Goal: Communication & Community: Ask a question

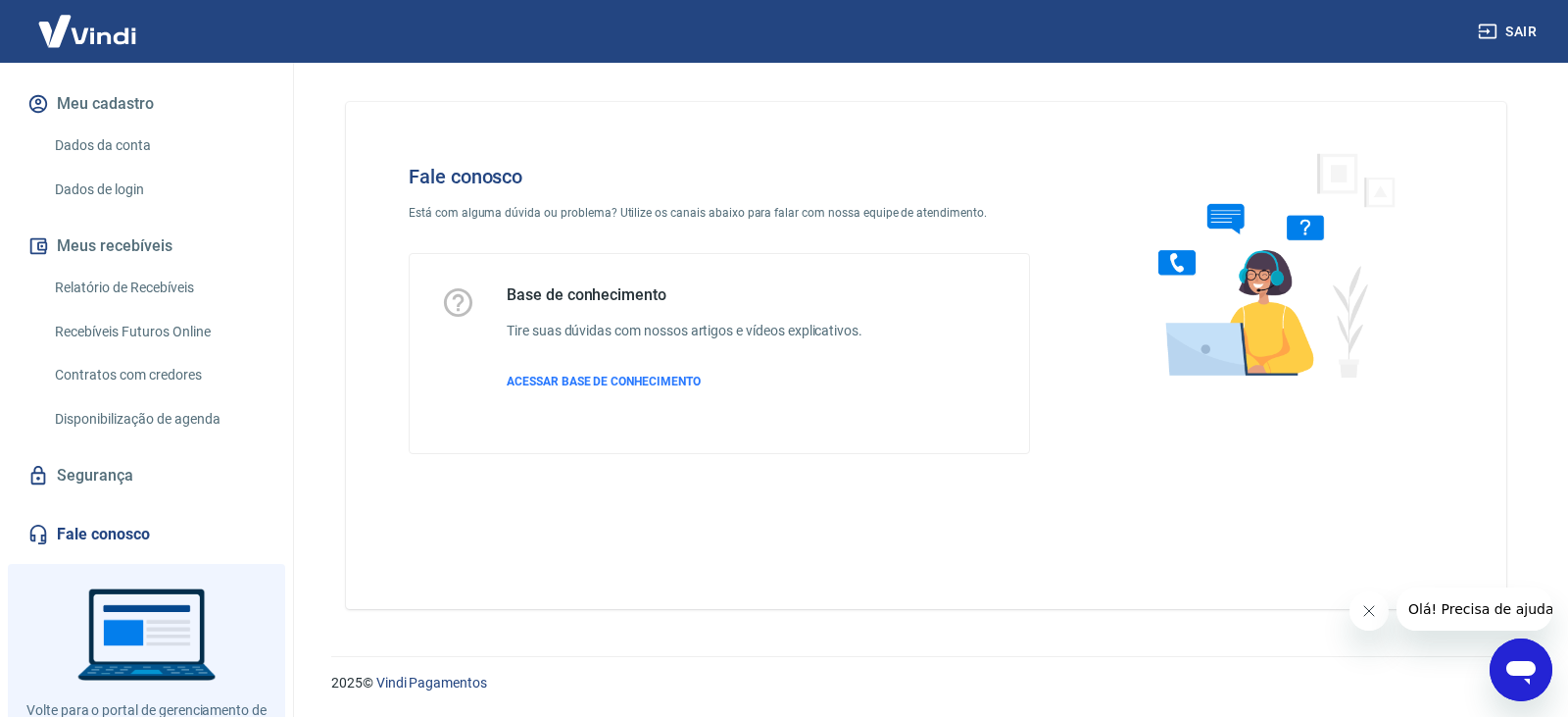
scroll to position [320, 0]
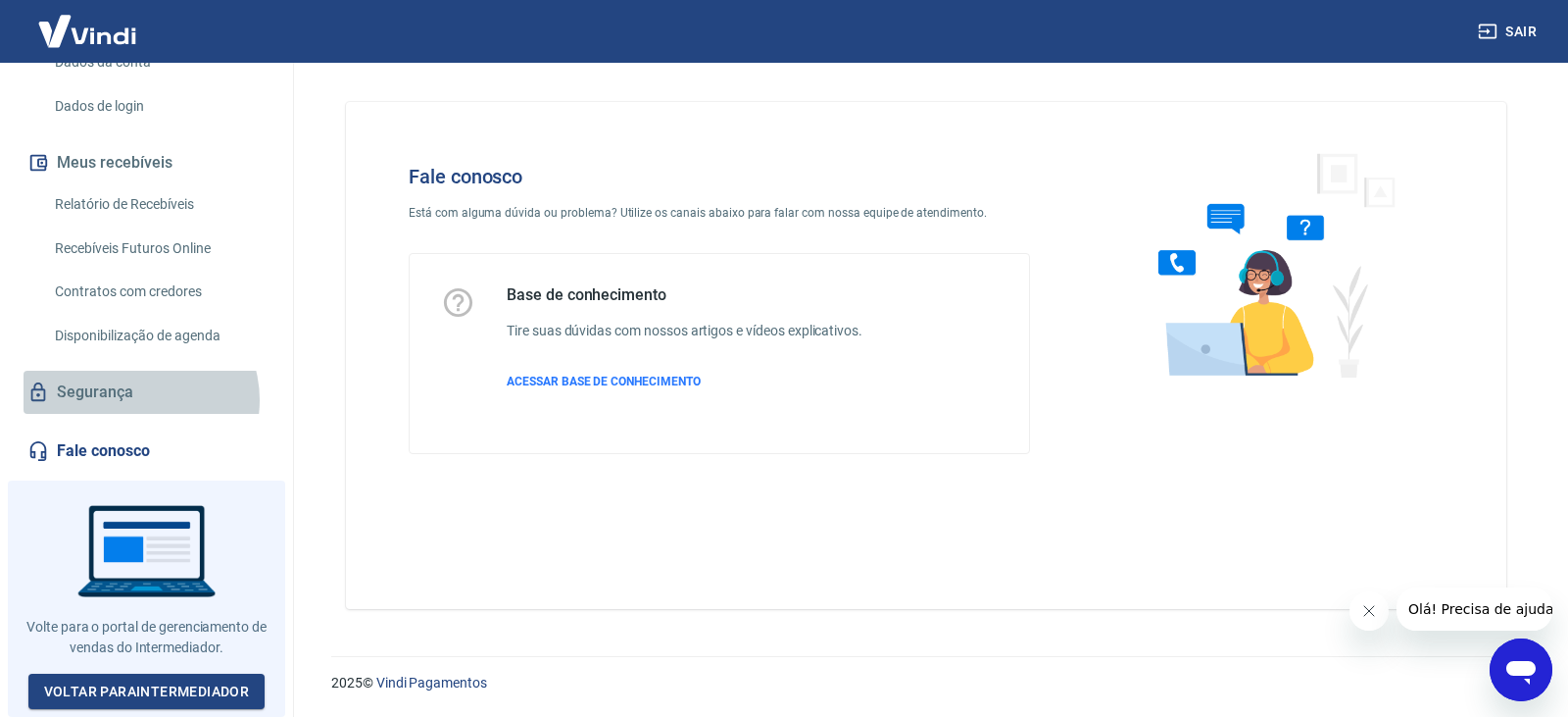
click at [138, 407] on link "Segurança" at bounding box center [146, 392] width 246 height 43
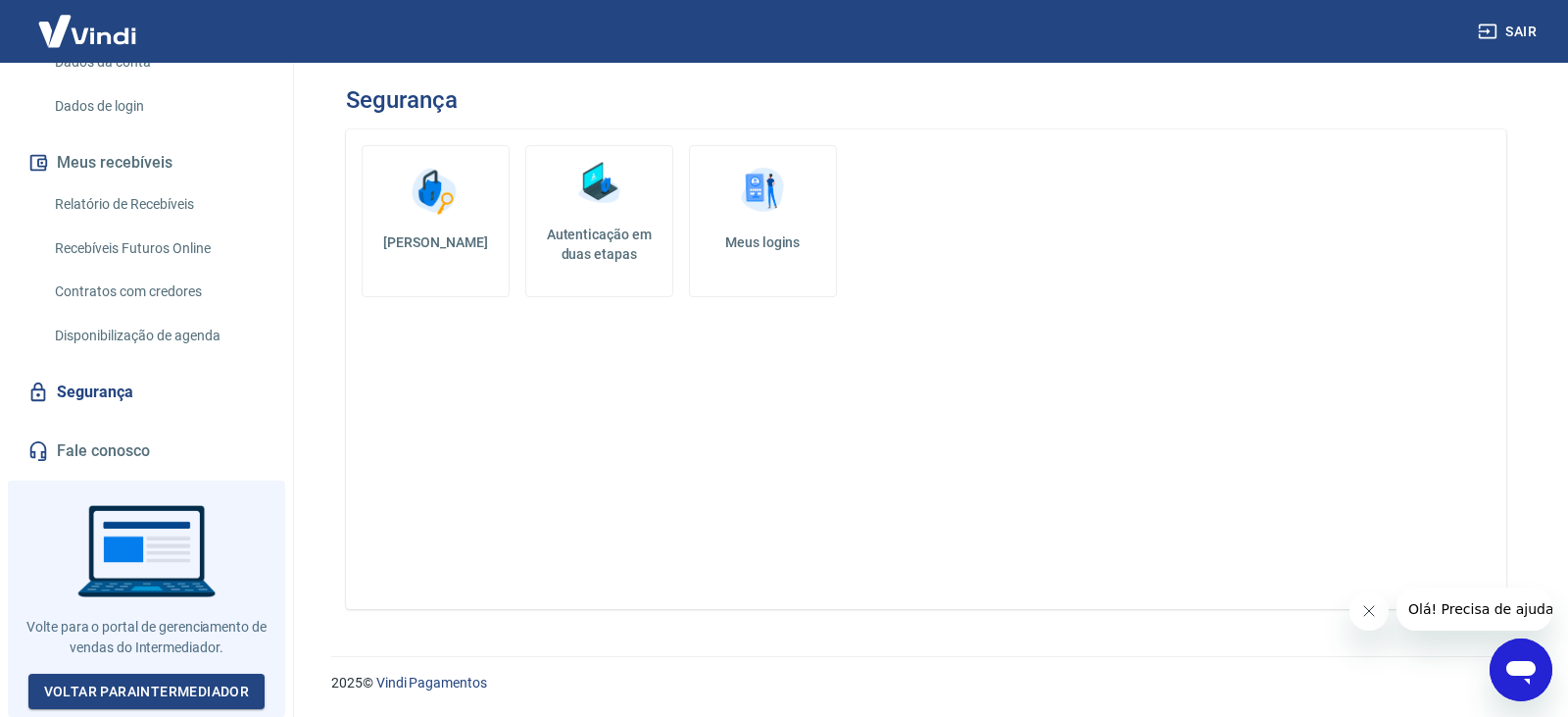
click at [107, 453] on link "Fale conosco" at bounding box center [146, 451] width 246 height 43
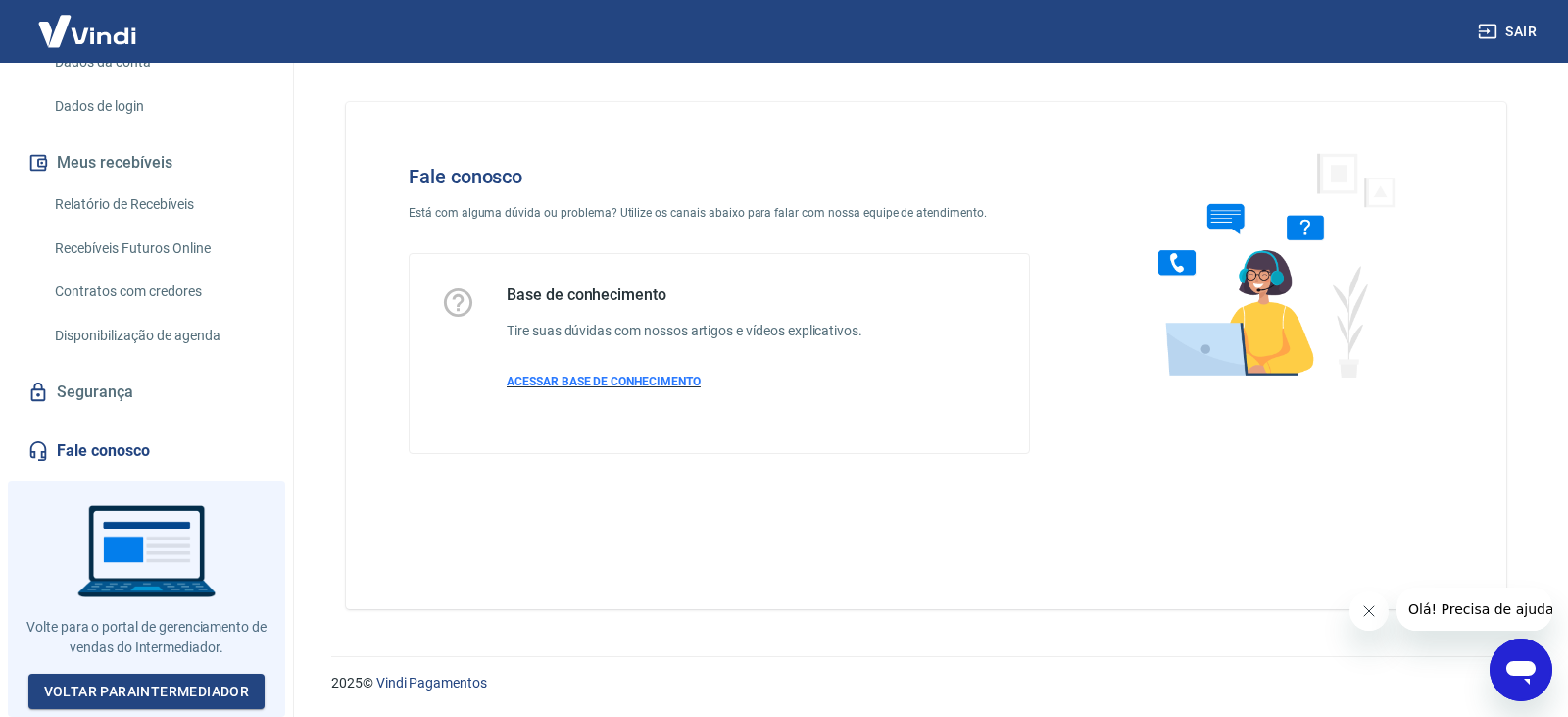
click at [600, 382] on span "ACESSAR BASE DE CONHECIMENTO" at bounding box center [603, 382] width 194 height 14
click at [1368, 612] on icon "Fechar mensagem da empresa" at bounding box center [1368, 611] width 16 height 16
click at [1506, 660] on icon "Abrir janela de mensagens" at bounding box center [1521, 670] width 35 height 35
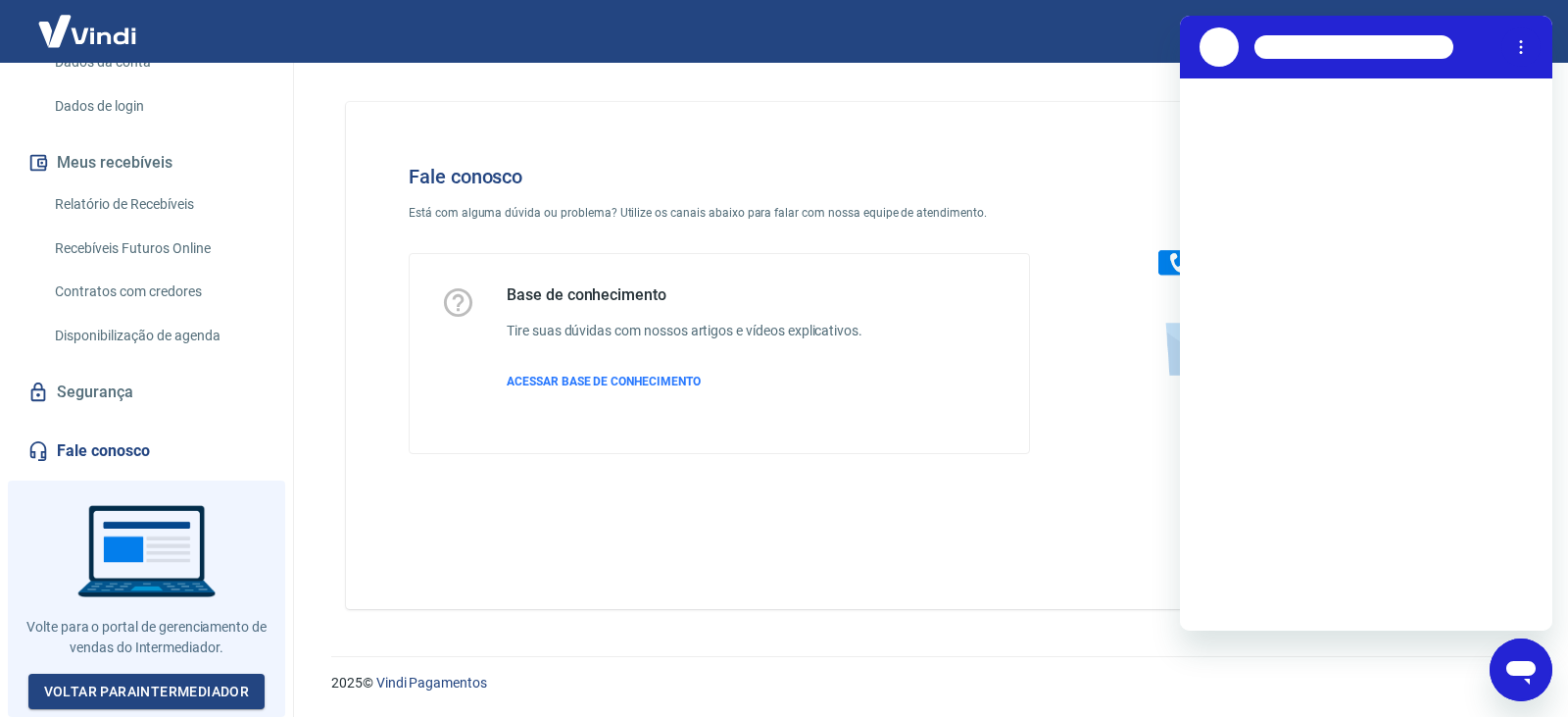
scroll to position [0, 0]
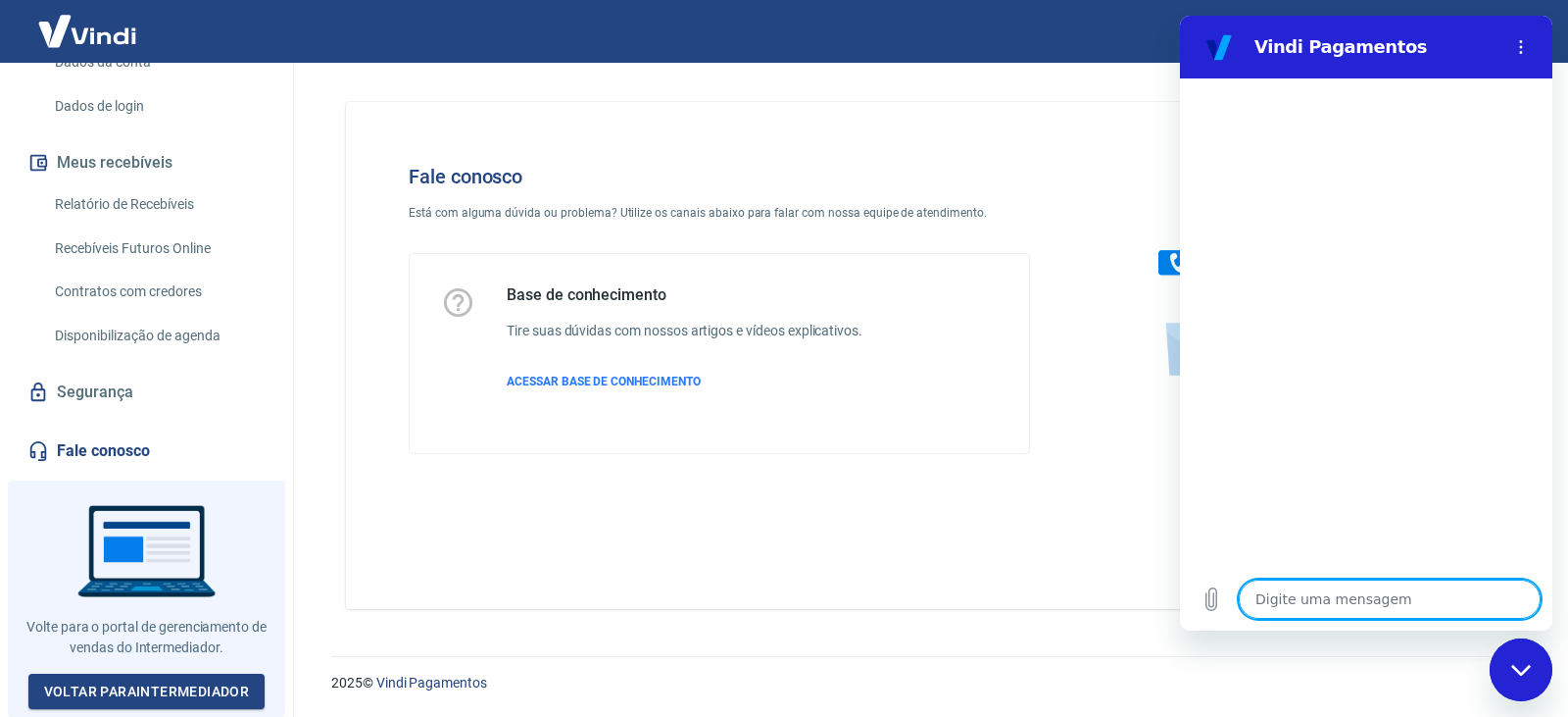
type textarea "b"
type textarea "x"
type textarea "bo"
type textarea "x"
type textarea "bom"
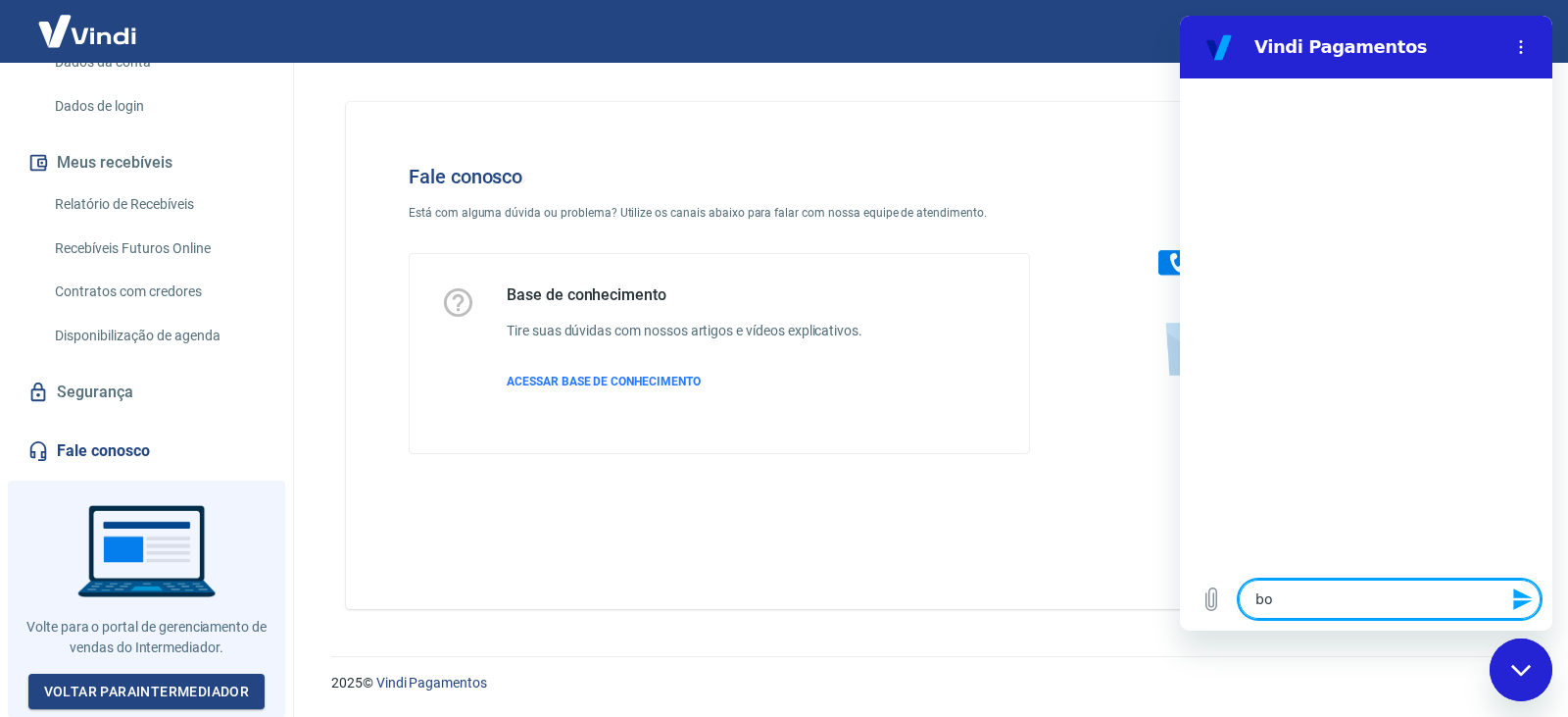
type textarea "x"
type textarea "bom"
type textarea "x"
type textarea "bom d"
type textarea "x"
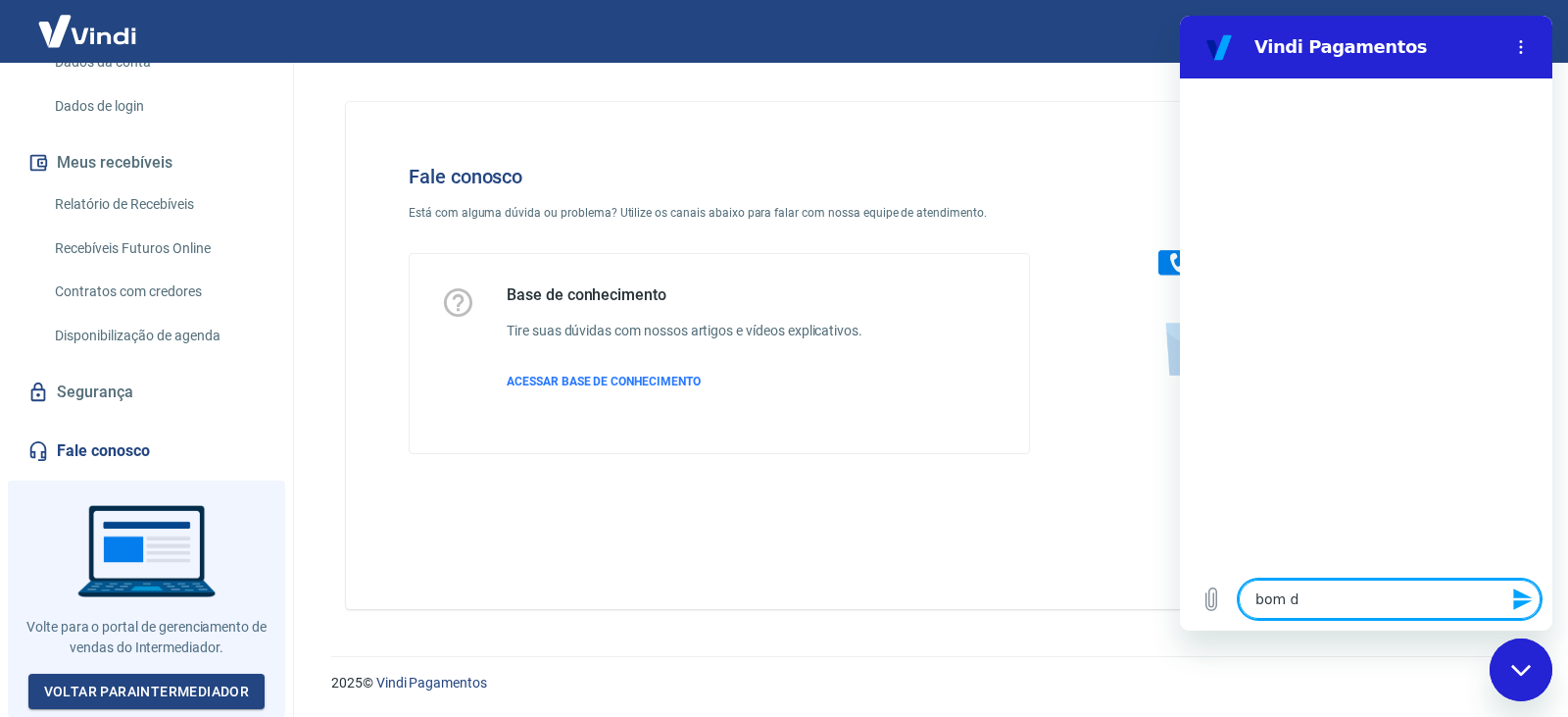
type textarea "bom di"
type textarea "x"
type textarea "bom dia"
type textarea "x"
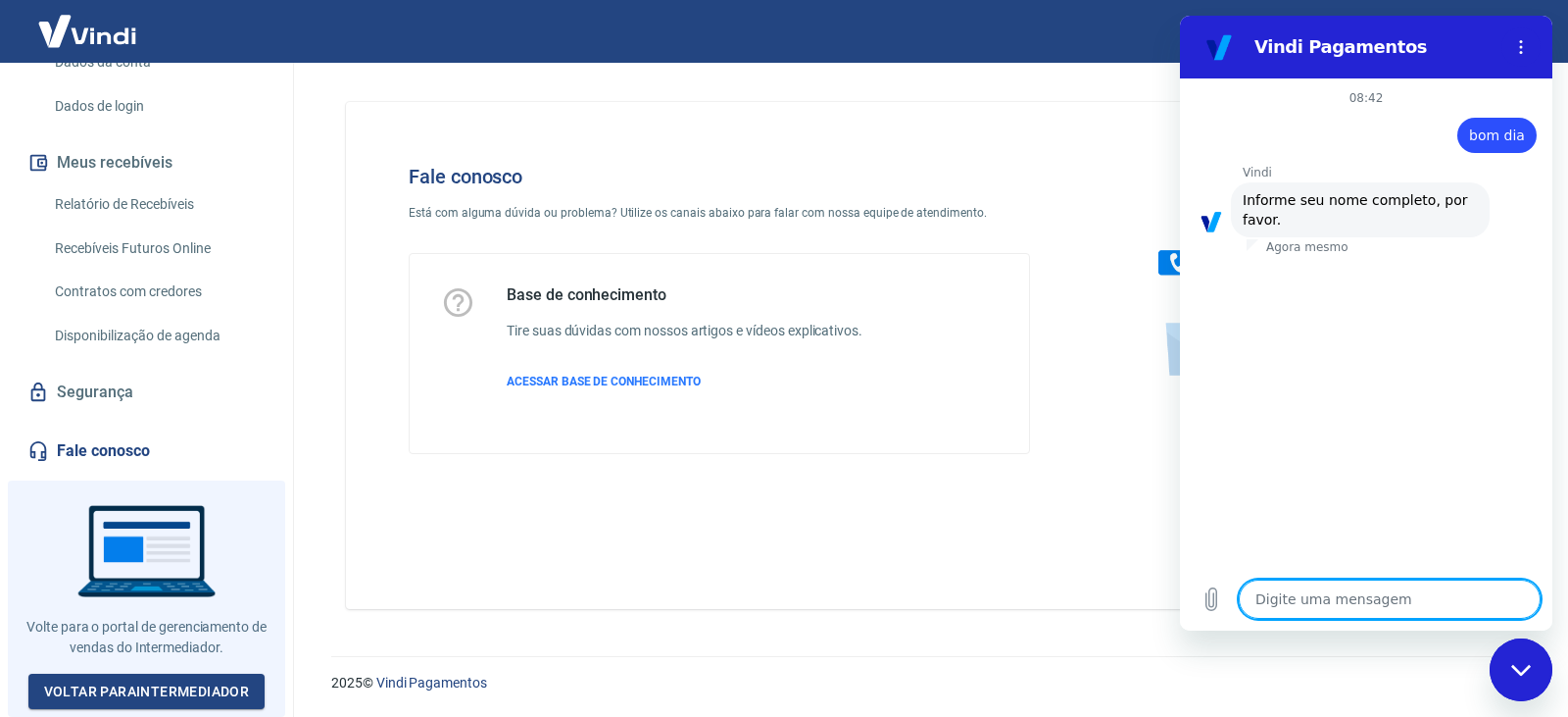
type textarea "R"
type textarea "x"
type textarea "Ra"
type textarea "x"
type textarea "Raf"
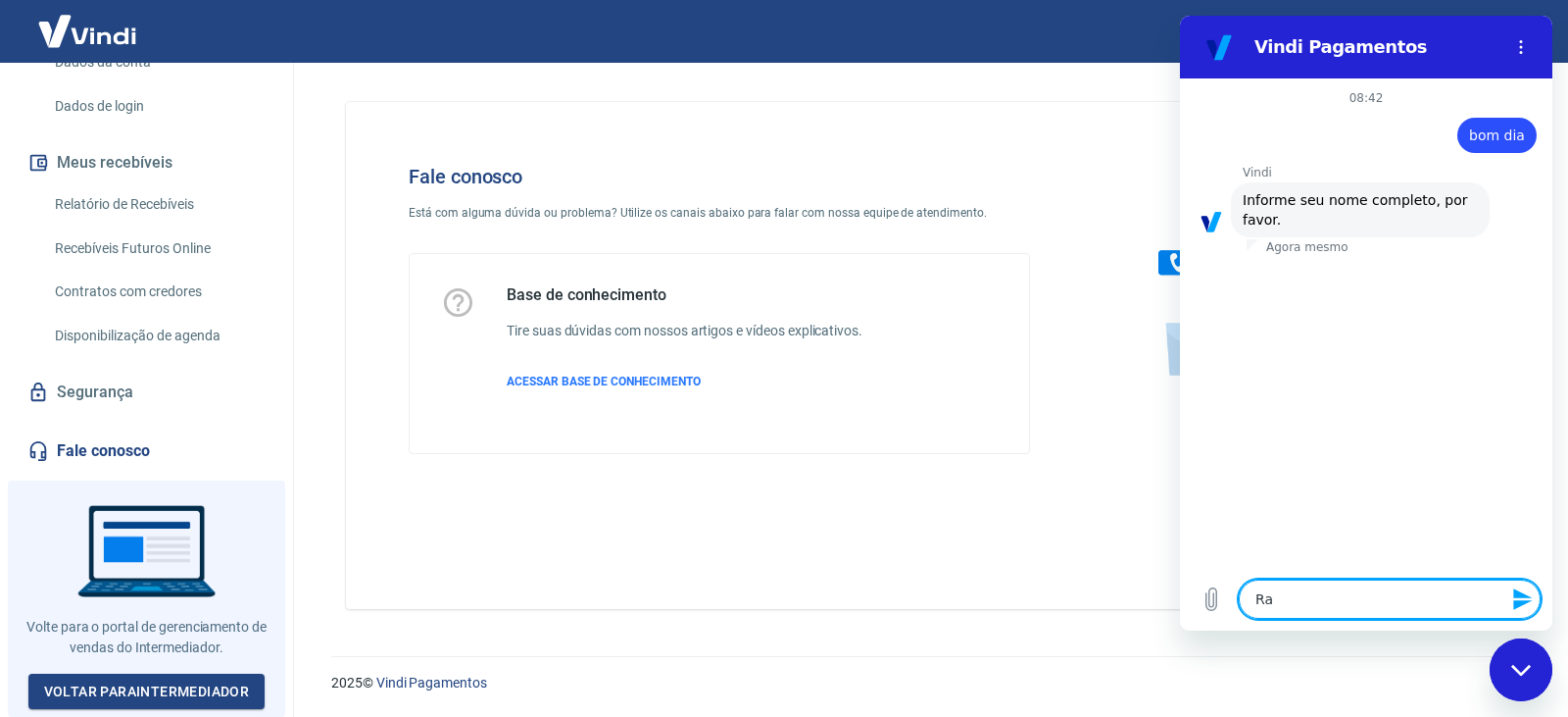
type textarea "x"
type textarea "Rafa"
type textarea "x"
type textarea "Rafae"
type textarea "x"
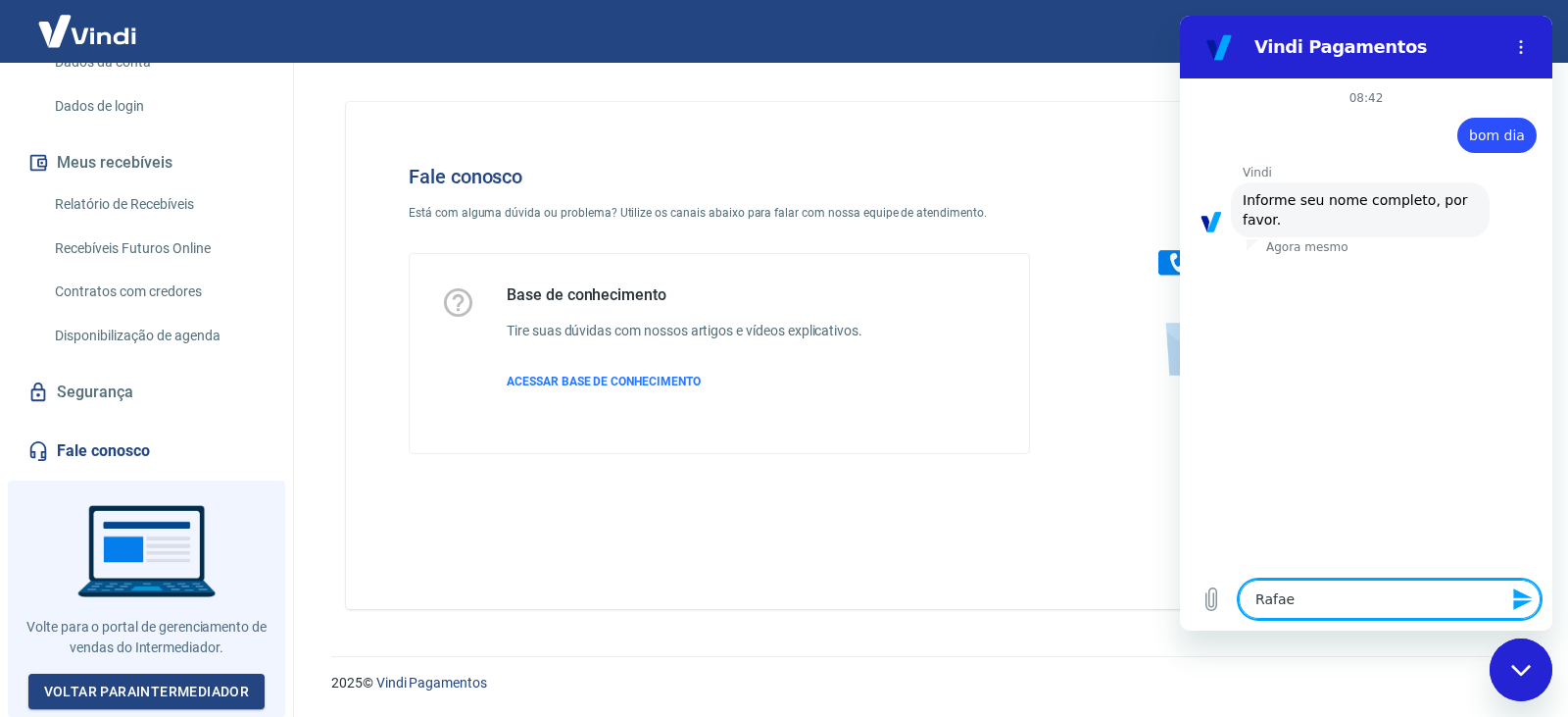
type textarea "[PERSON_NAME]"
type textarea "x"
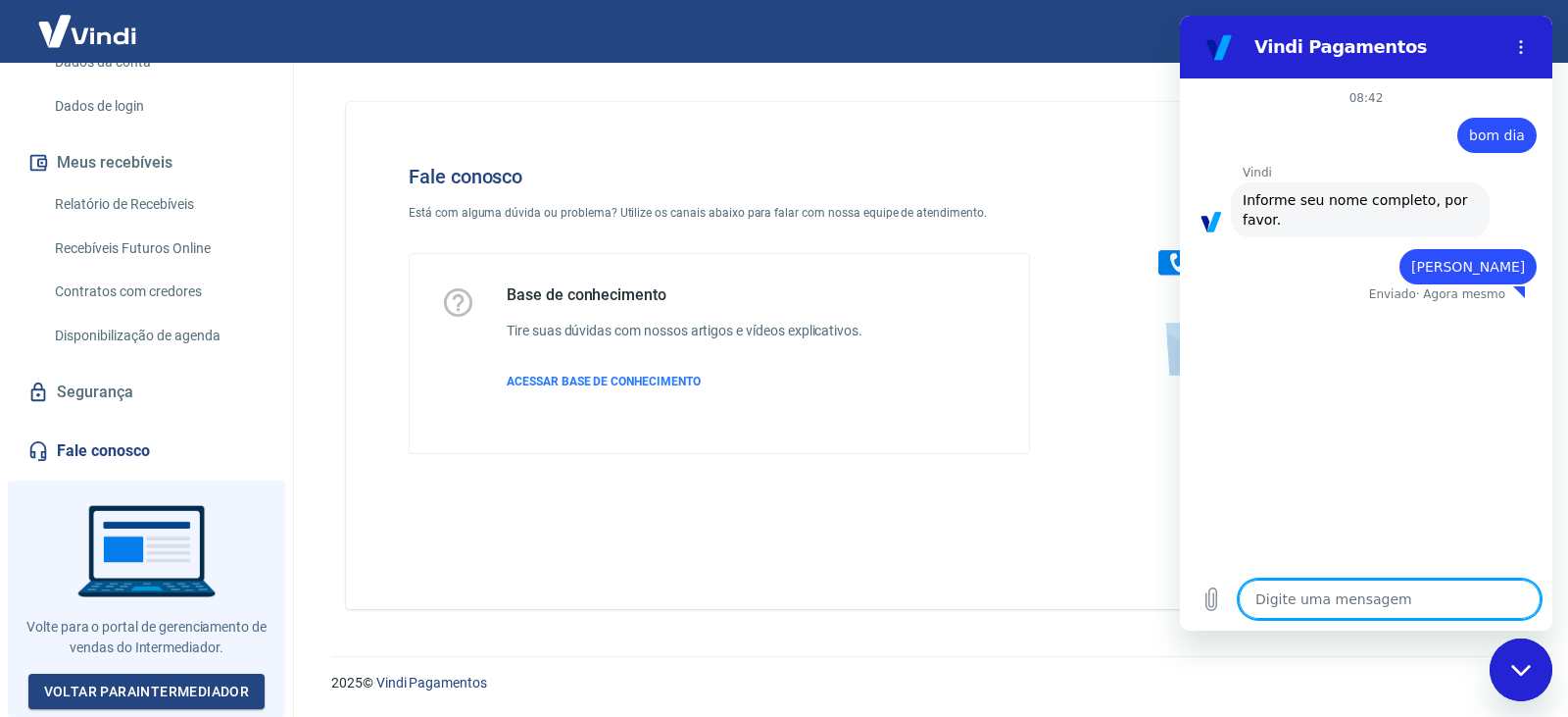
type textarea "x"
click at [1328, 592] on textarea at bounding box center [1389, 599] width 302 height 39
click at [1398, 590] on textarea at bounding box center [1389, 599] width 302 height 39
paste textarea "135241862026677"
type textarea "135241862026677"
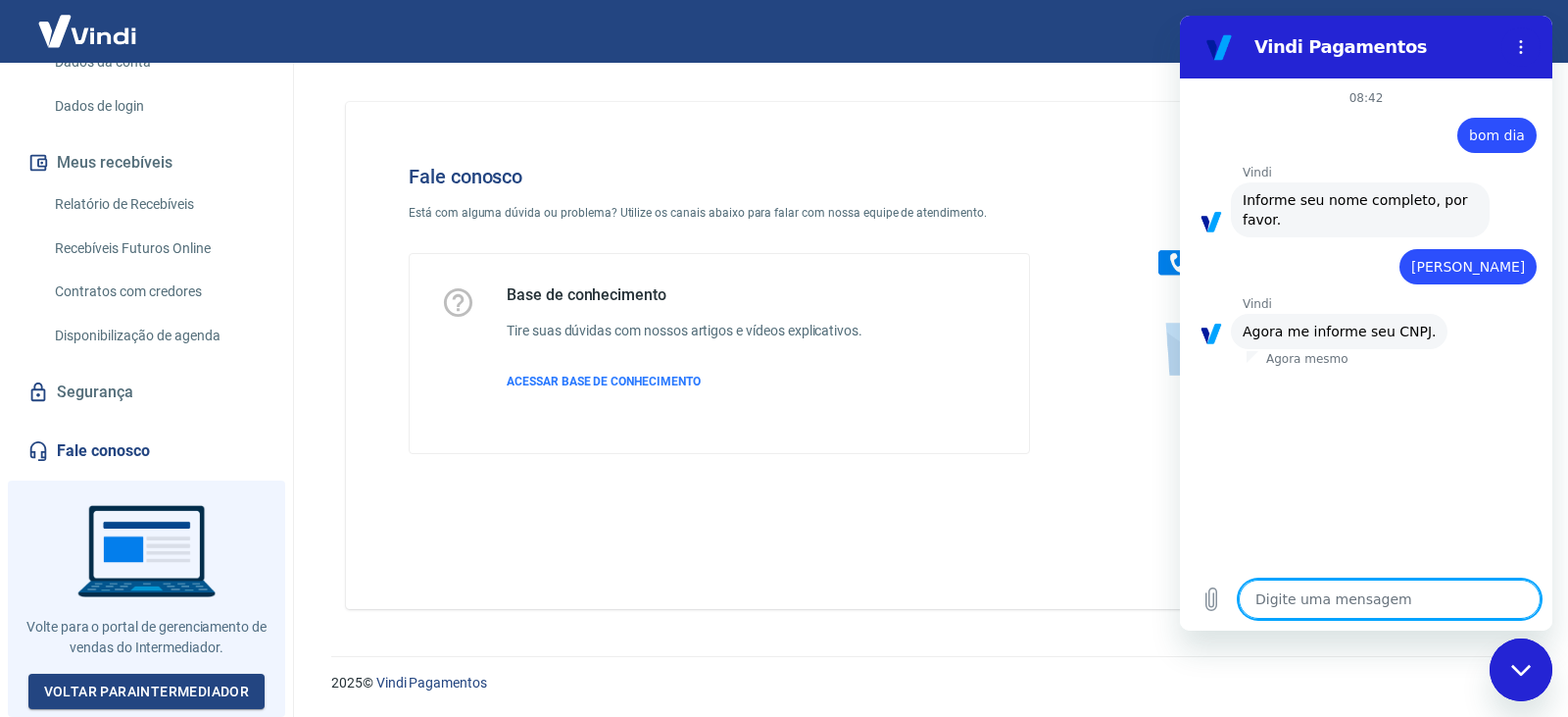
type textarea "x"
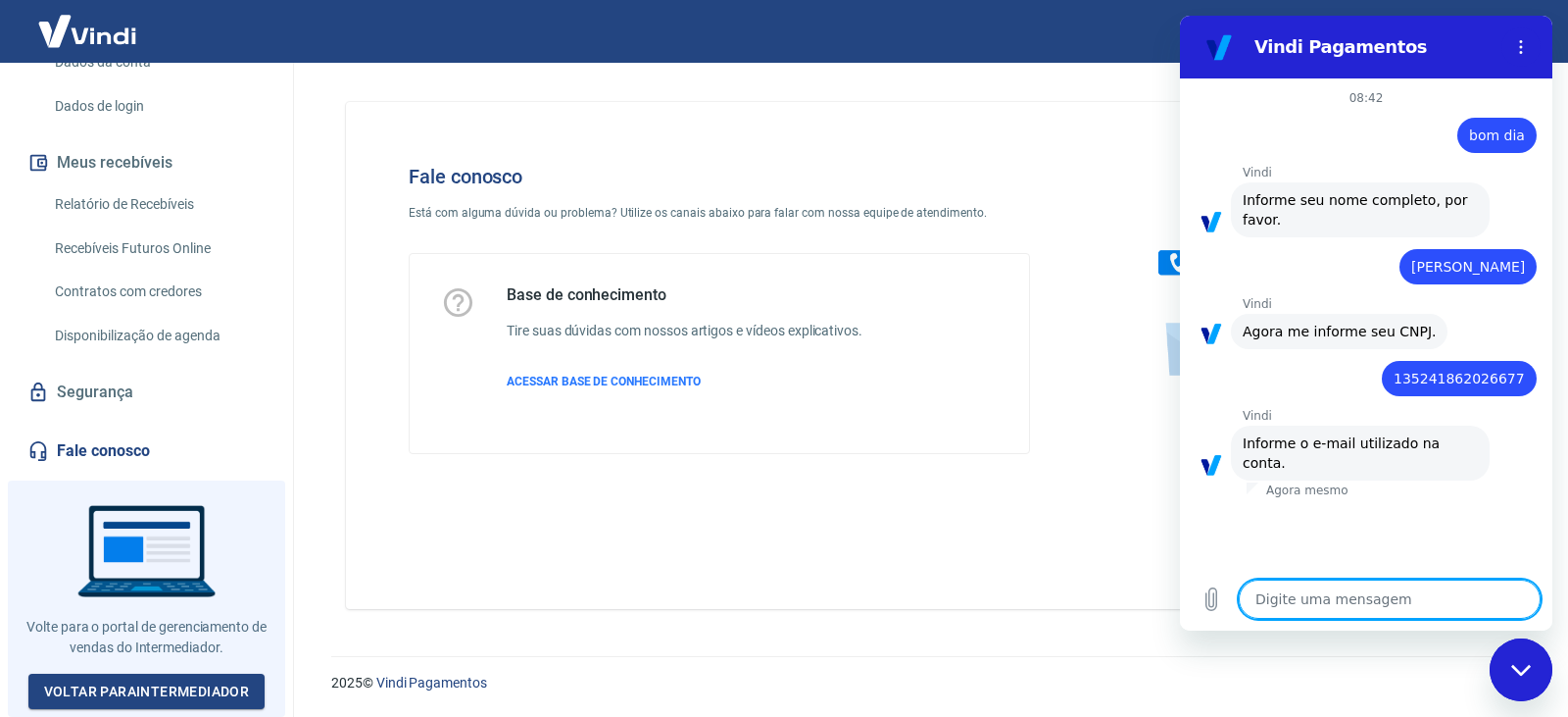
type textarea "x"
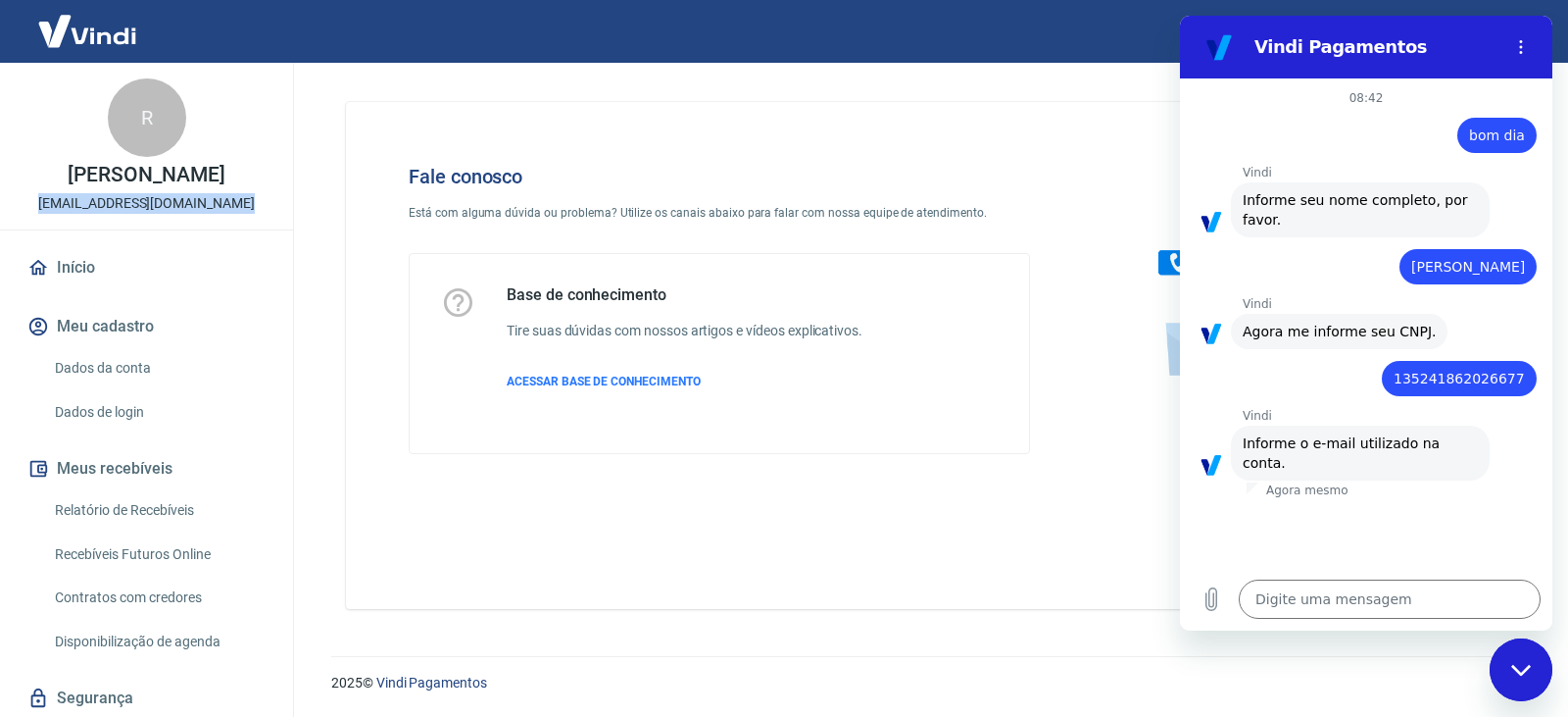
drag, startPoint x: 49, startPoint y: 220, endPoint x: 228, endPoint y: 228, distance: 179.2
click at [228, 228] on div "R RAFAEL SILVA DOS SANTOS rafael.ssantos@unibes.org.br" at bounding box center [146, 146] width 293 height 166
copy p "[EMAIL_ADDRESS][DOMAIN_NAME]"
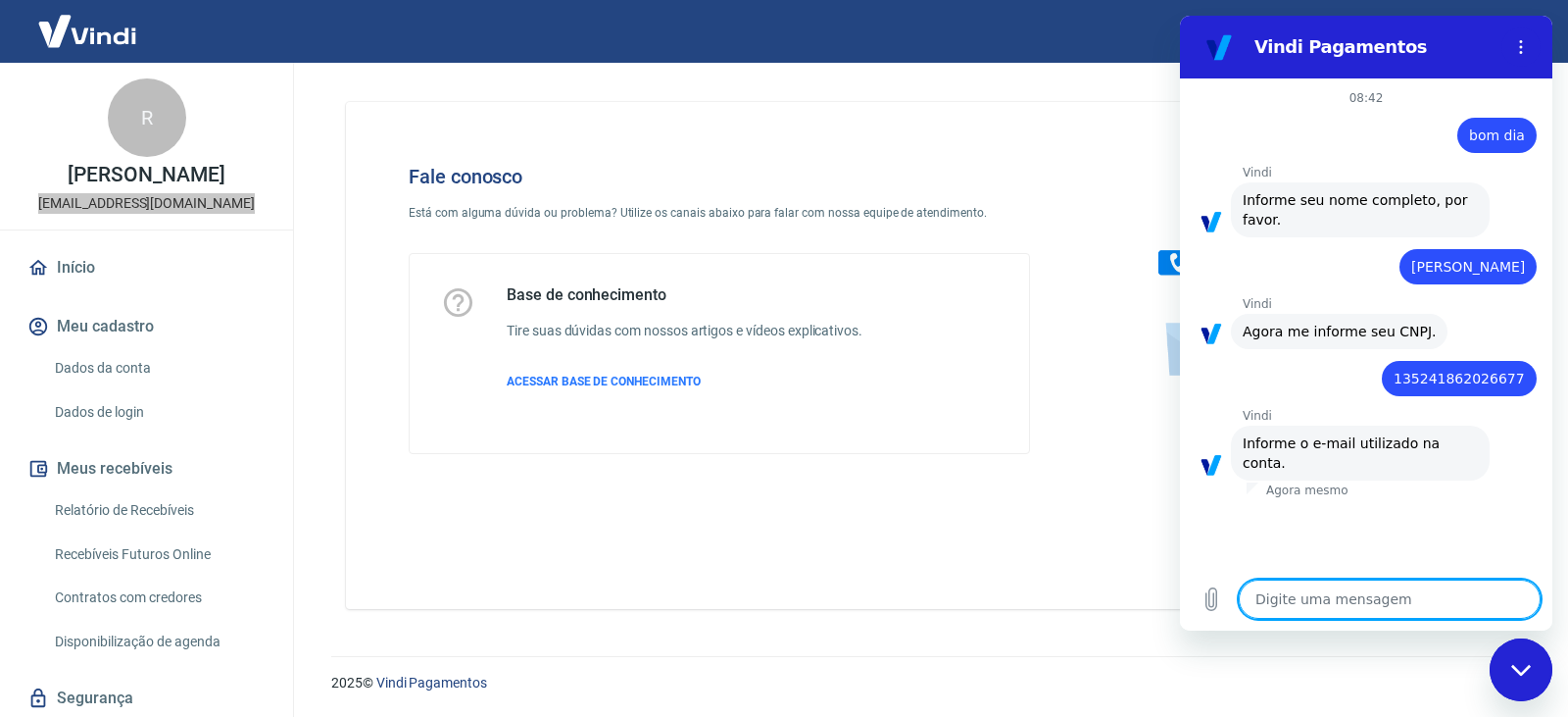
click at [1354, 602] on textarea at bounding box center [1389, 599] width 302 height 39
paste textarea "[EMAIL_ADDRESS][DOMAIN_NAME]"
type textarea "[EMAIL_ADDRESS][DOMAIN_NAME]"
type textarea "x"
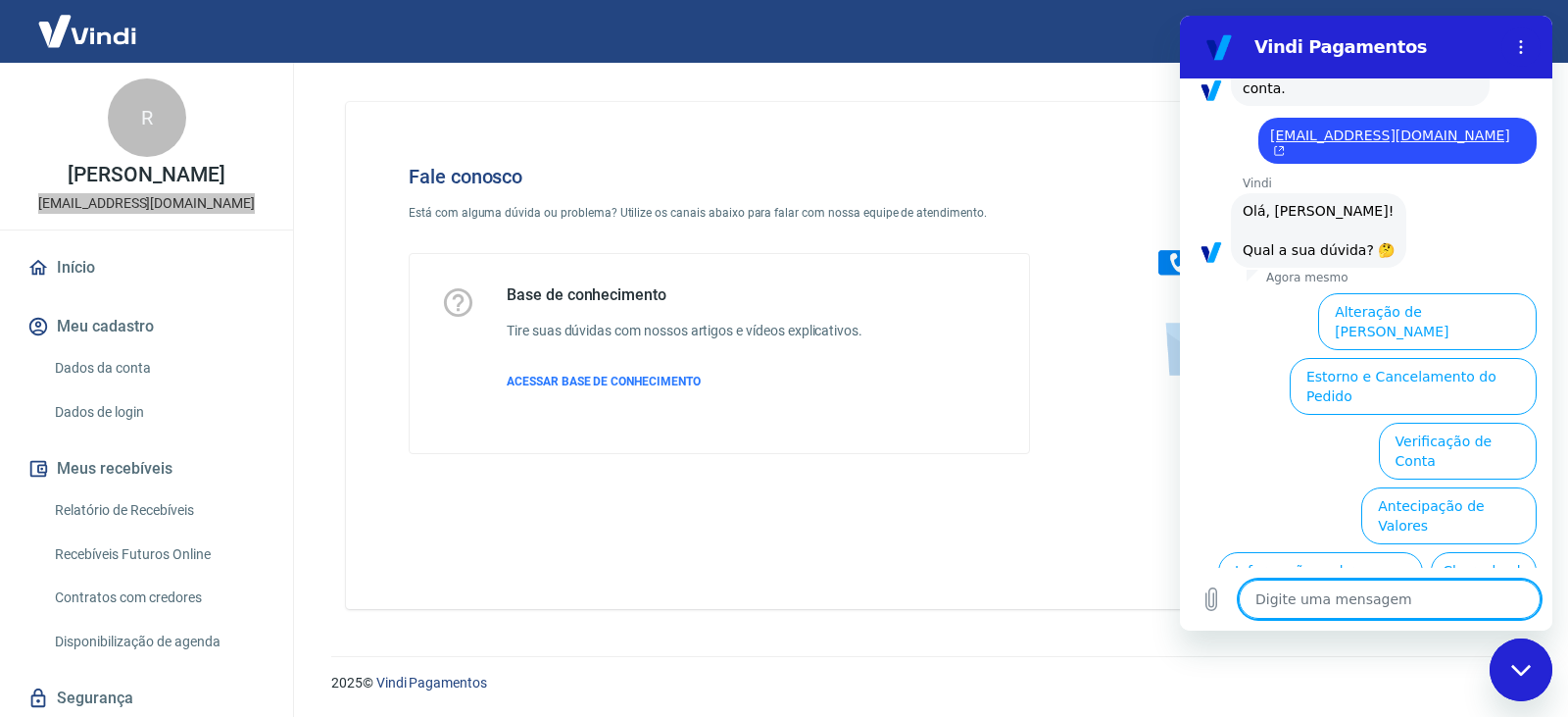
scroll to position [473, 0]
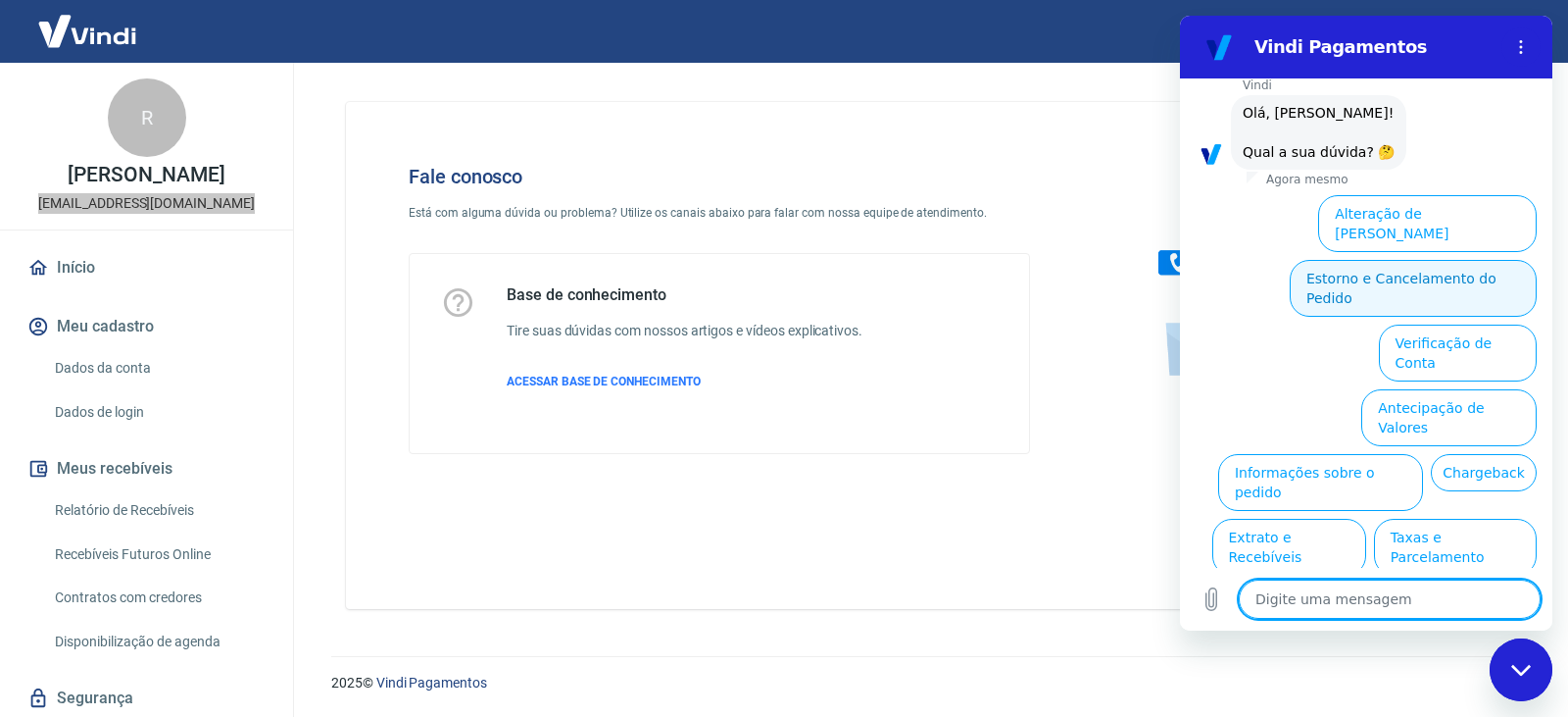
click at [1363, 260] on button "Estorno e Cancelamento do Pedido" at bounding box center [1413, 288] width 247 height 57
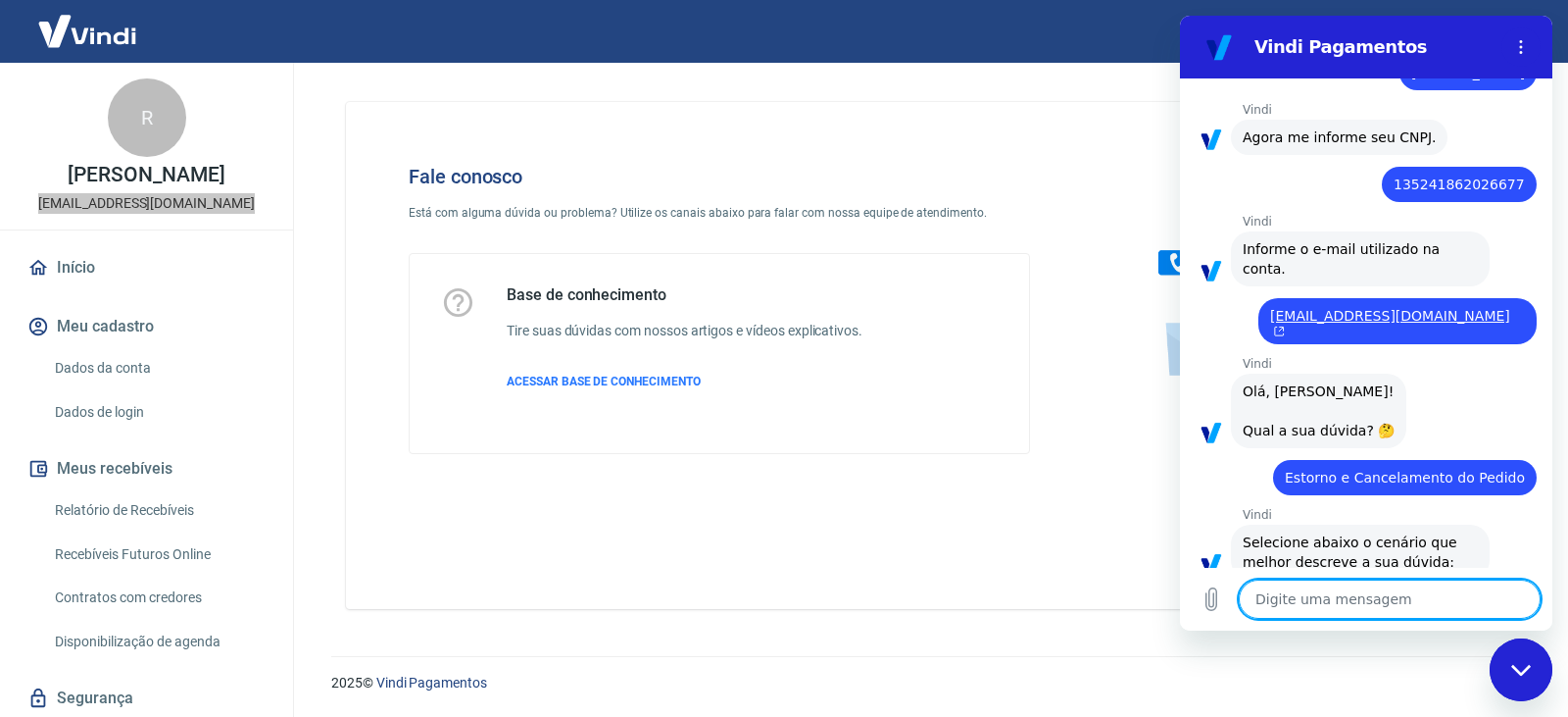
scroll to position [547, 0]
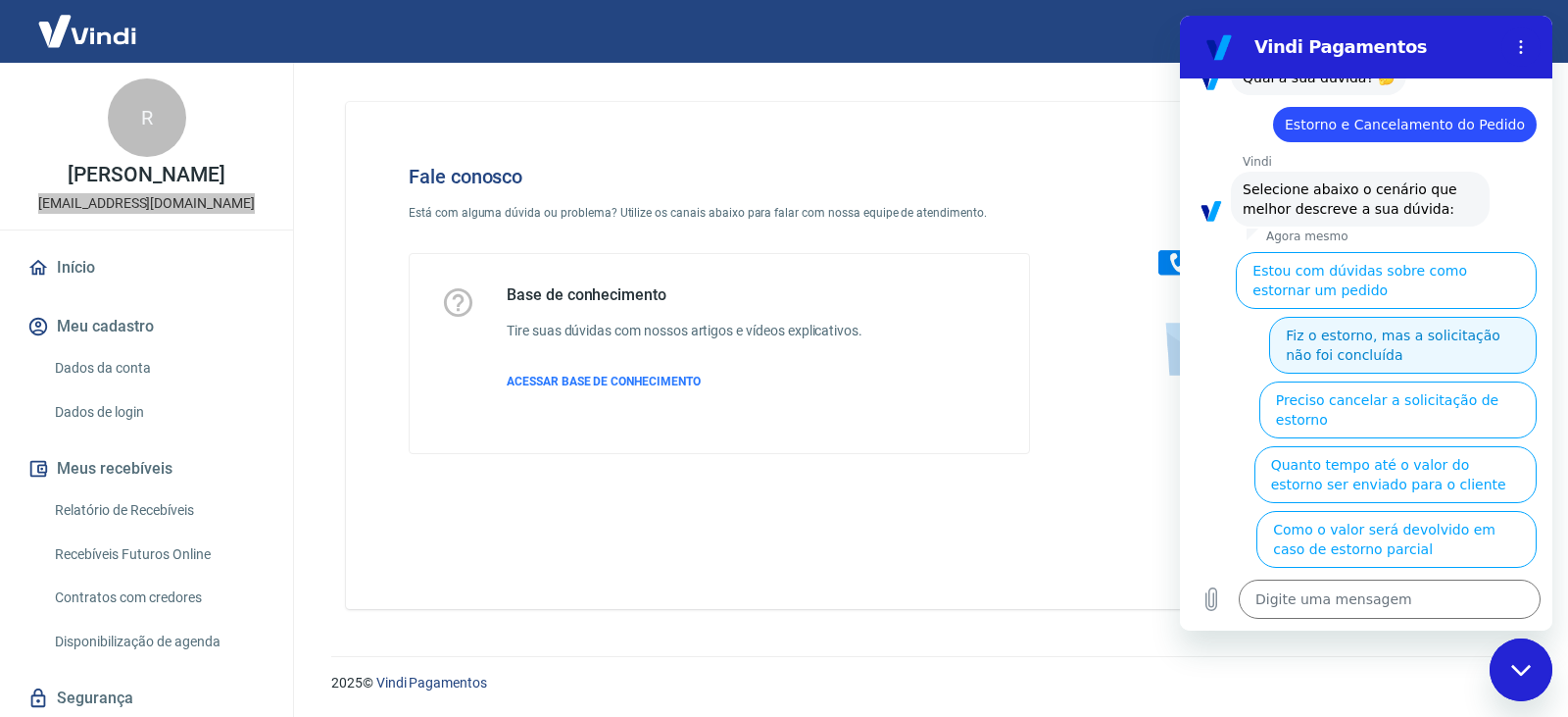
click at [1313, 317] on button "Fiz o estorno, mas a solicitação não foi concluída" at bounding box center [1403, 345] width 267 height 57
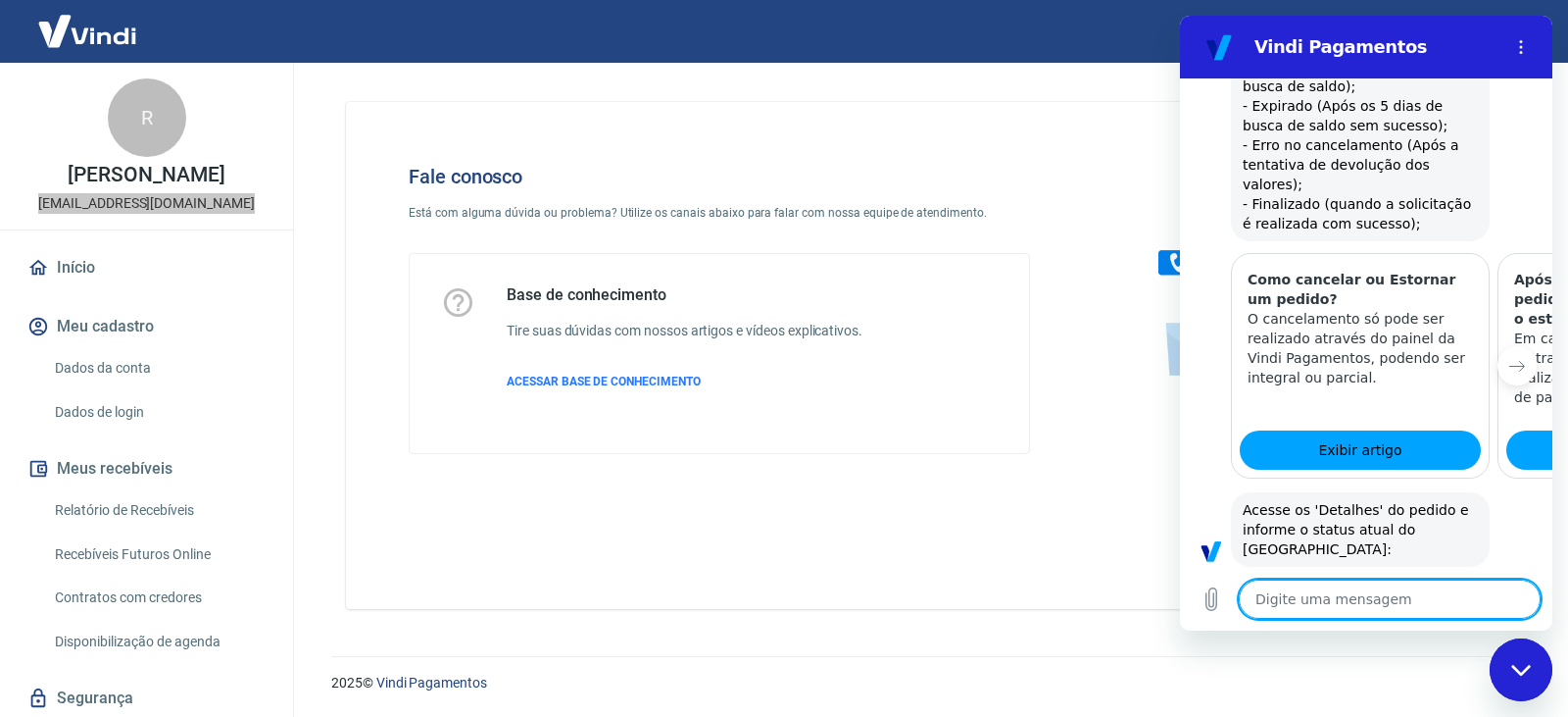
scroll to position [1176, 0]
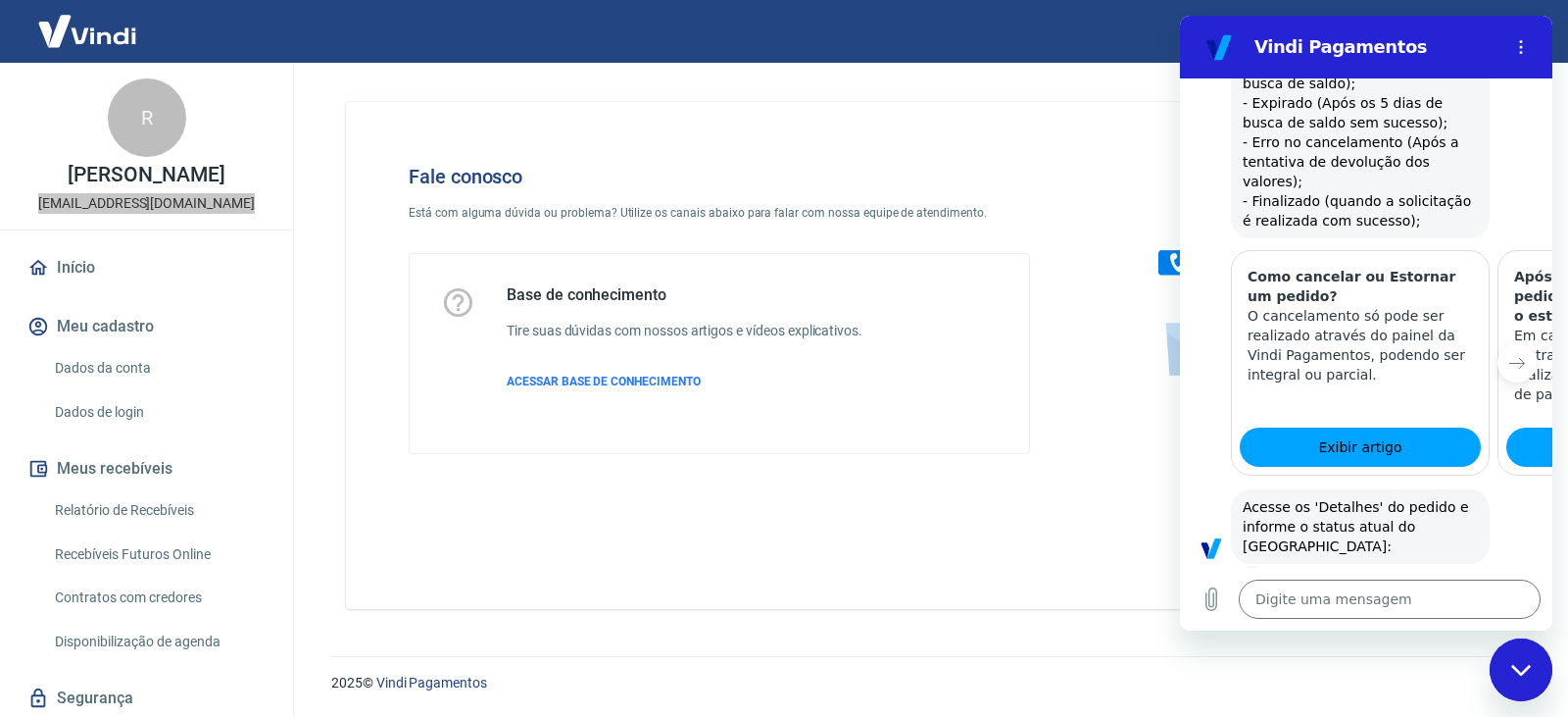
click at [1405, 589] on button "Status Erro no cancelamento" at bounding box center [1433, 618] width 206 height 57
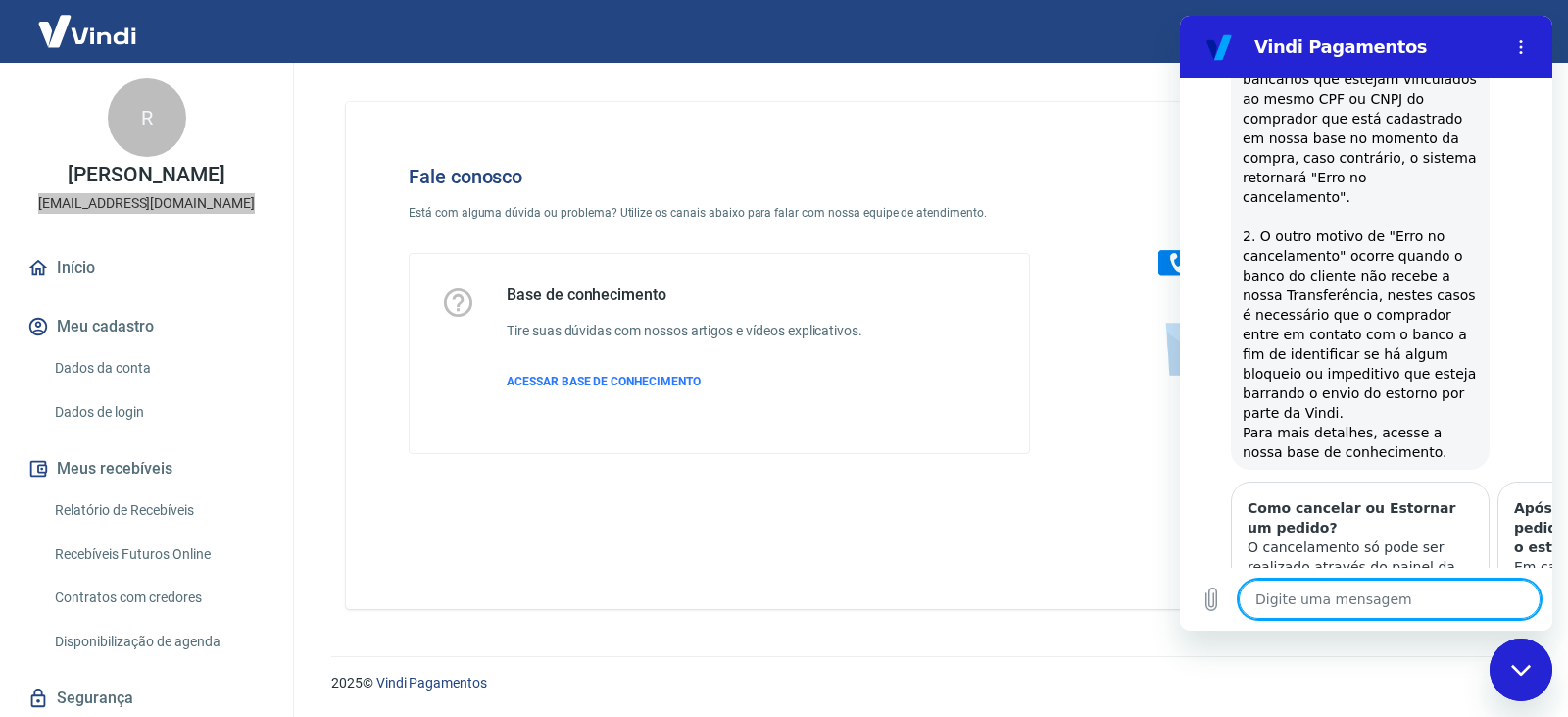
scroll to position [2001, 0]
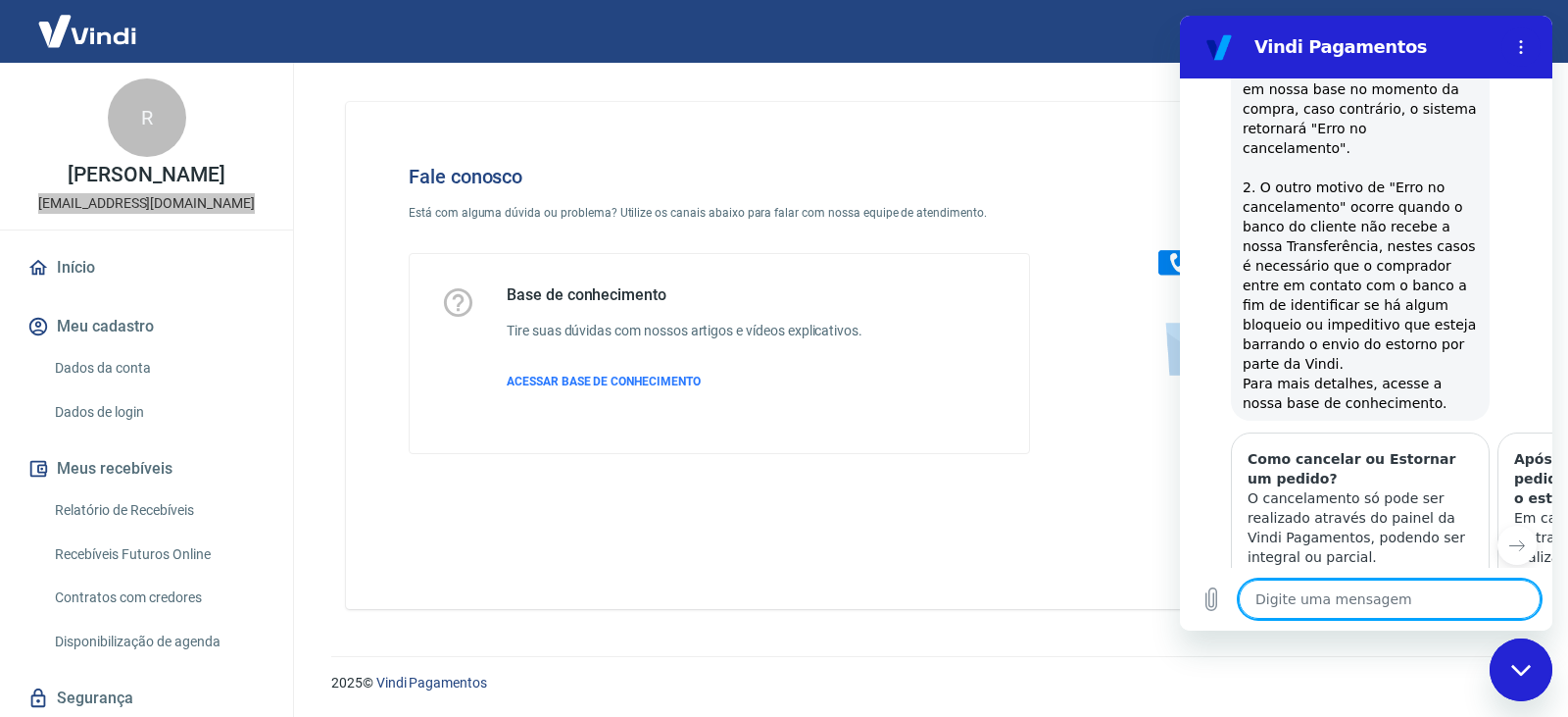
drag, startPoint x: 1440, startPoint y: 358, endPoint x: 1527, endPoint y: 324, distance: 93.4
click at [1446, 489] on p "O cancelamento só pode ser realizado através do painel da Vindi Pagamentos, pod…" at bounding box center [1360, 528] width 225 height 79
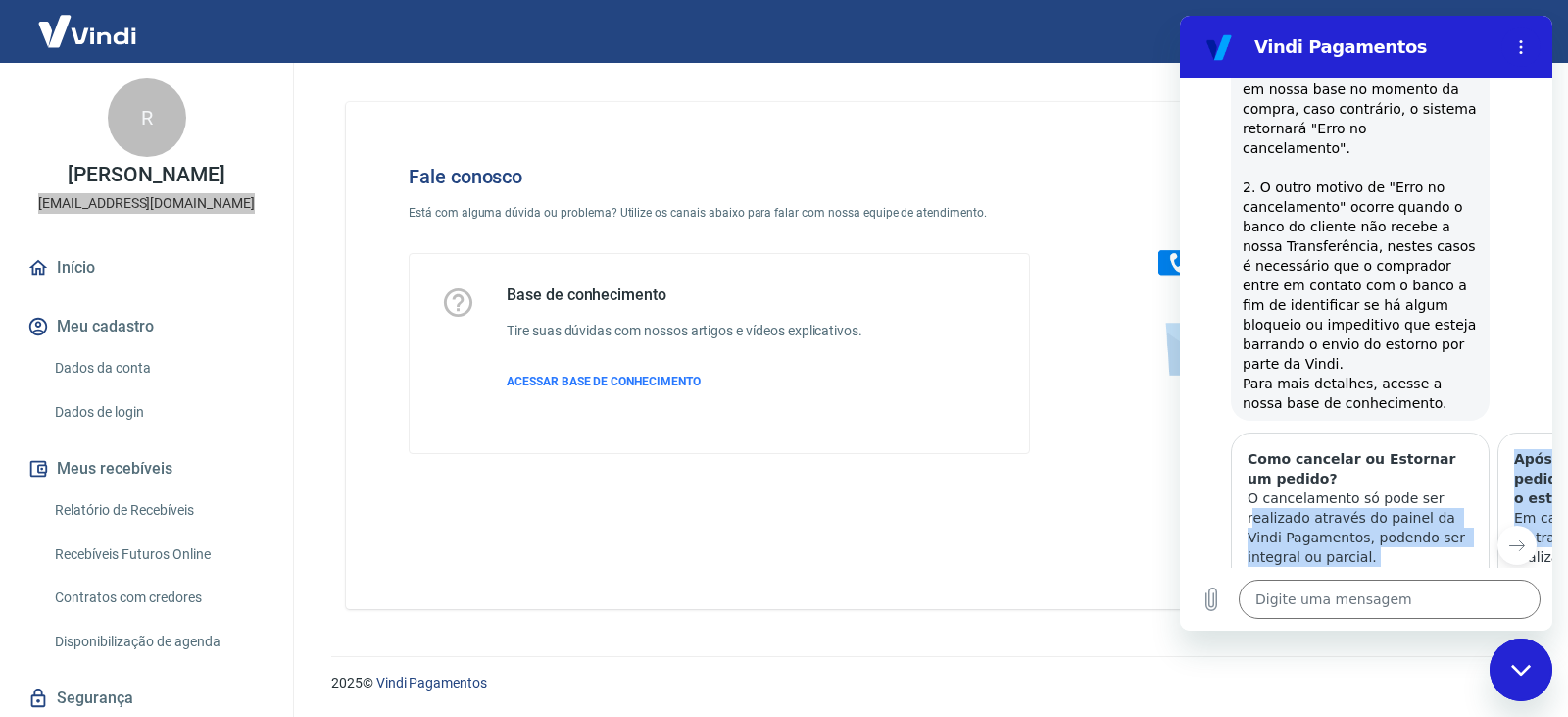
drag, startPoint x: 1530, startPoint y: 324, endPoint x: 1247, endPoint y: 330, distance: 283.1
click at [1247, 433] on div "Como cancelar ou Estornar um pedido? O cancelamento só pode ser realizado atrav…" at bounding box center [1365, 545] width 373 height 225
click at [1435, 489] on p "O cancelamento só pode ser realizado através do painel da Vindi Pagamentos, pod…" at bounding box center [1360, 528] width 225 height 79
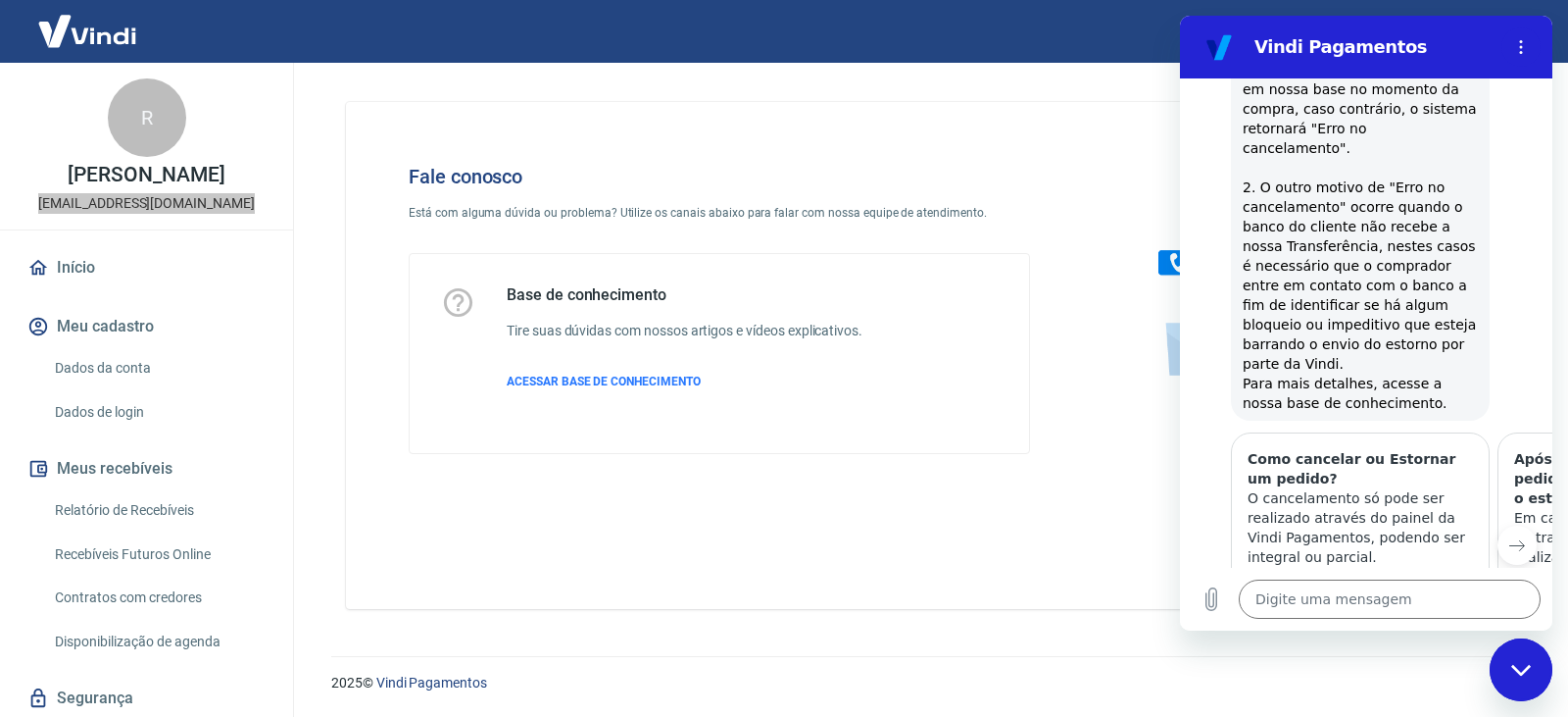
click at [1515, 525] on button "Próximo item" at bounding box center [1517, 545] width 39 height 39
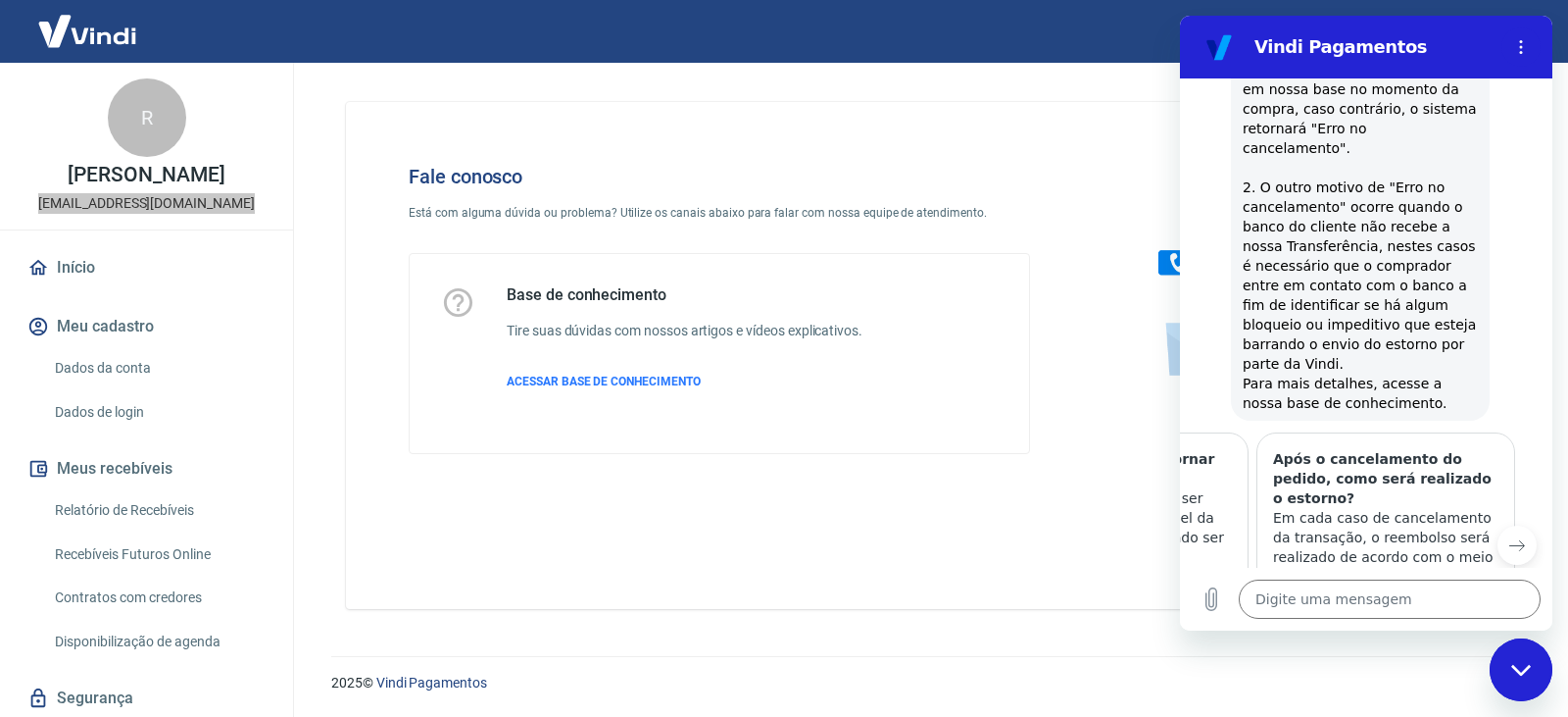
scroll to position [0, 242]
click at [1522, 433] on div at bounding box center [1545, 545] width 47 height 225
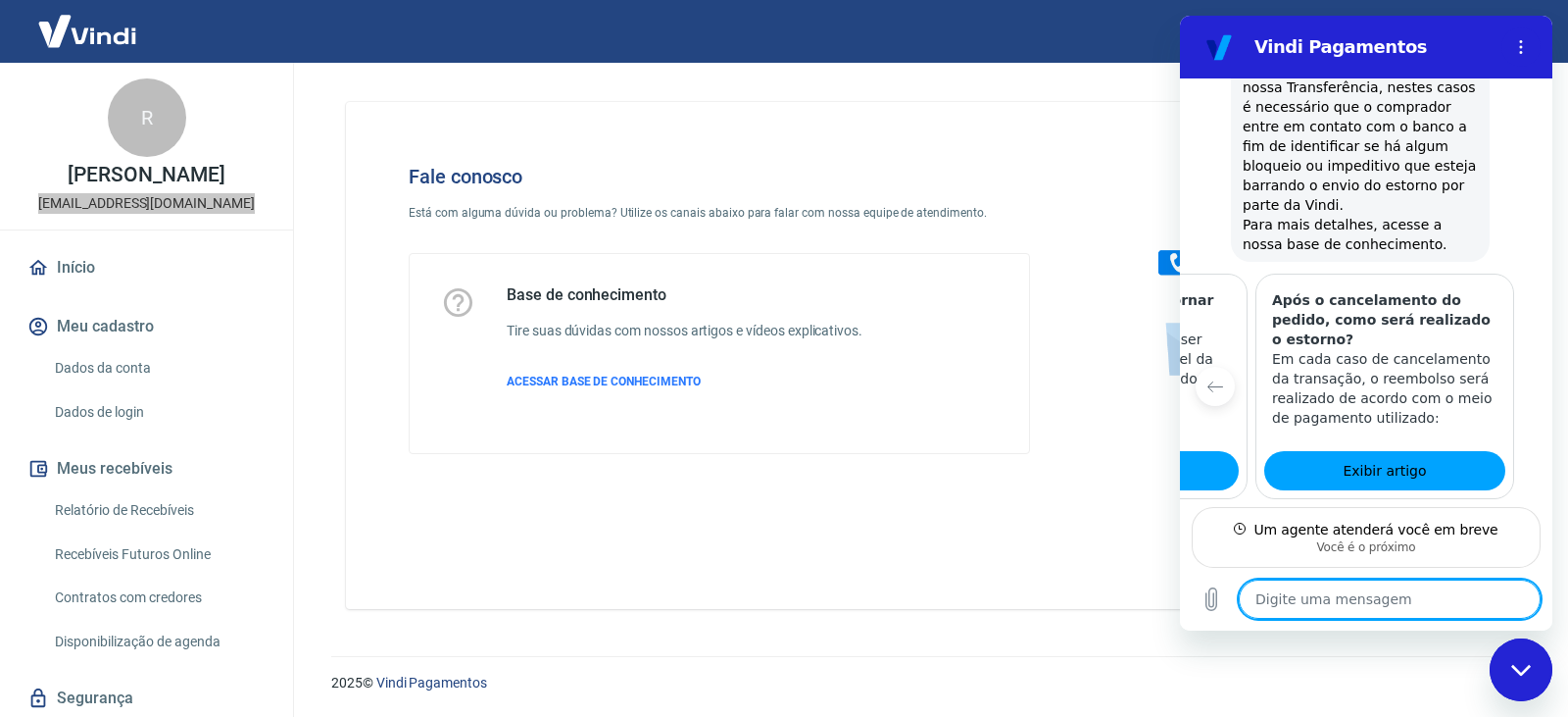
scroll to position [2139, 0]
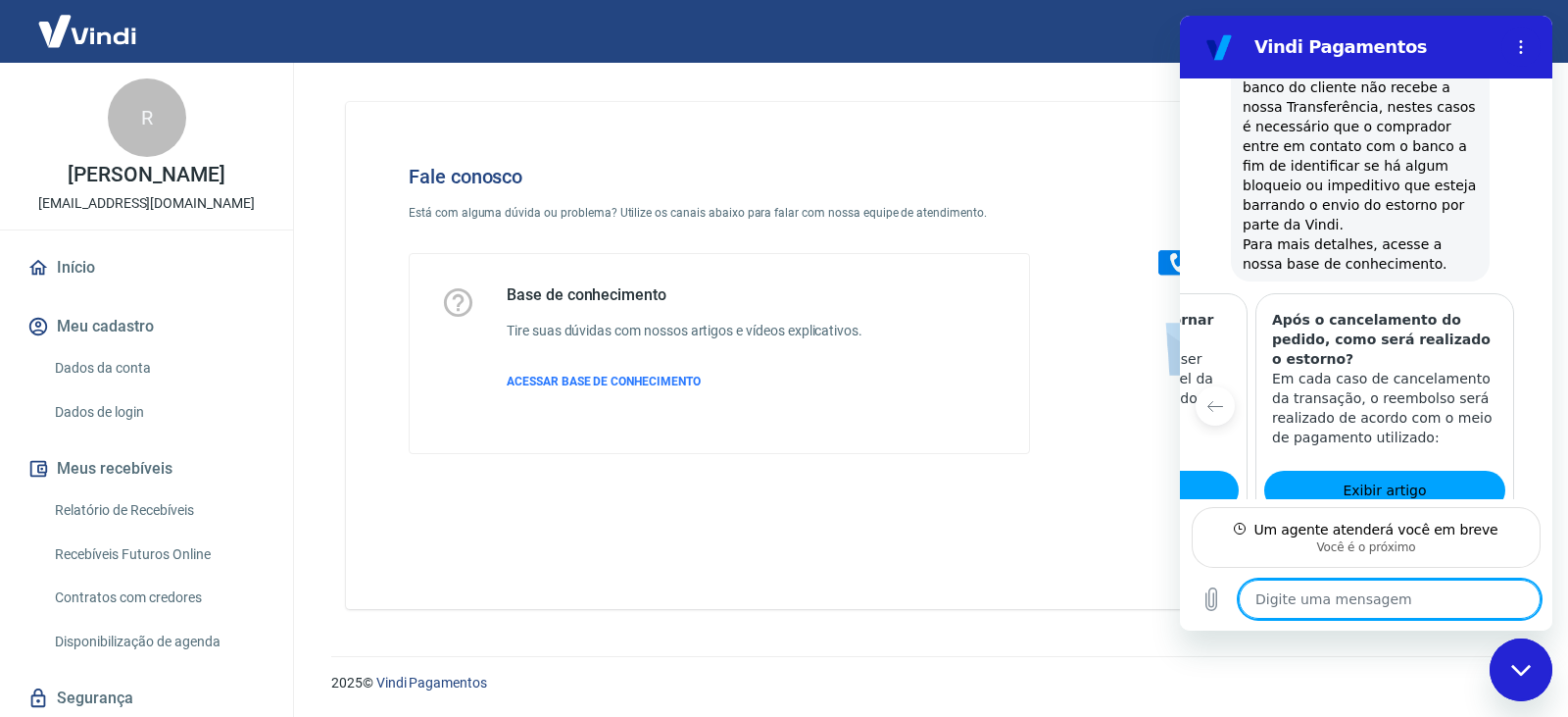
type textarea "x"
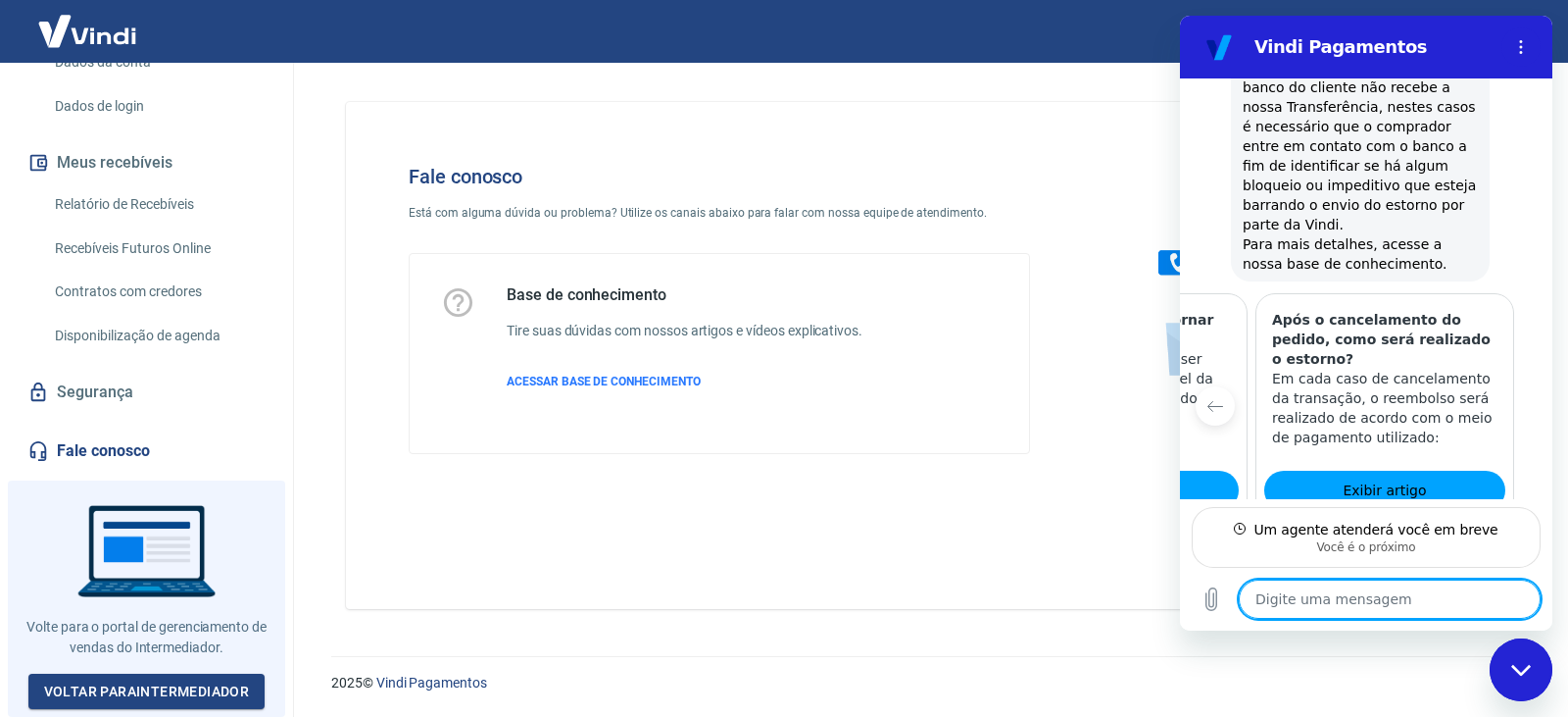
scroll to position [320, 0]
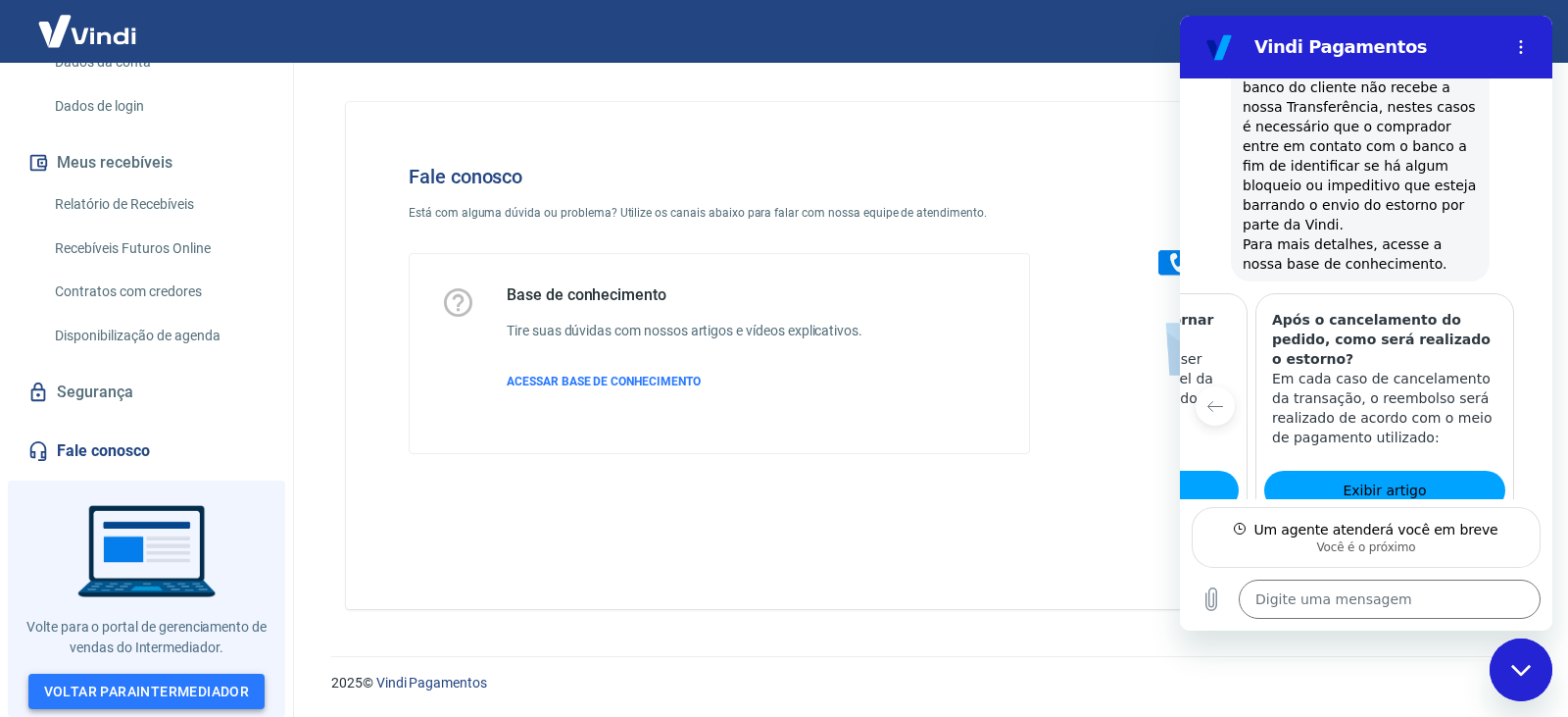
click at [158, 687] on link "Voltar para Intermediador" at bounding box center [146, 691] width 237 height 36
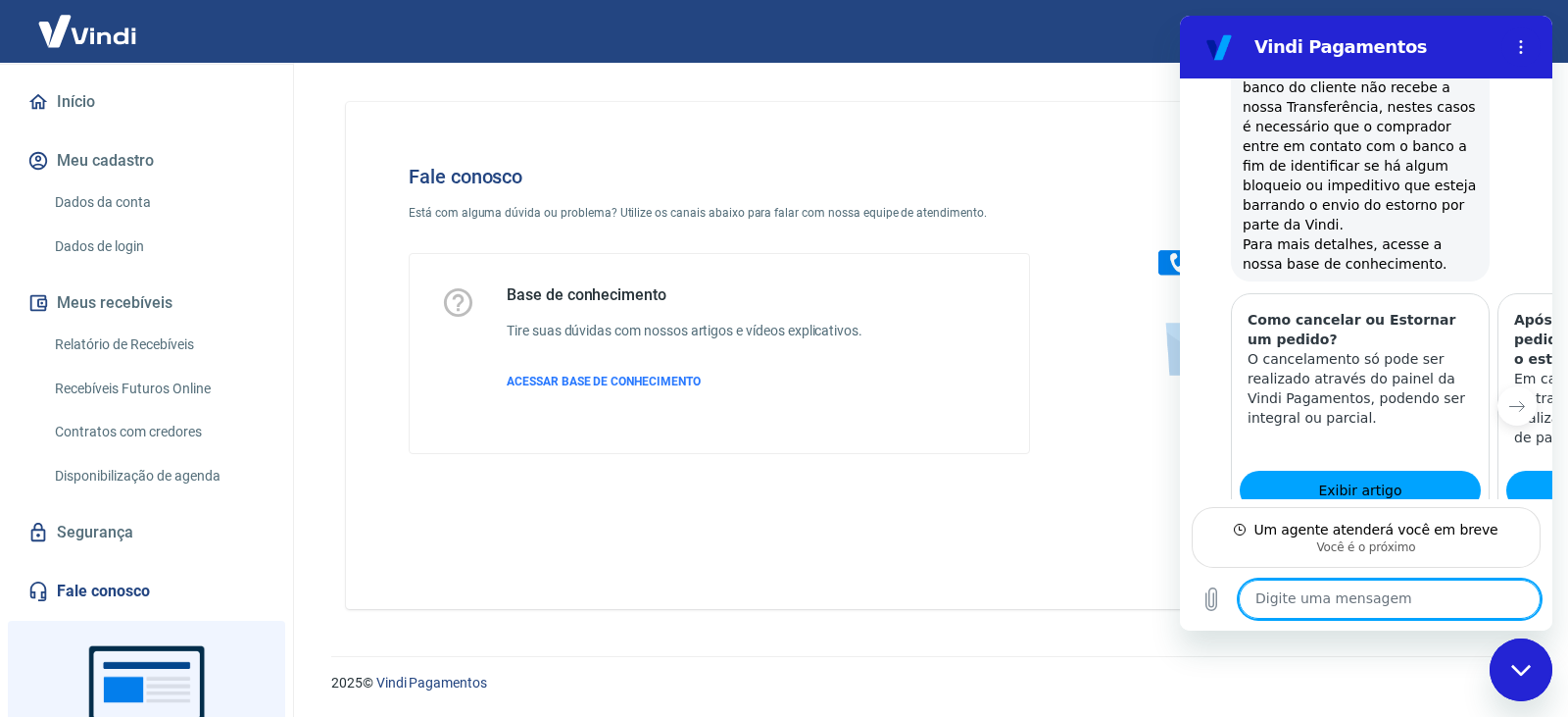
scroll to position [320, 0]
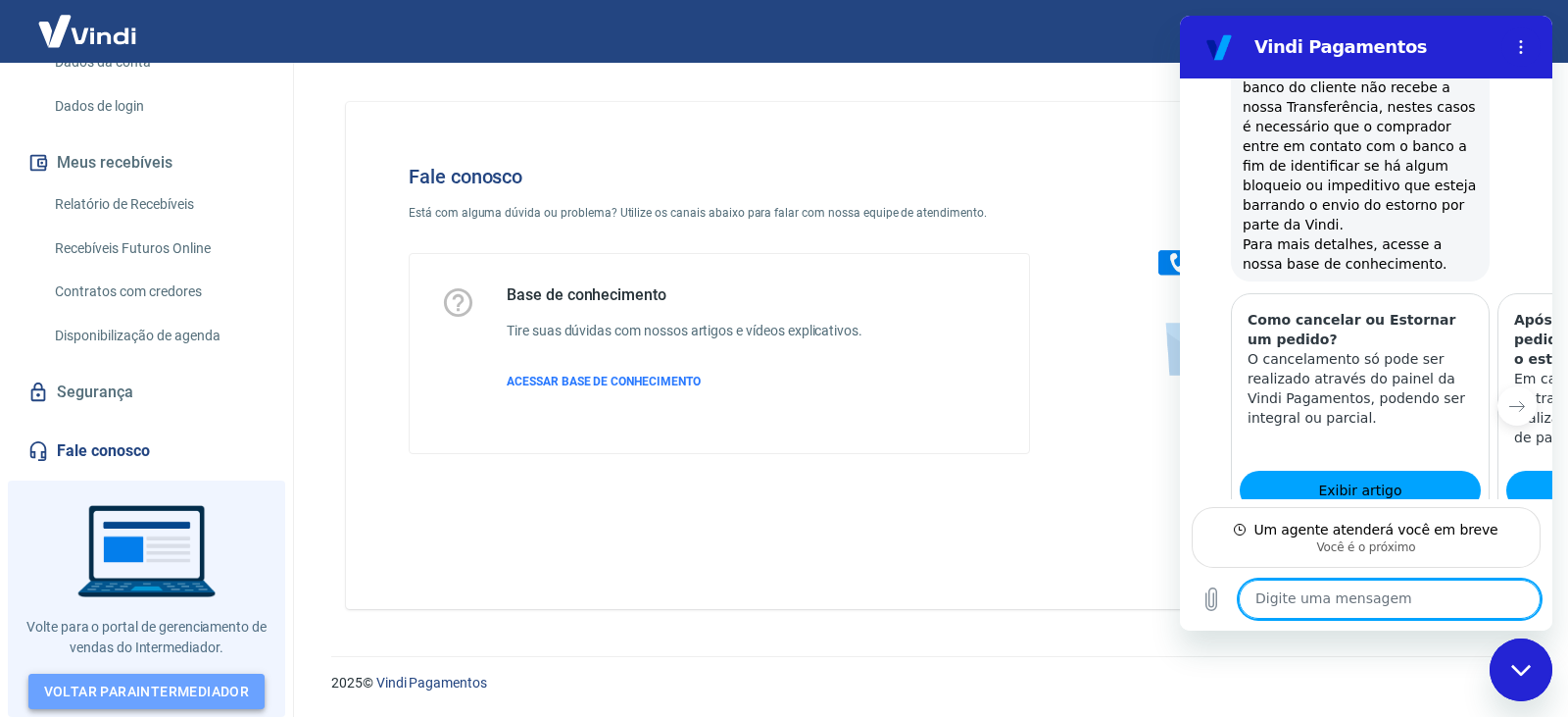
click at [113, 687] on link "Voltar para Intermediador" at bounding box center [146, 691] width 237 height 36
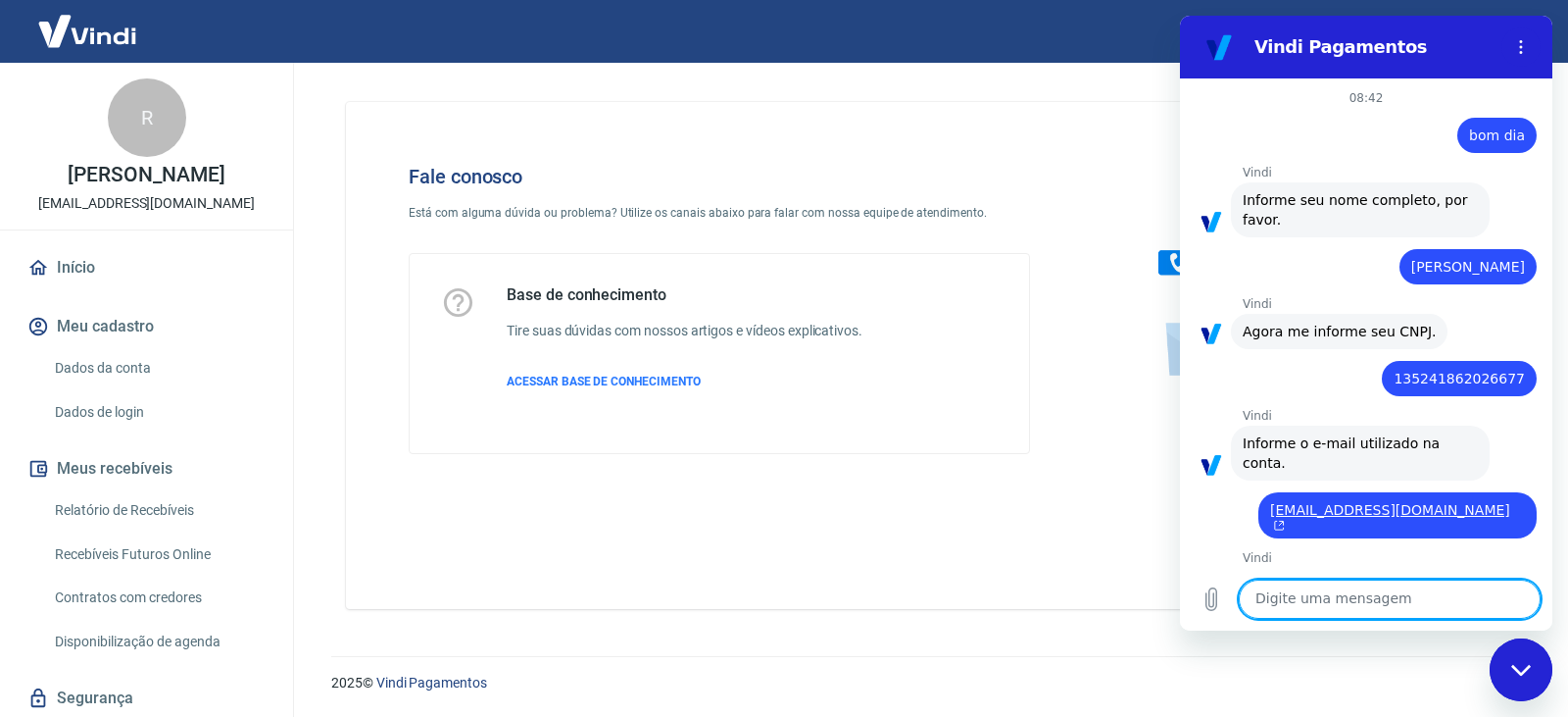
scroll to position [2186, 0]
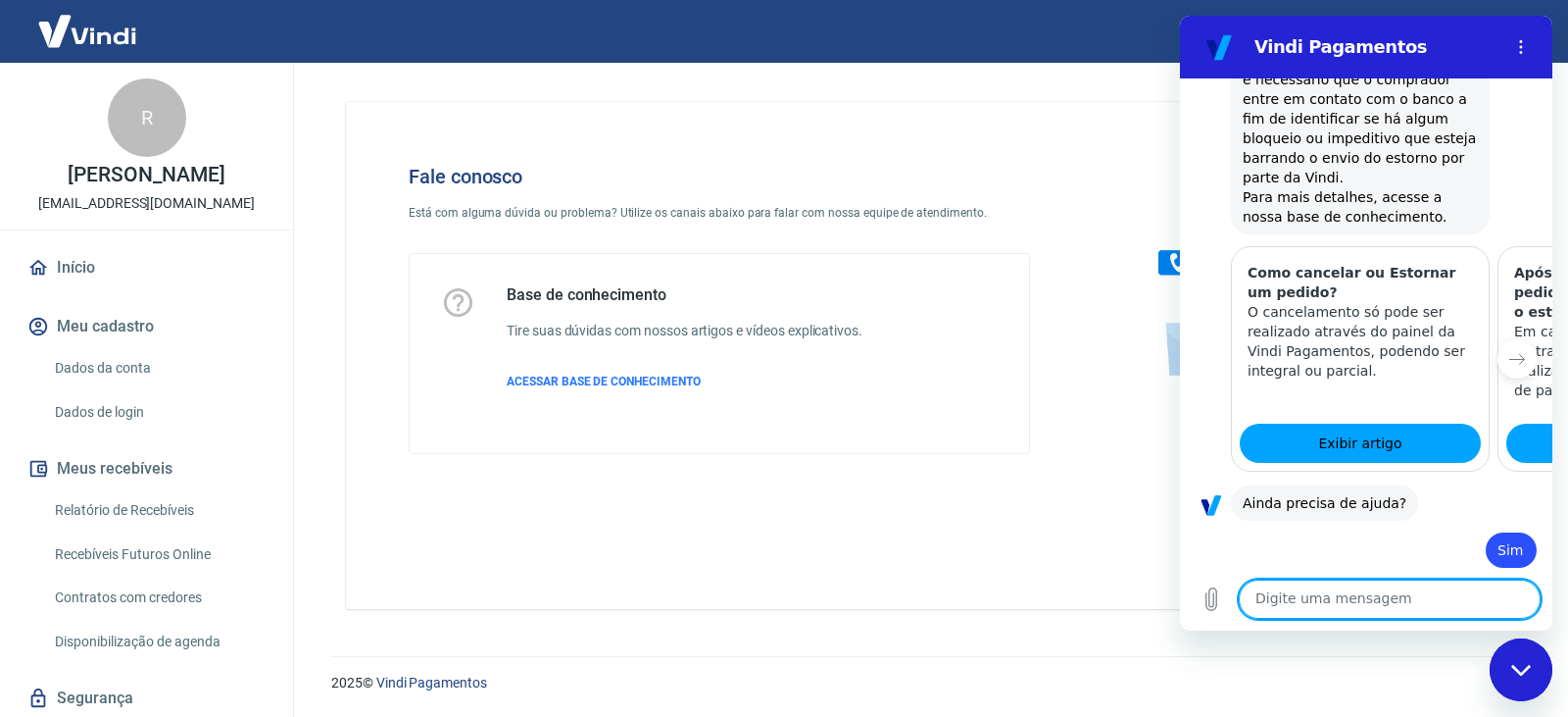
click at [1322, 601] on textarea at bounding box center [1389, 599] width 302 height 39
type textarea "Bom dia Mariana, tudo bem?"
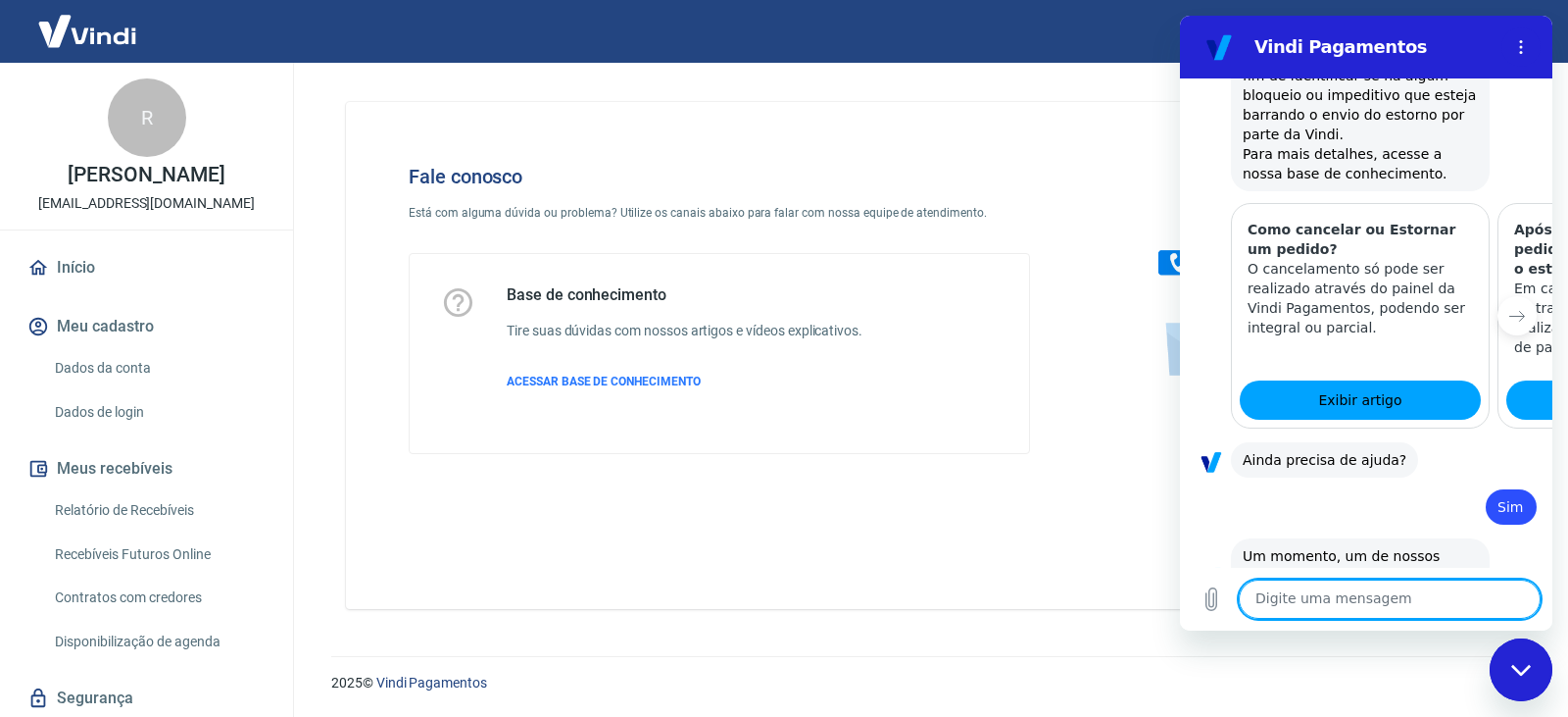
scroll to position [2234, 0]
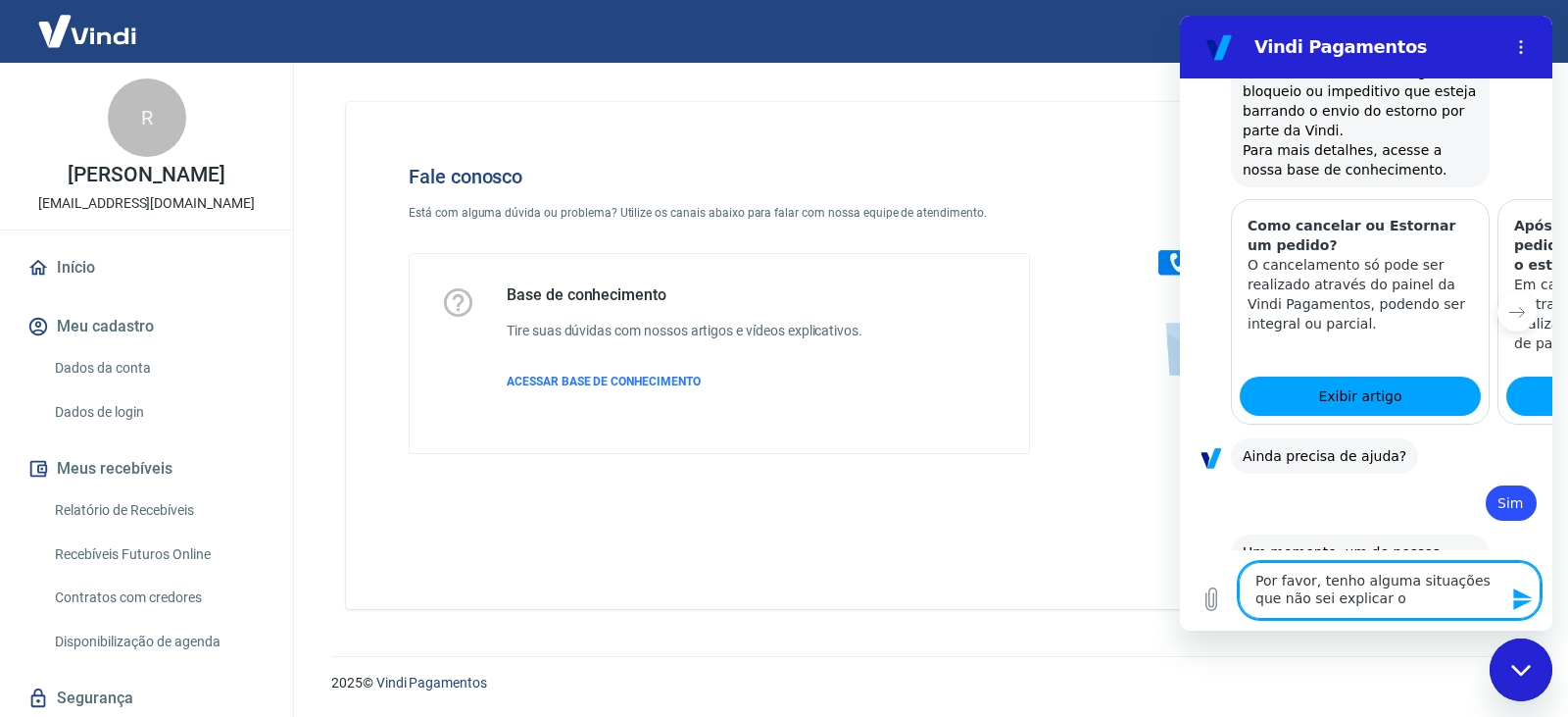
click at [1463, 578] on textarea "Por favor, tenho alguma situações que não sei explicar o" at bounding box center [1389, 590] width 302 height 57
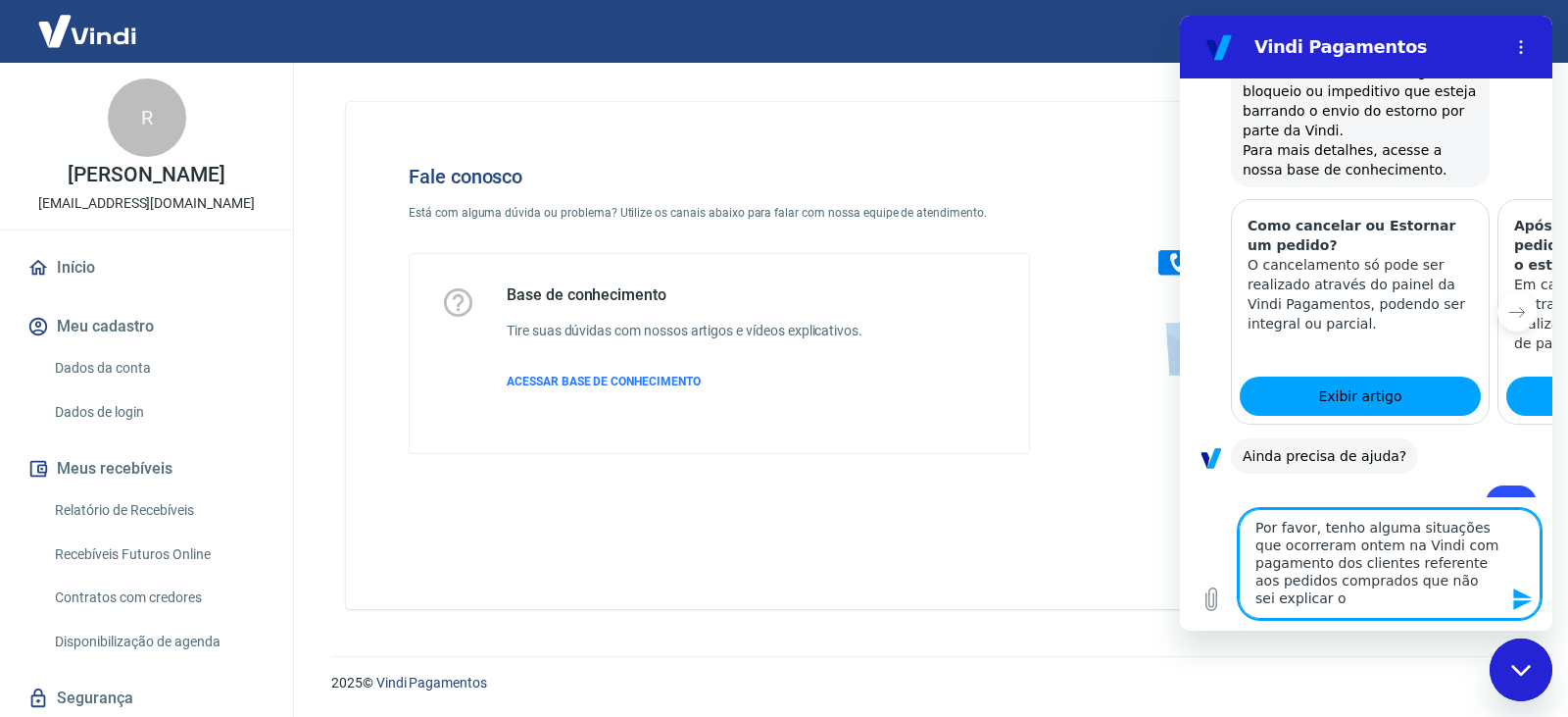
click at [1398, 527] on textarea "Por favor, tenho alguma situações que ocorreram ontem na Vindi com pagamento do…" at bounding box center [1389, 564] width 302 height 110
click at [1455, 549] on textarea "Por favor, tenho algumas situações que ocorreram ontem na Vindi com pagamento d…" at bounding box center [1389, 564] width 302 height 110
click at [1325, 566] on textarea "Por favor, tenho algumas situações que ocorreram ontem na Vindi com os pagament…" at bounding box center [1389, 564] width 302 height 110
click at [1290, 599] on textarea "Por favor, tenho algumas situações que ocorreram ontem na Vindi com os pagament…" at bounding box center [1389, 564] width 302 height 110
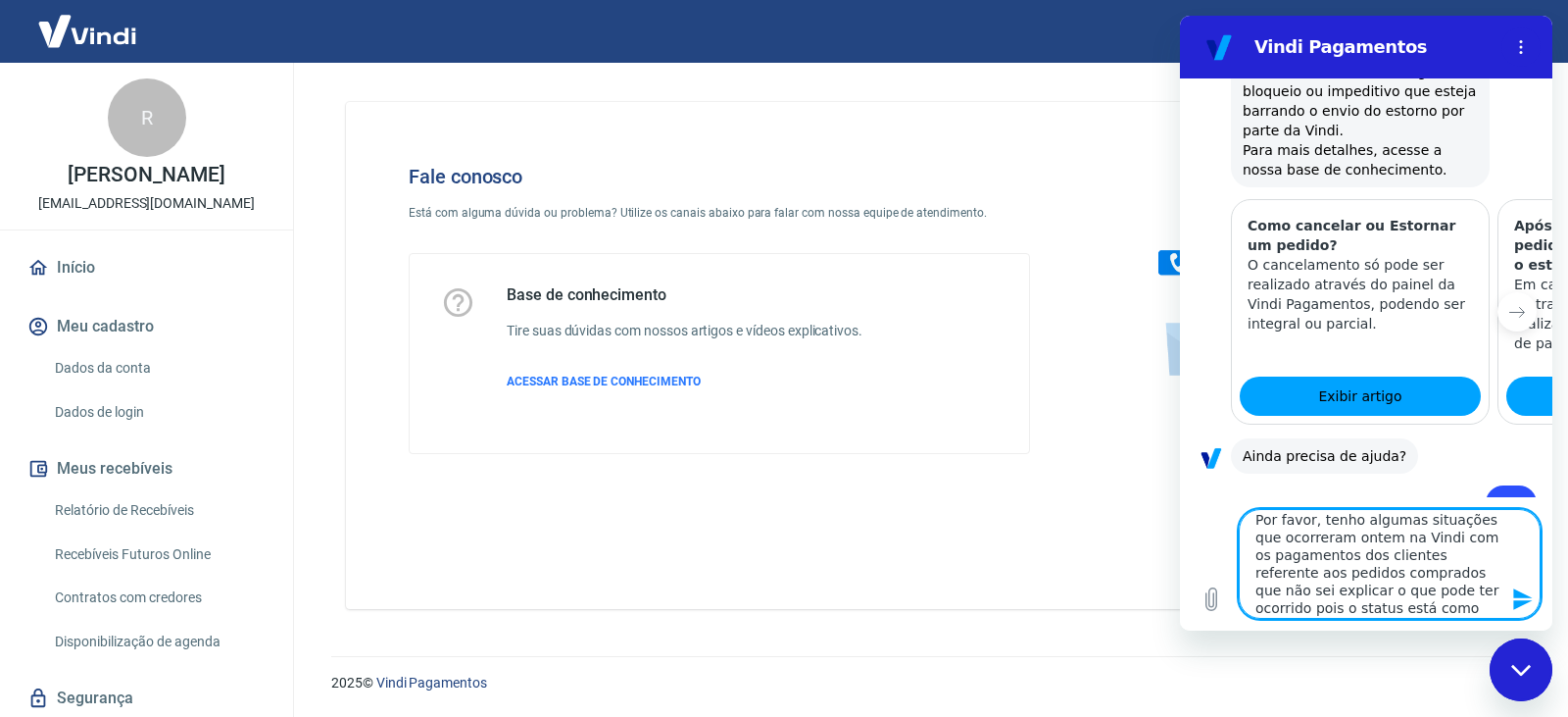
click at [1326, 611] on textarea "Por favor, tenho algumas situações que ocorreram ontem na Vindi com os pagament…" at bounding box center [1389, 564] width 302 height 110
click at [1398, 608] on textarea "Por favor, tenho algumas situações que ocorreram ontem na Vindi com os pagament…" at bounding box center [1389, 564] width 302 height 110
click at [1494, 609] on textarea "Por favor, tenho algumas situações que ocorreram ontem na Vindi com os pagament…" at bounding box center [1389, 564] width 302 height 110
click at [1434, 576] on textarea "Por favor, tenho algumas situações que ocorreram ontem na Vindi com os pagament…" at bounding box center [1389, 564] width 302 height 110
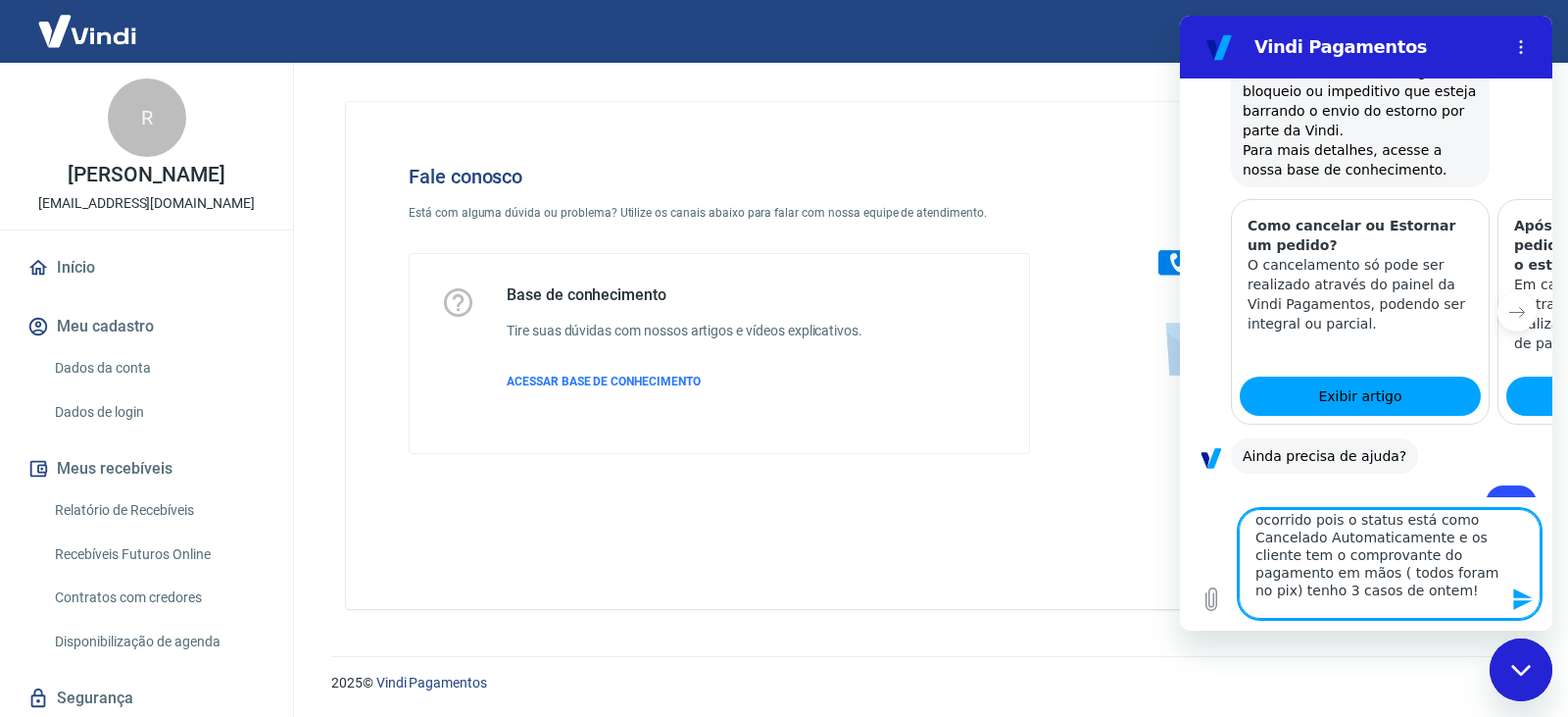
click at [1466, 606] on textarea "Por favor, tenho algumas situações que ocorreram ontem na Vindi com os pagament…" at bounding box center [1389, 564] width 302 height 110
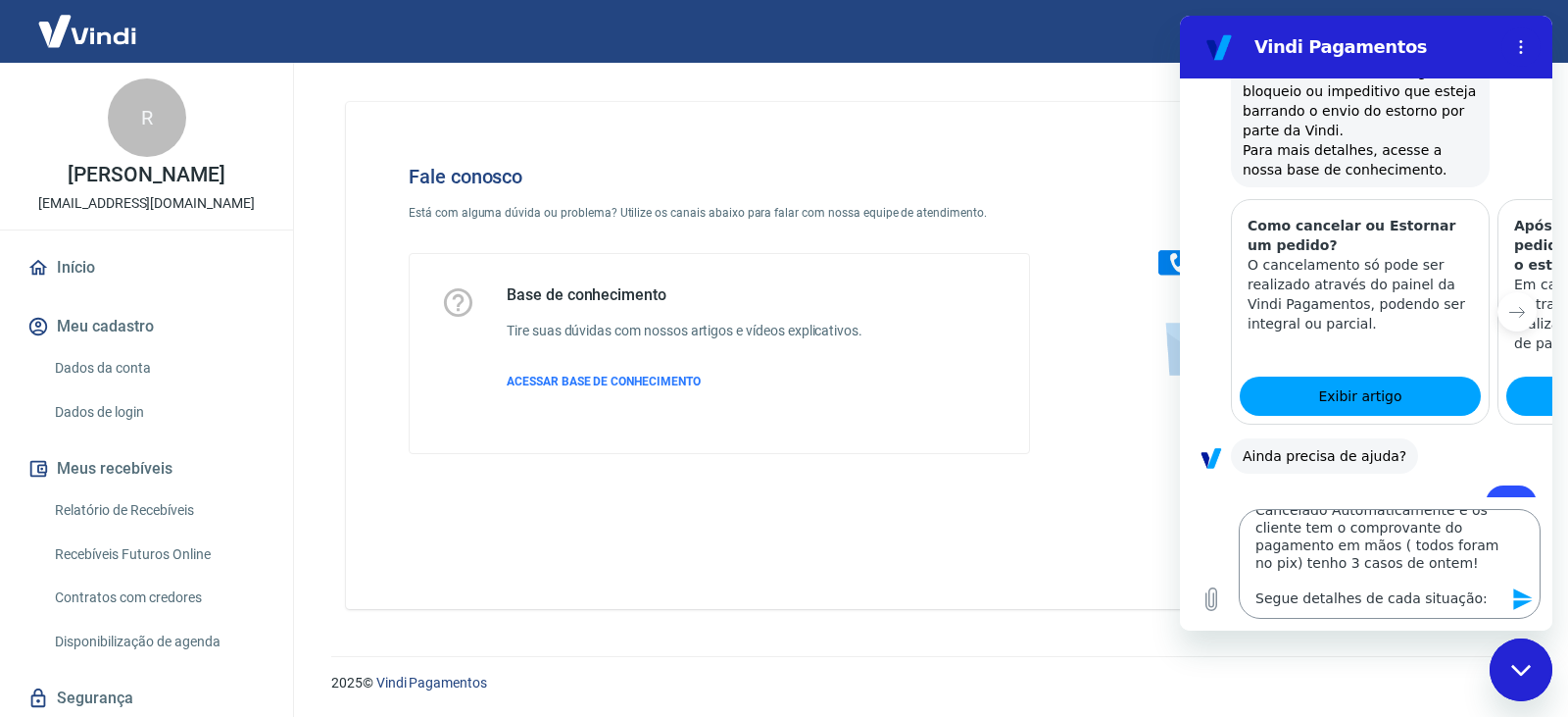
click at [1319, 595] on textarea "Por favor, tenho algumas situações que ocorreram ontem na Vindi com os pagament…" at bounding box center [1389, 564] width 302 height 110
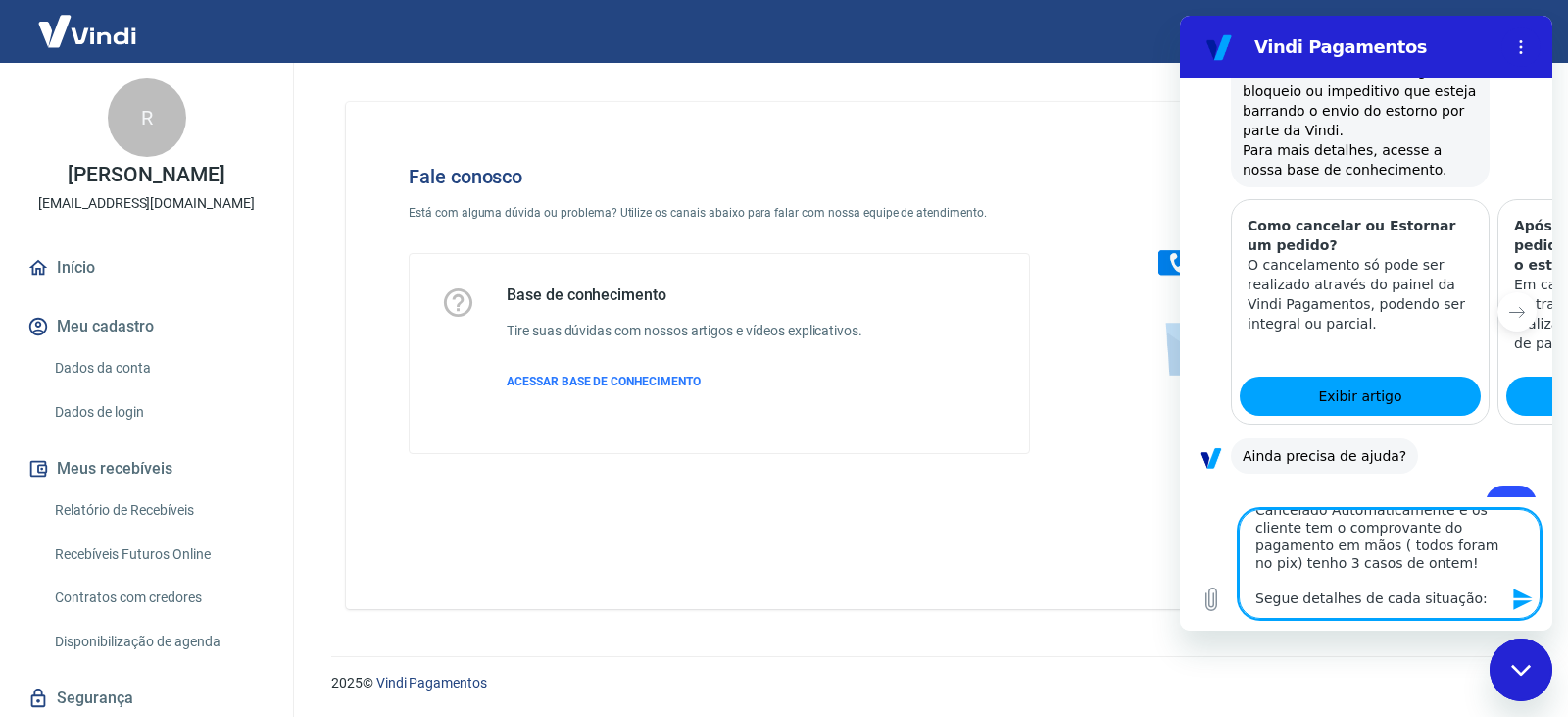
paste textarea "Sandra Caroline - Pedido 10936 TRANSAÇÃO 223810574 20/08/25 - 16:24 - Pix"
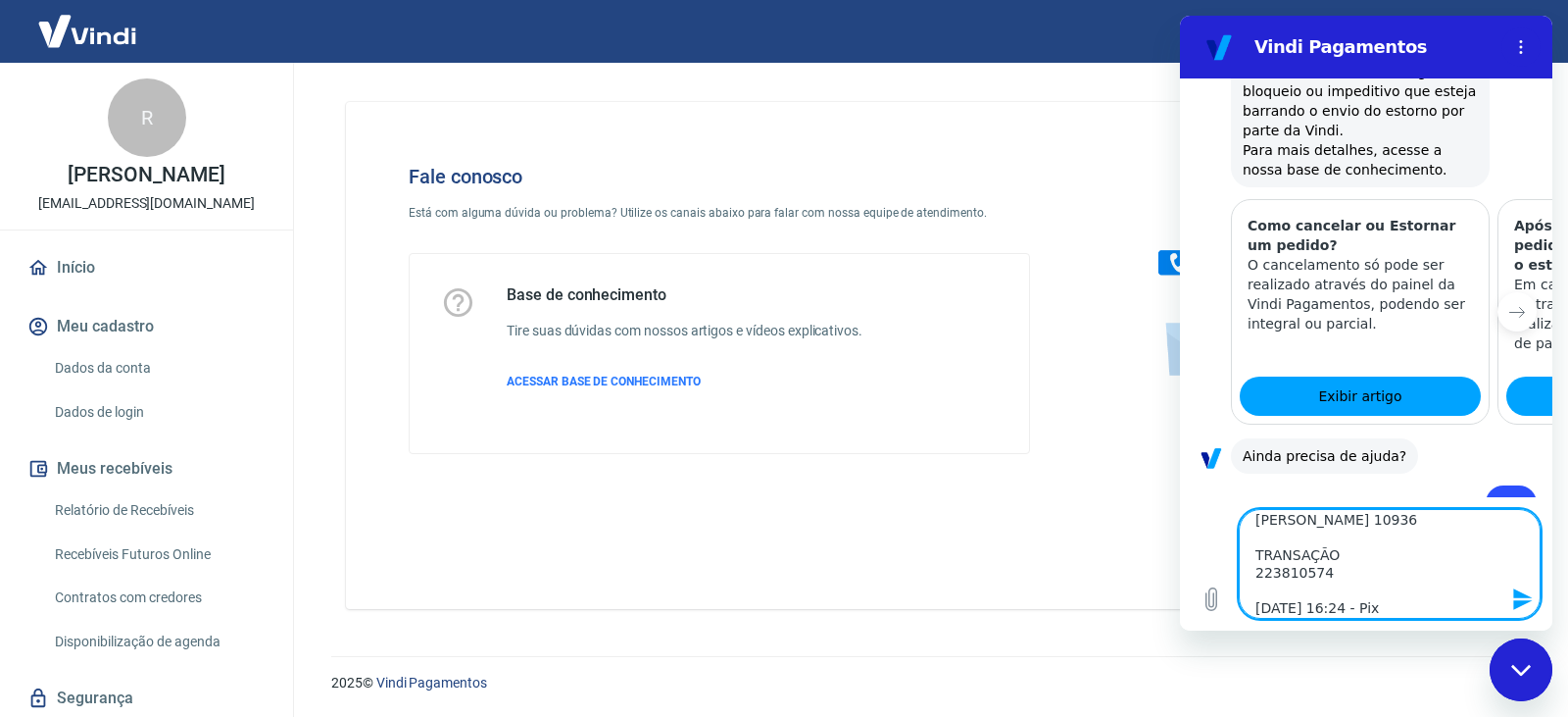
scroll to position [255, 0]
paste textarea "═"
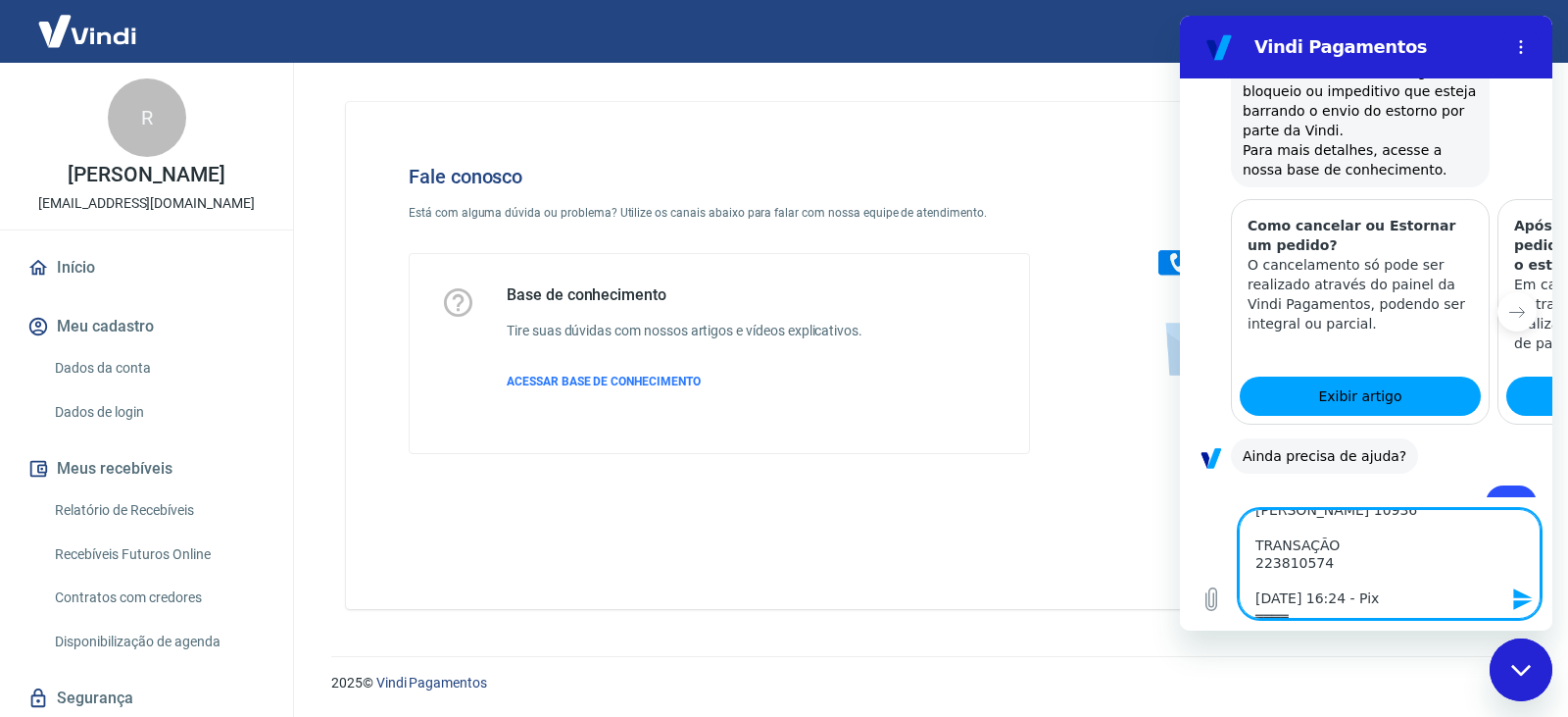
paste textarea "═"
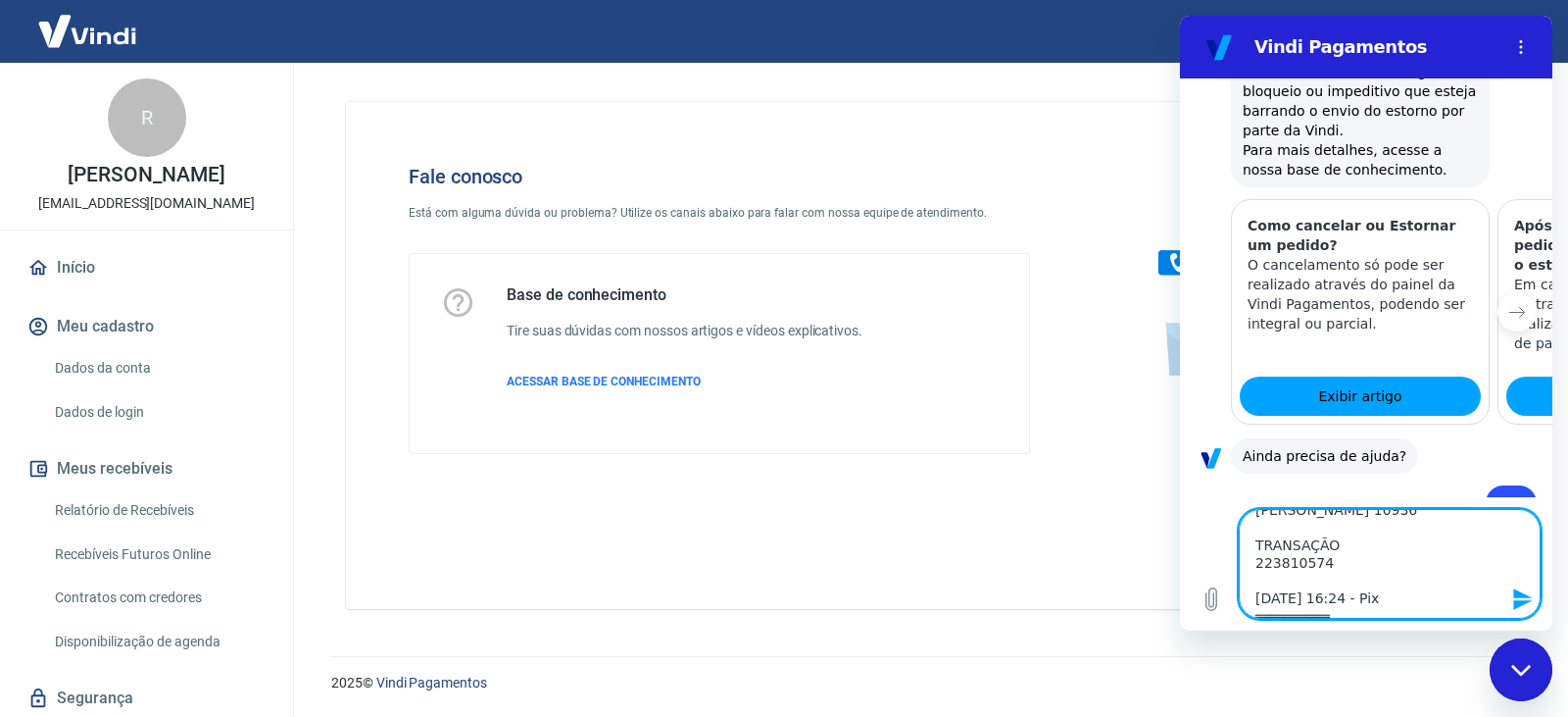
paste textarea "═"
paste
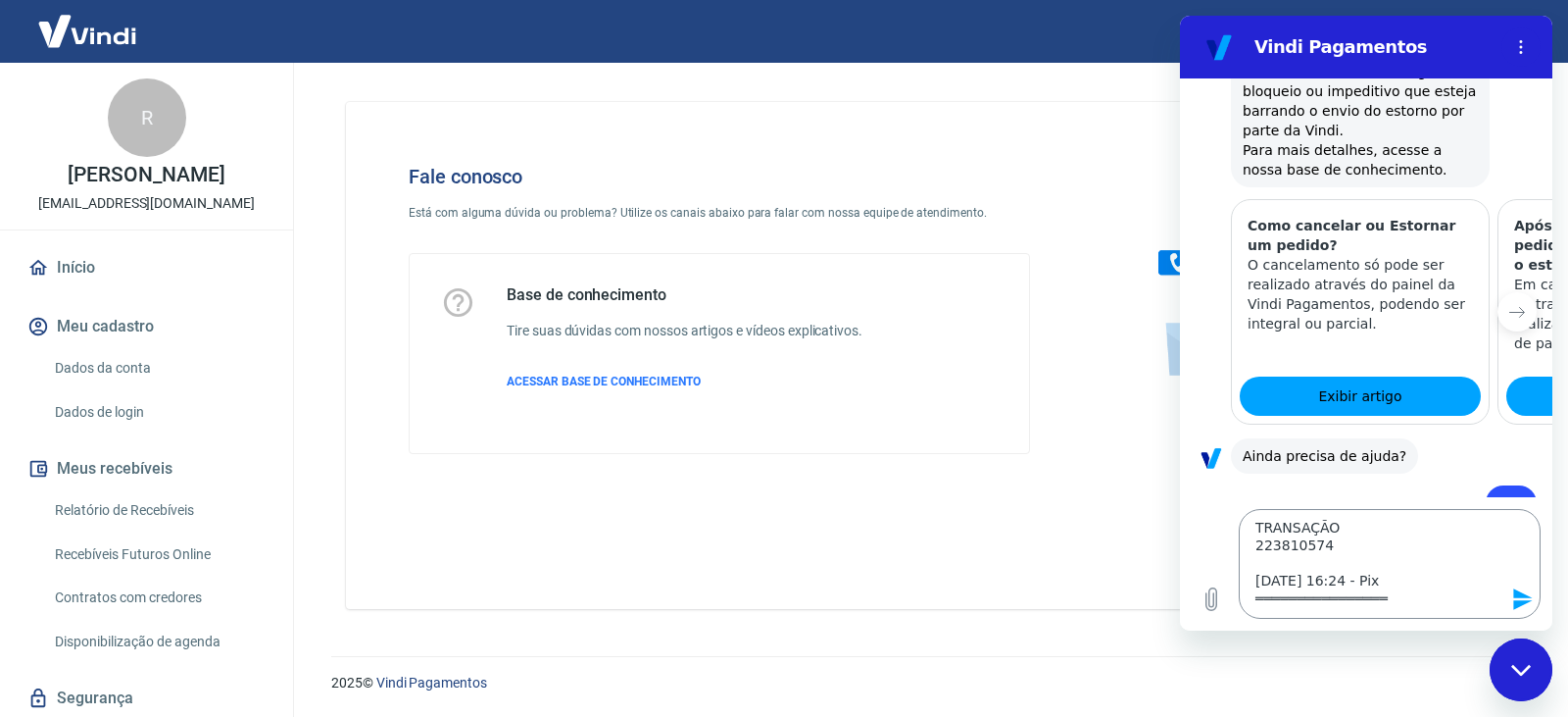
click at [1318, 608] on textarea "Por favor, tenho algumas situações que ocorreram ontem na Vindi com os pagament…" at bounding box center [1389, 564] width 302 height 110
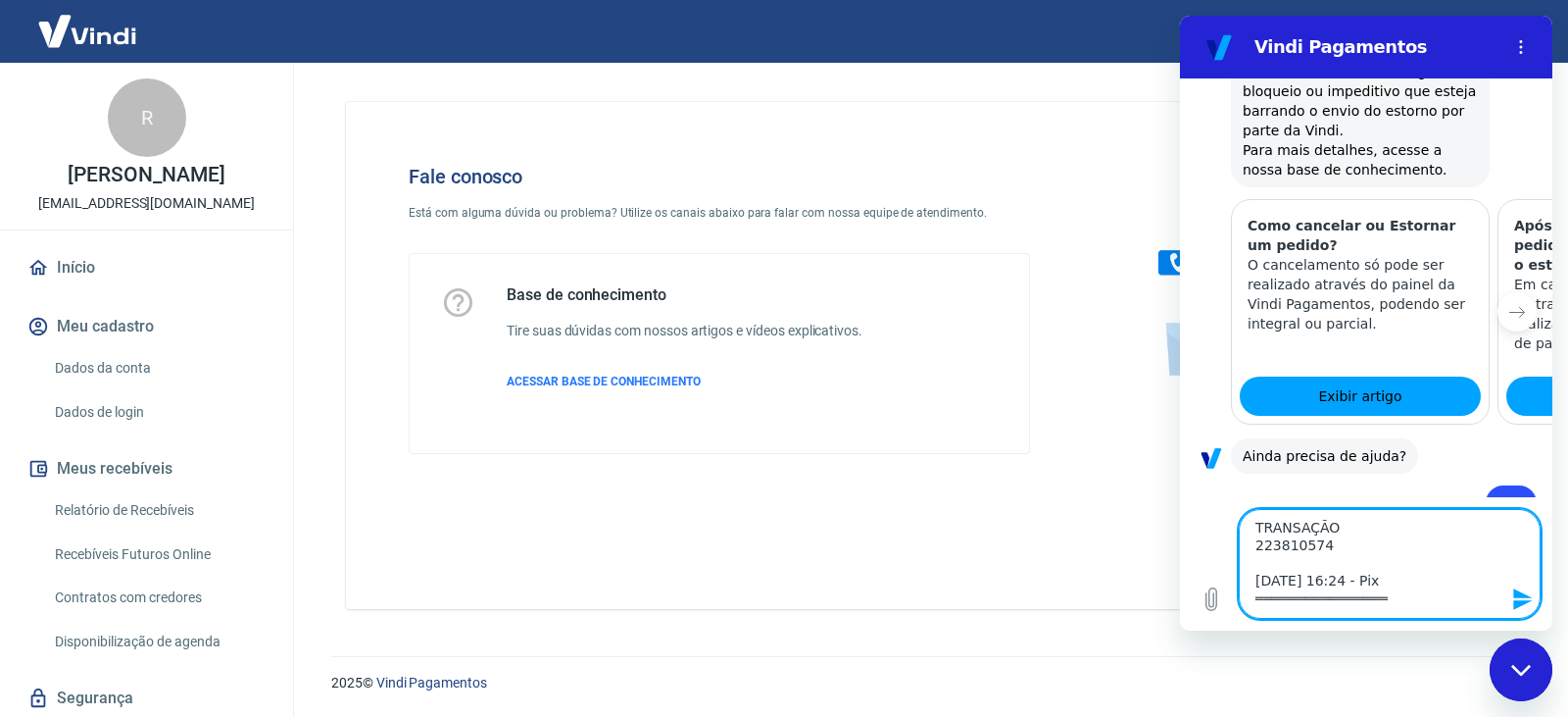
paste textarea "Eduarda Ferreira - Pedido 10934 TRANSAÇÃO 223806847 20/08/25 - 16:02 - Pix"
click at [1378, 605] on textarea "Por favor, tenho algumas situações que ocorreram ontem na Vindi com os pagament…" at bounding box center [1389, 564] width 302 height 110
paste textarea "═"
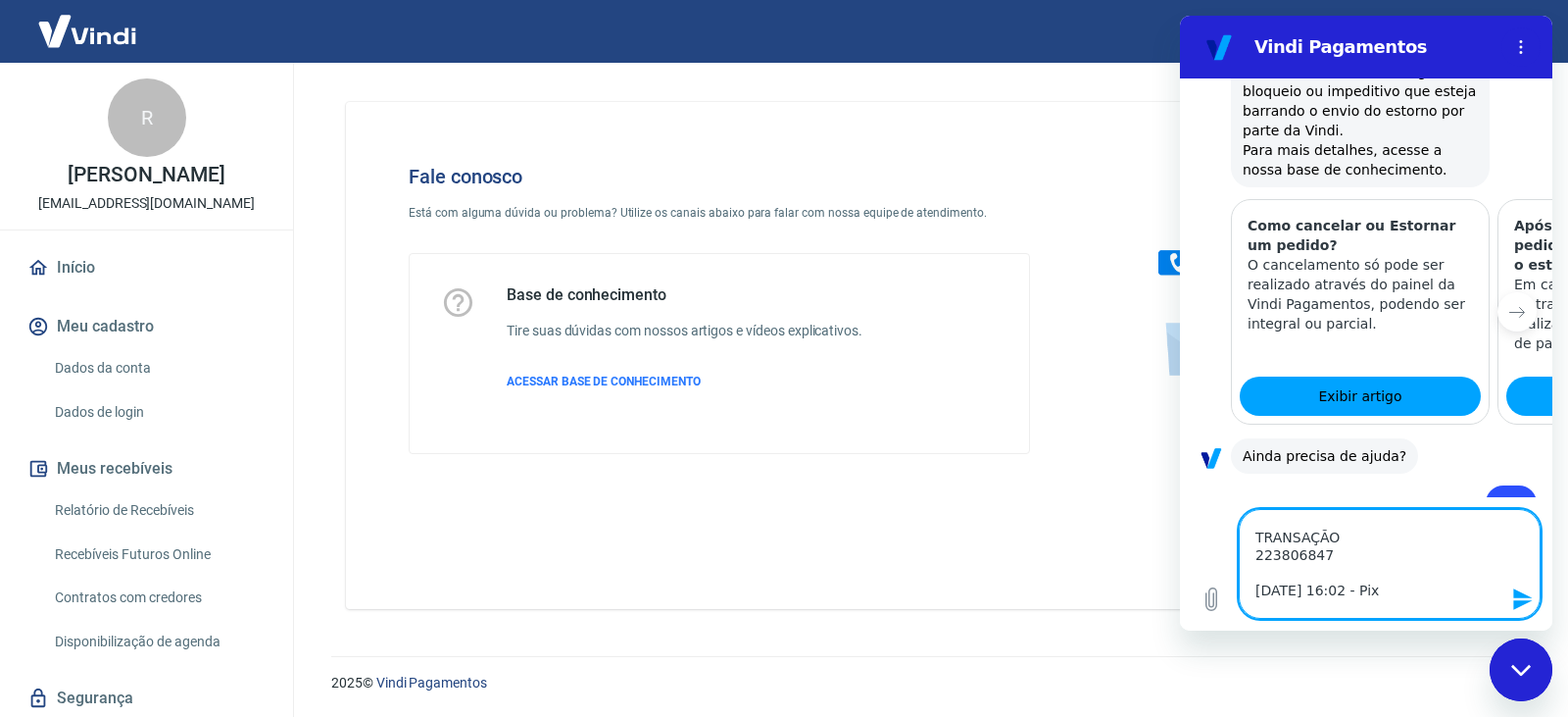
paste textarea "═"
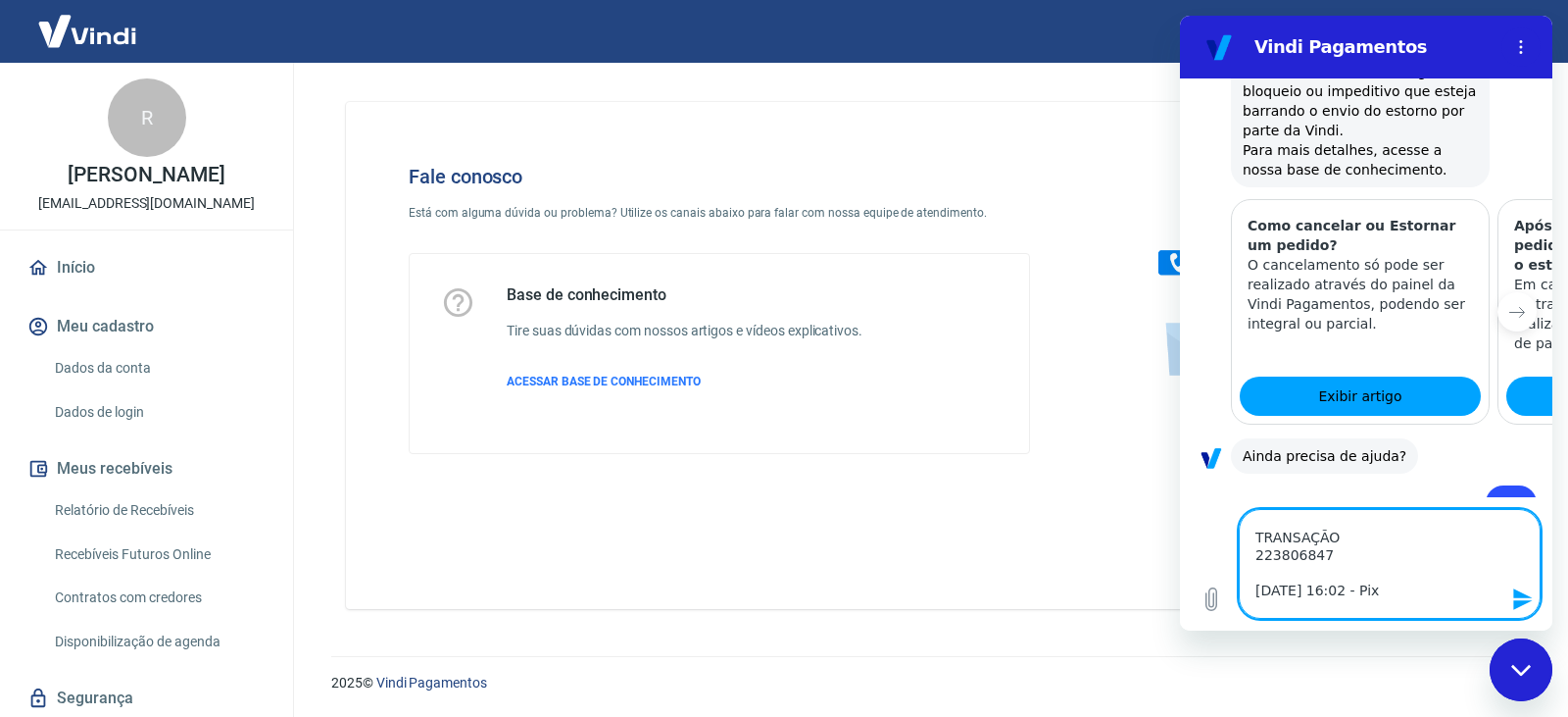
paste textarea "═"
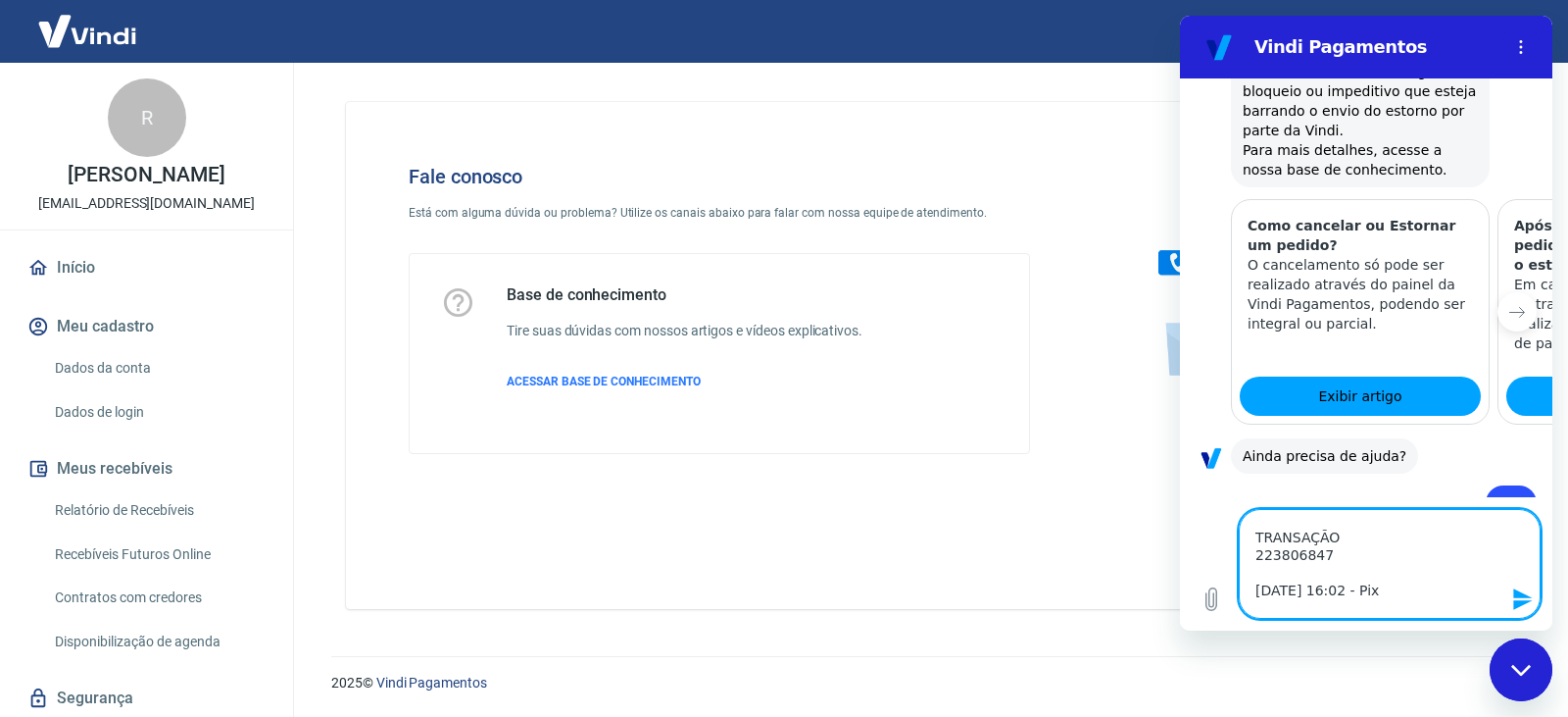
paste textarea "═"
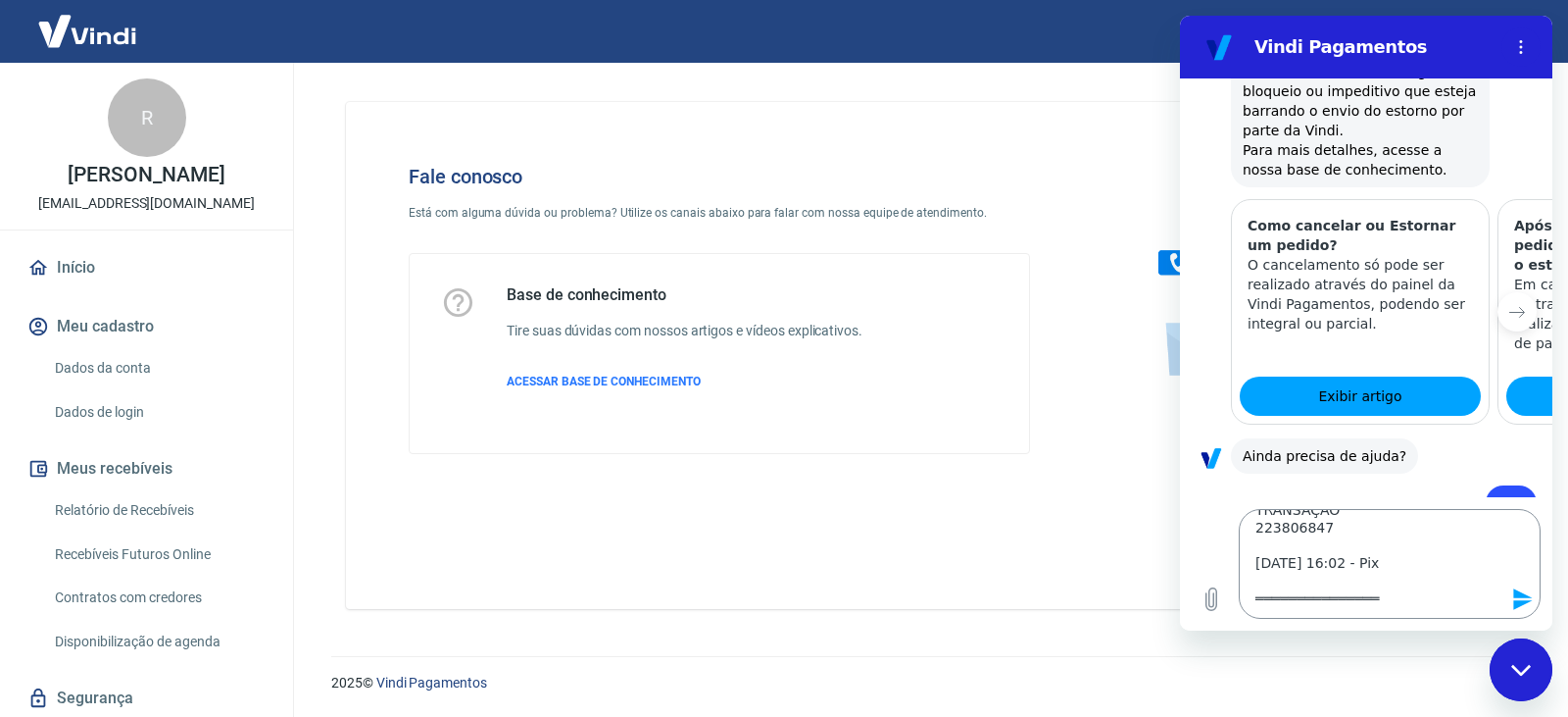
click at [1279, 614] on textarea "Por favor, tenho algumas situações que ocorreram ontem na Vindi com os pagament…" at bounding box center [1389, 564] width 302 height 110
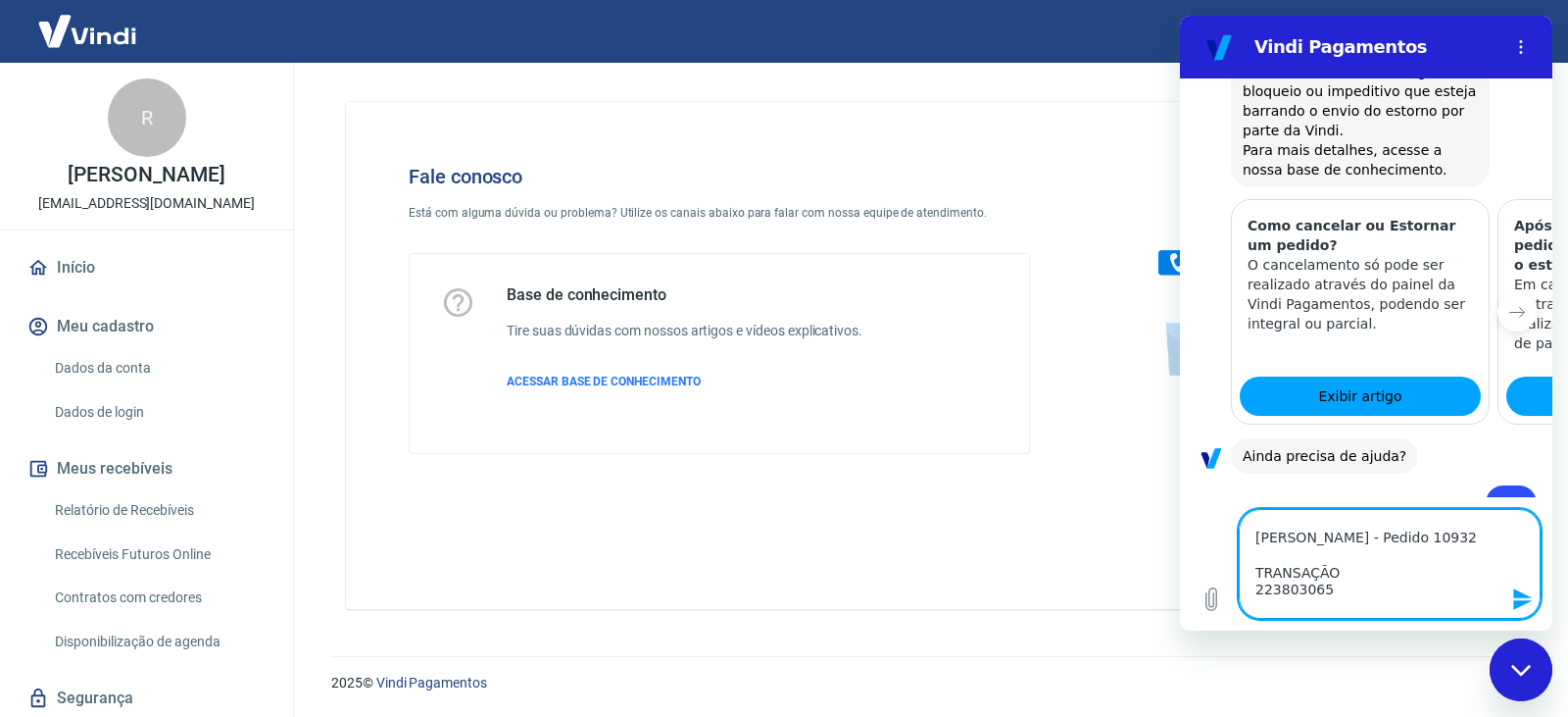
scroll to position [537, 0]
paste textarea "═"
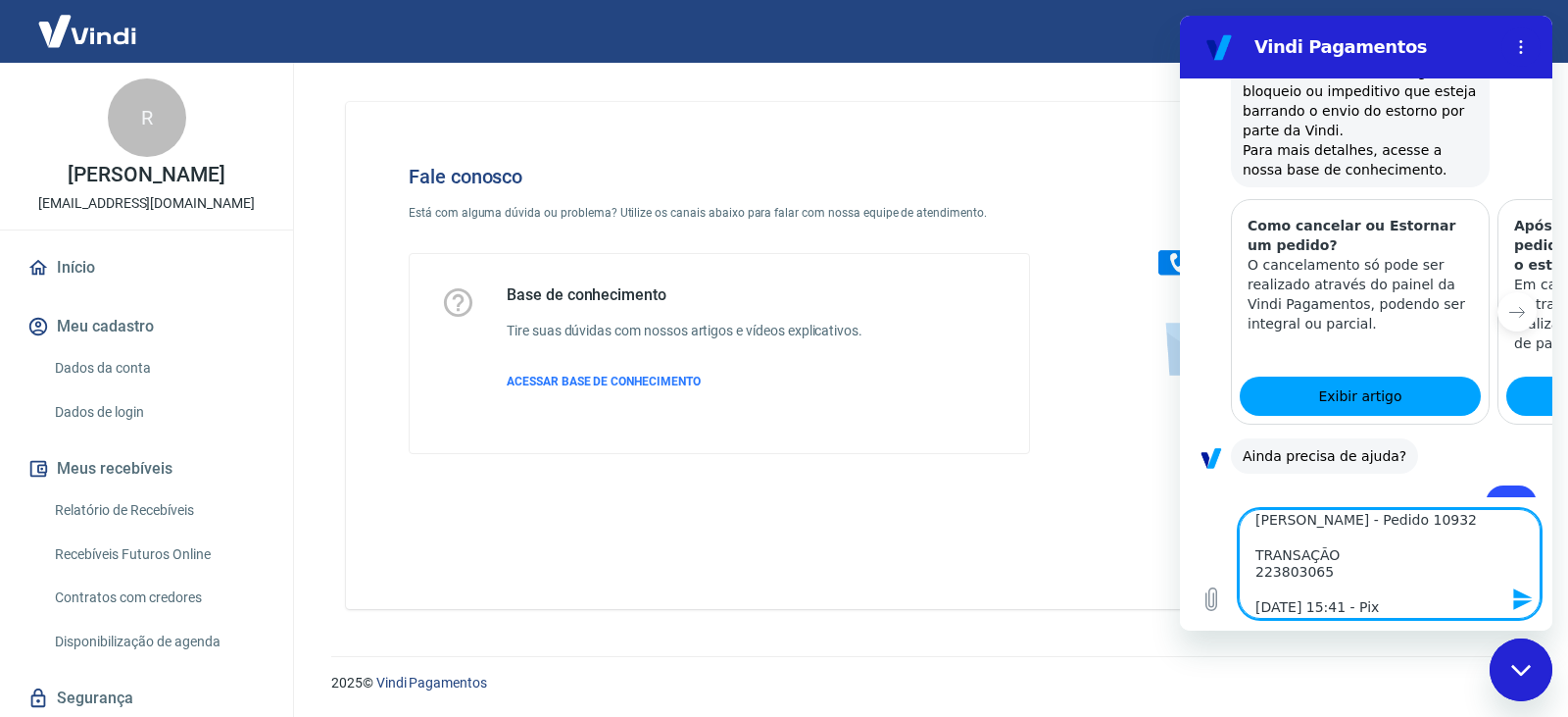
paste textarea "═"
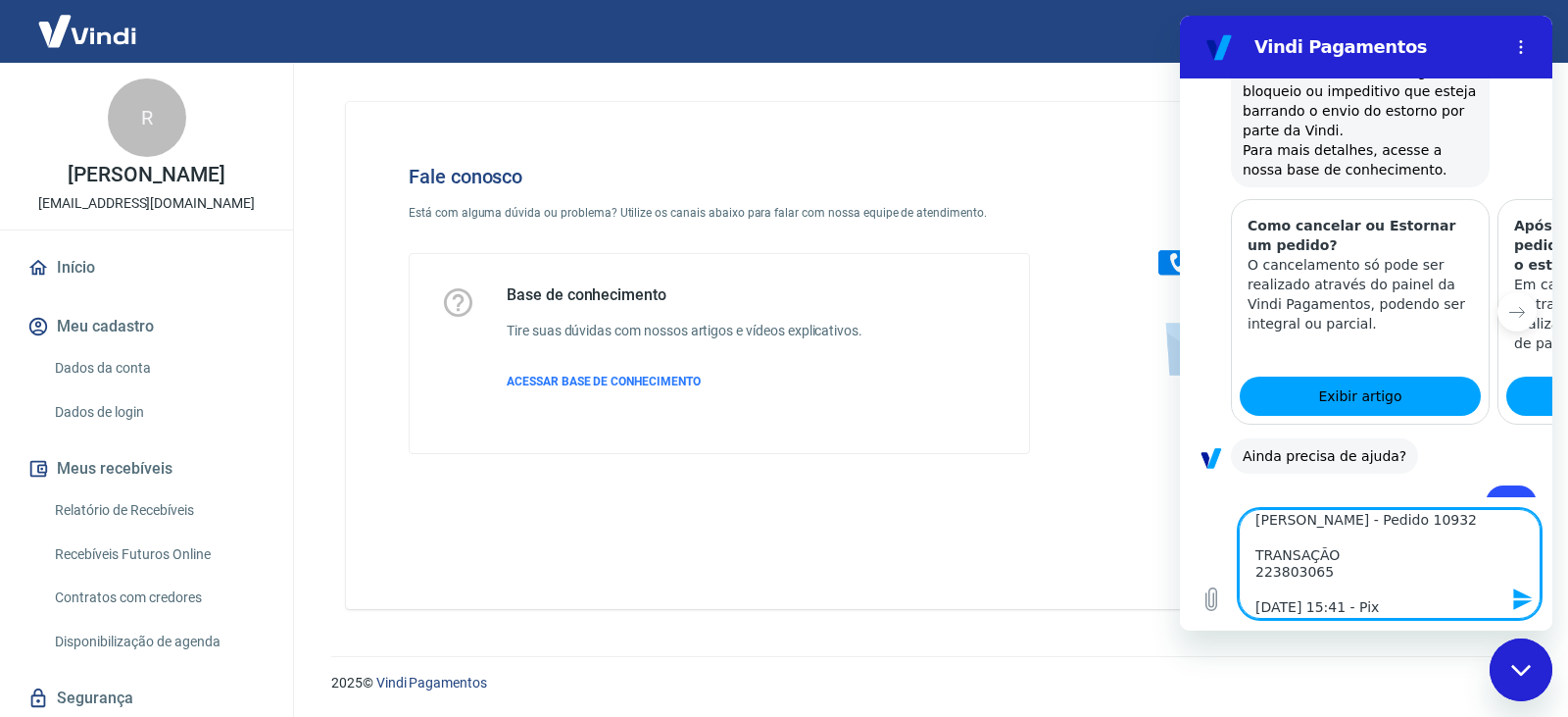
paste textarea "═"
type textarea "Por favor, tenho algumas situações que ocorreram ontem na Vindi com os pagament…"
click at [1518, 601] on icon "Enviar mensagem" at bounding box center [1522, 599] width 19 height 22
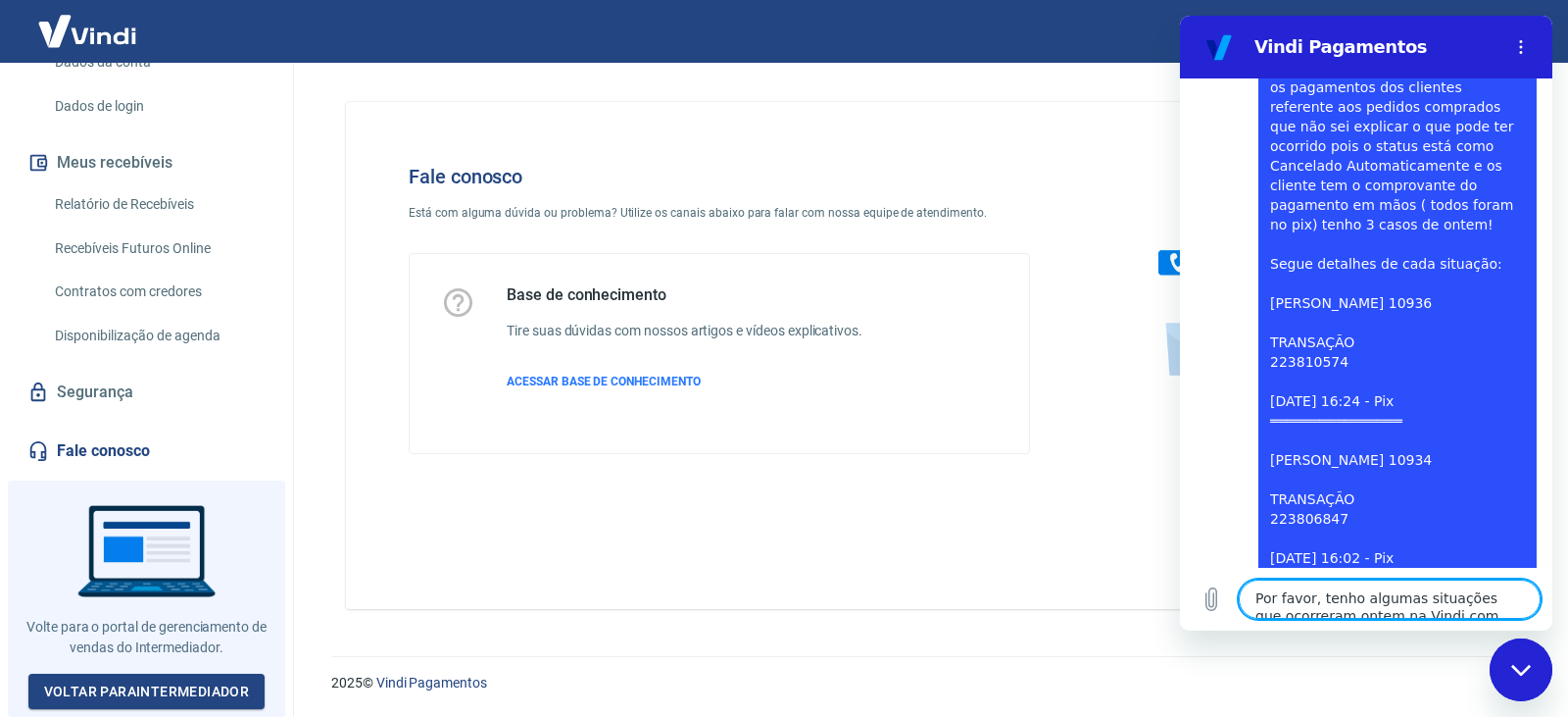
scroll to position [320, 0]
click at [116, 689] on link "Voltar para Intermediador" at bounding box center [146, 691] width 237 height 36
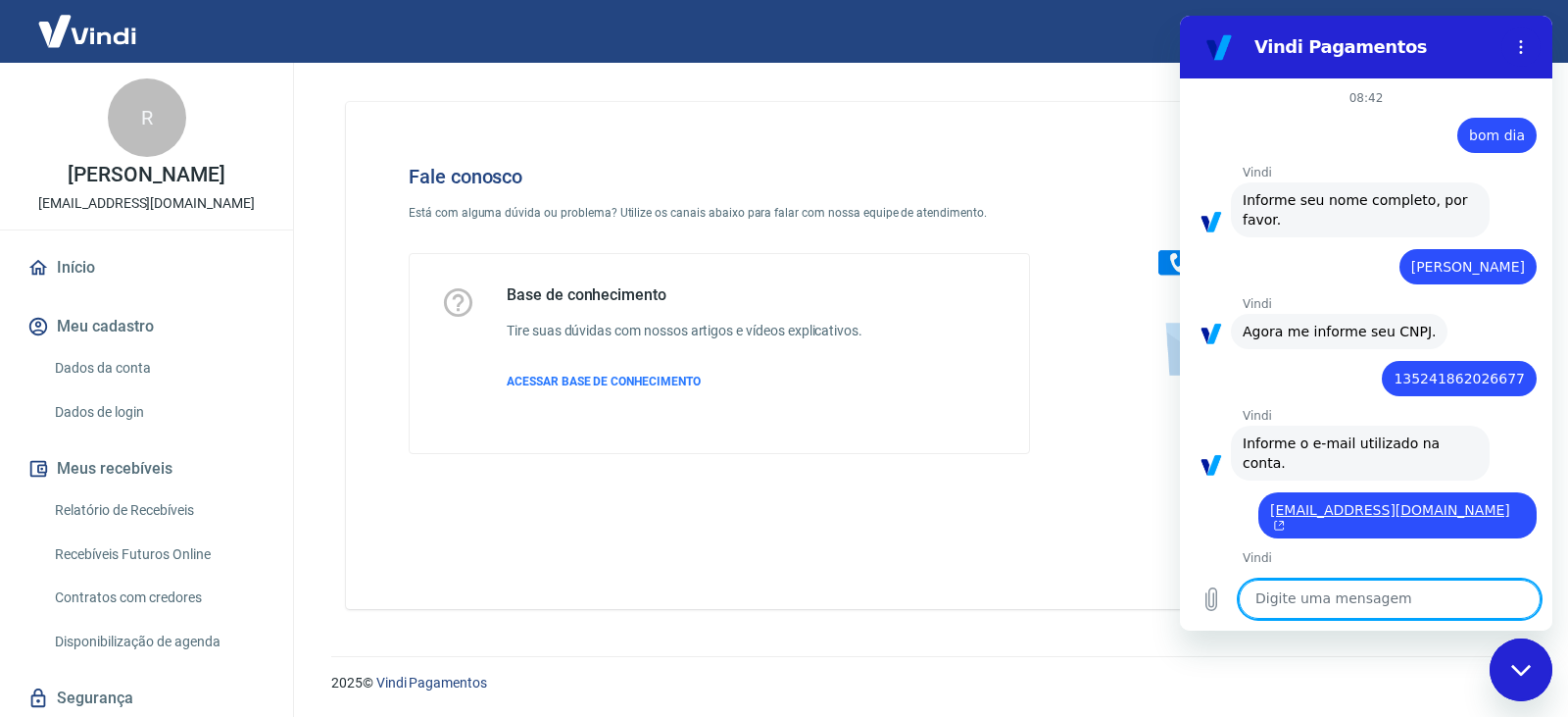
scroll to position [3316, 0]
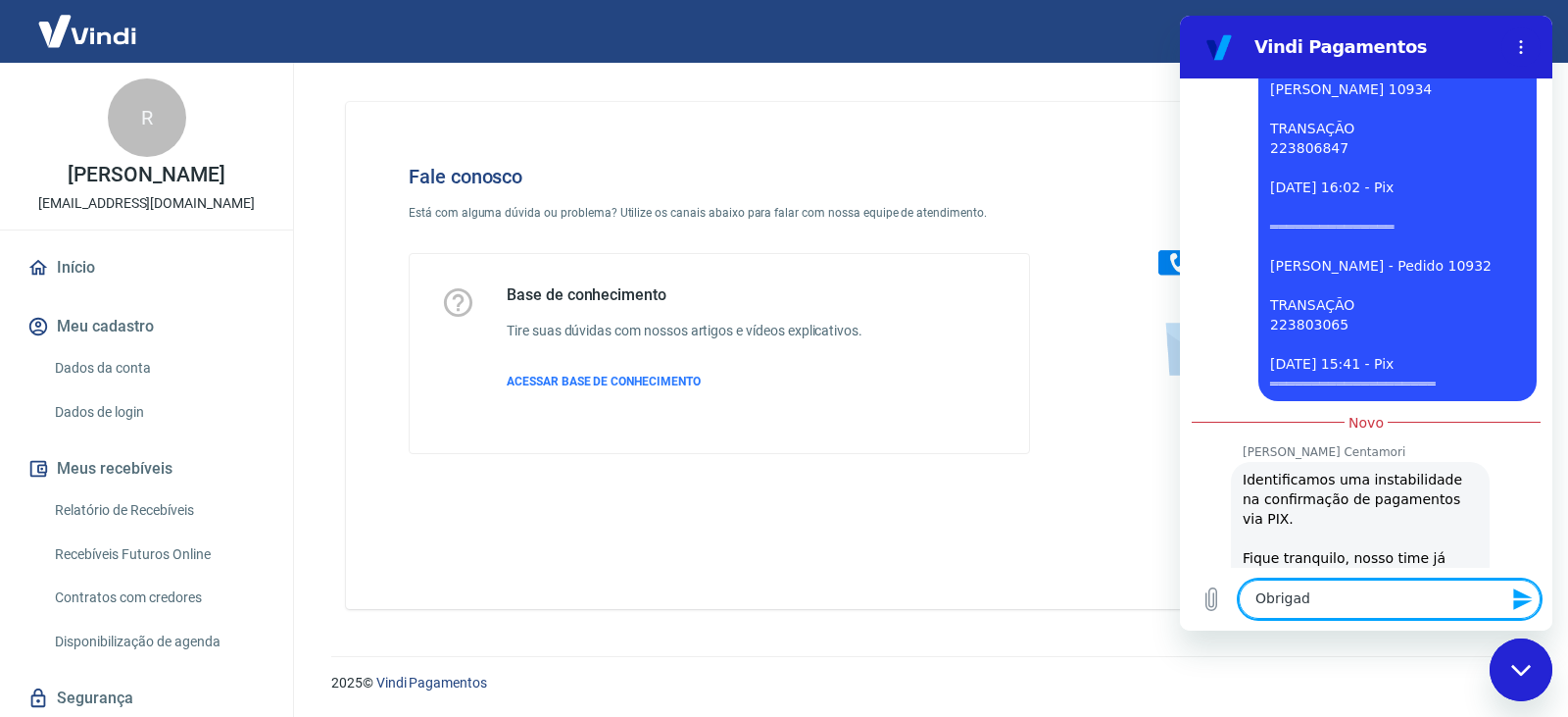
type textarea "Obrigado"
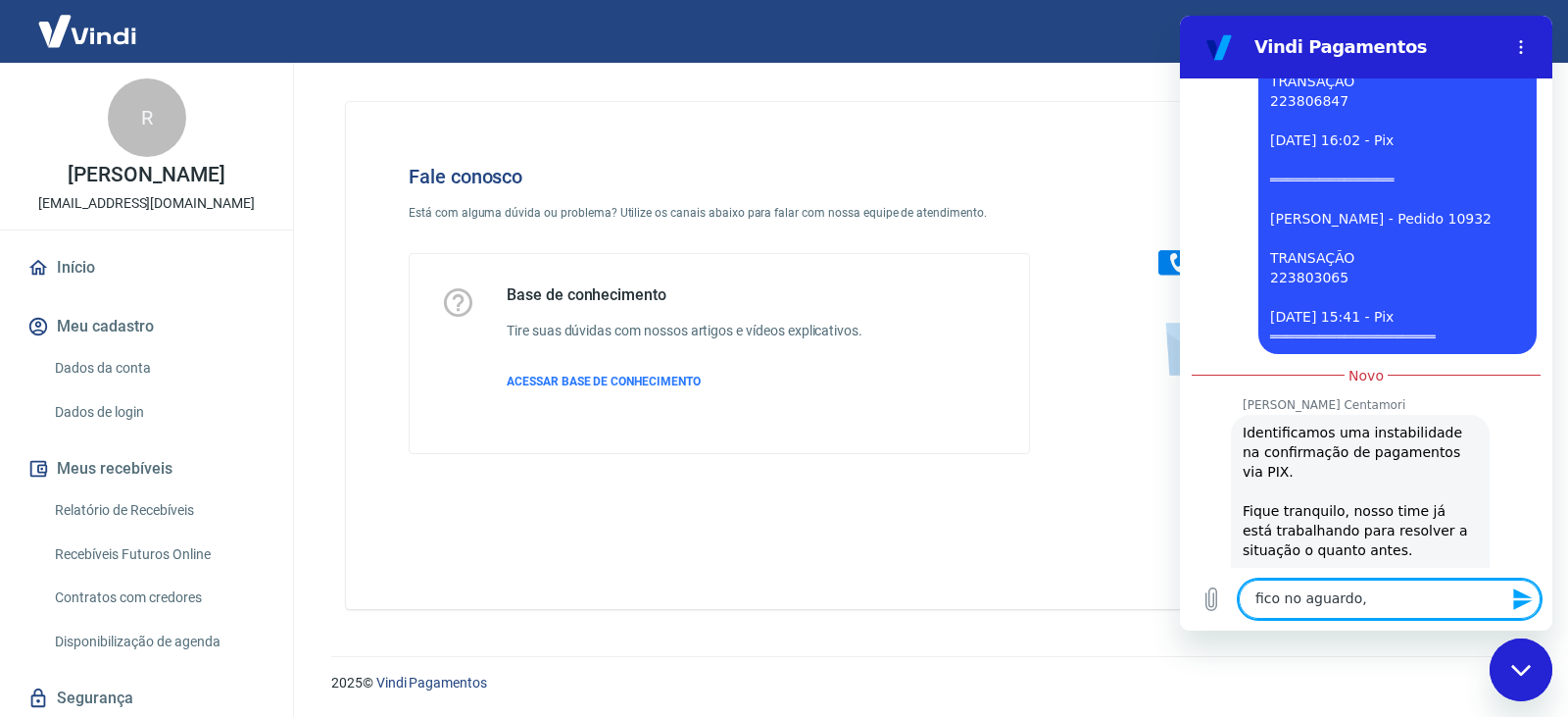
scroll to position [3366, 0]
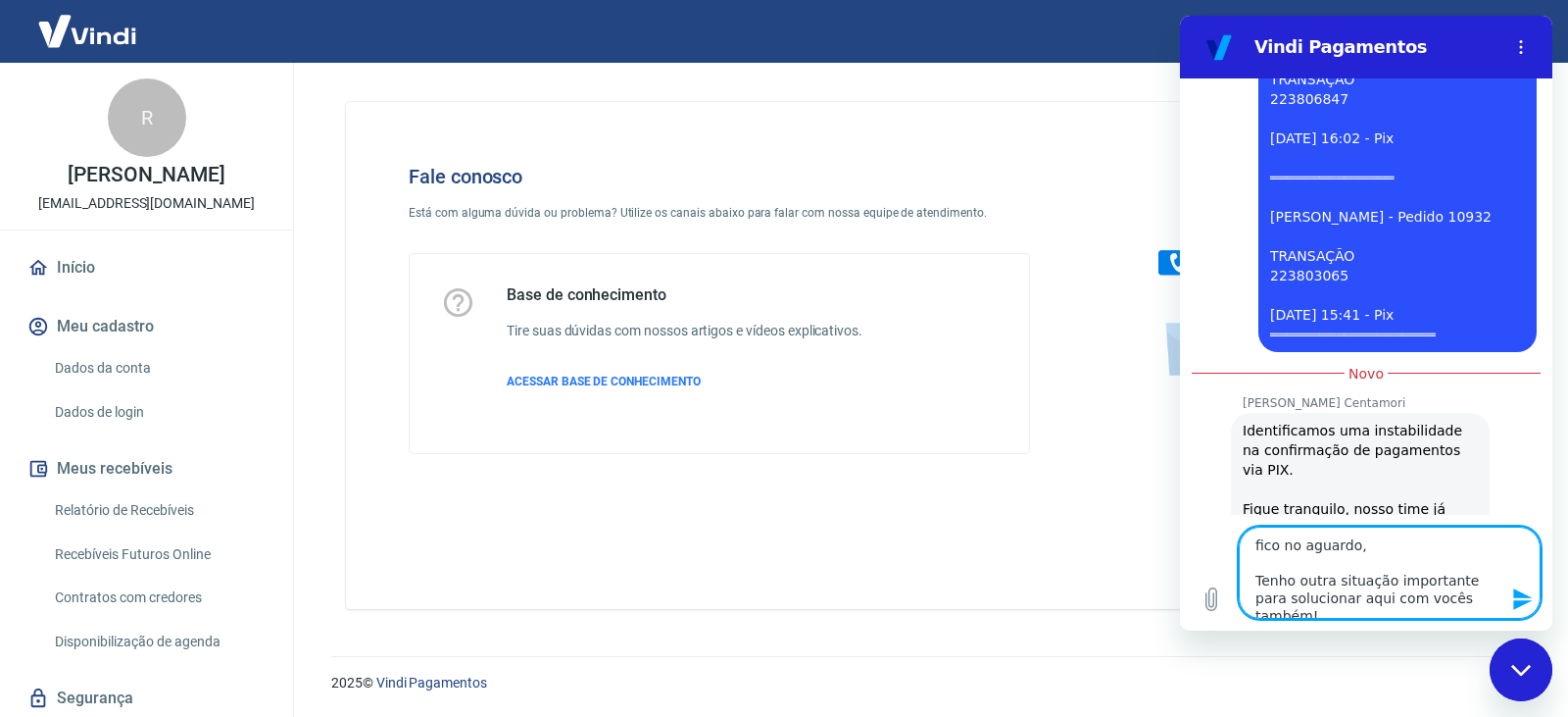
type textarea "fico no aguardo, Tenho outra situação importante para solucionar aqui com vocês…"
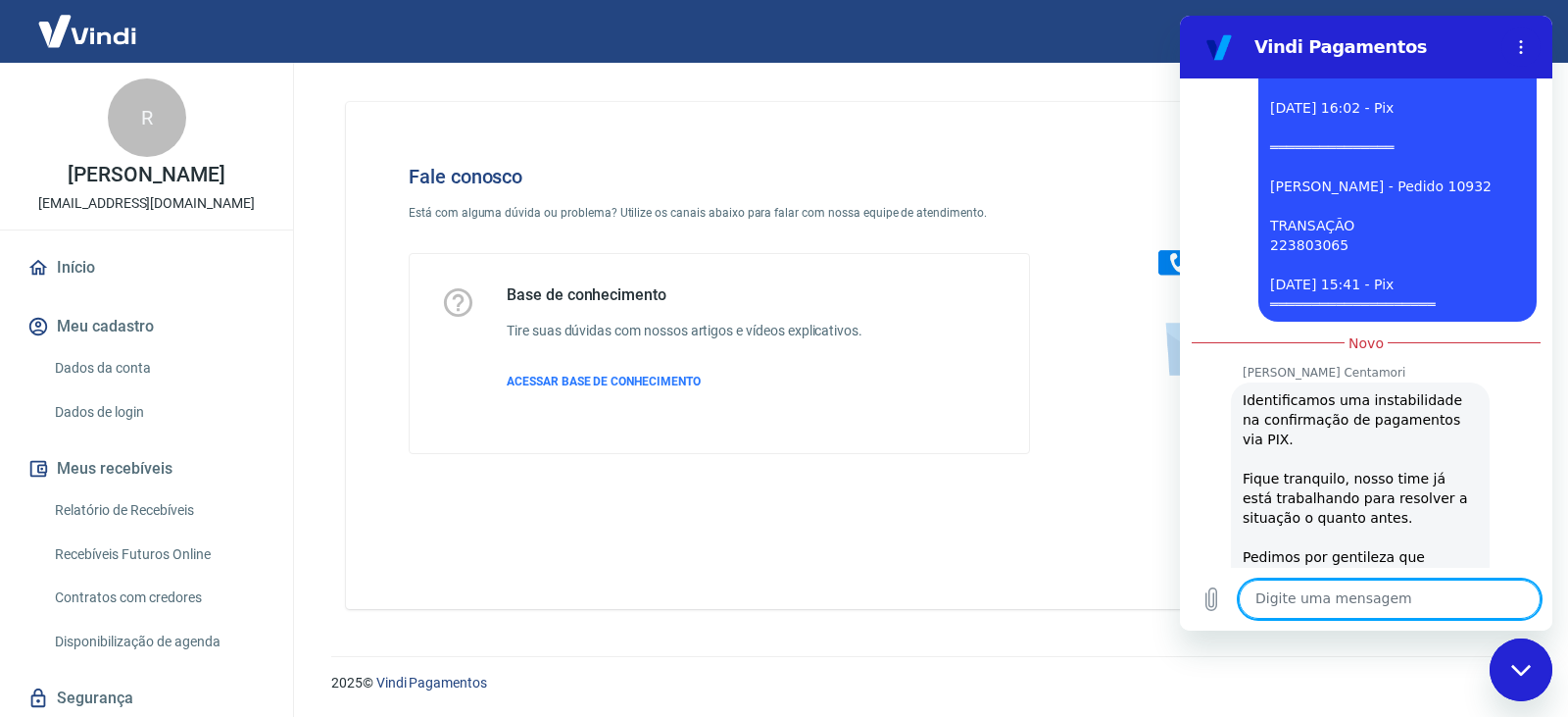
scroll to position [3362, 0]
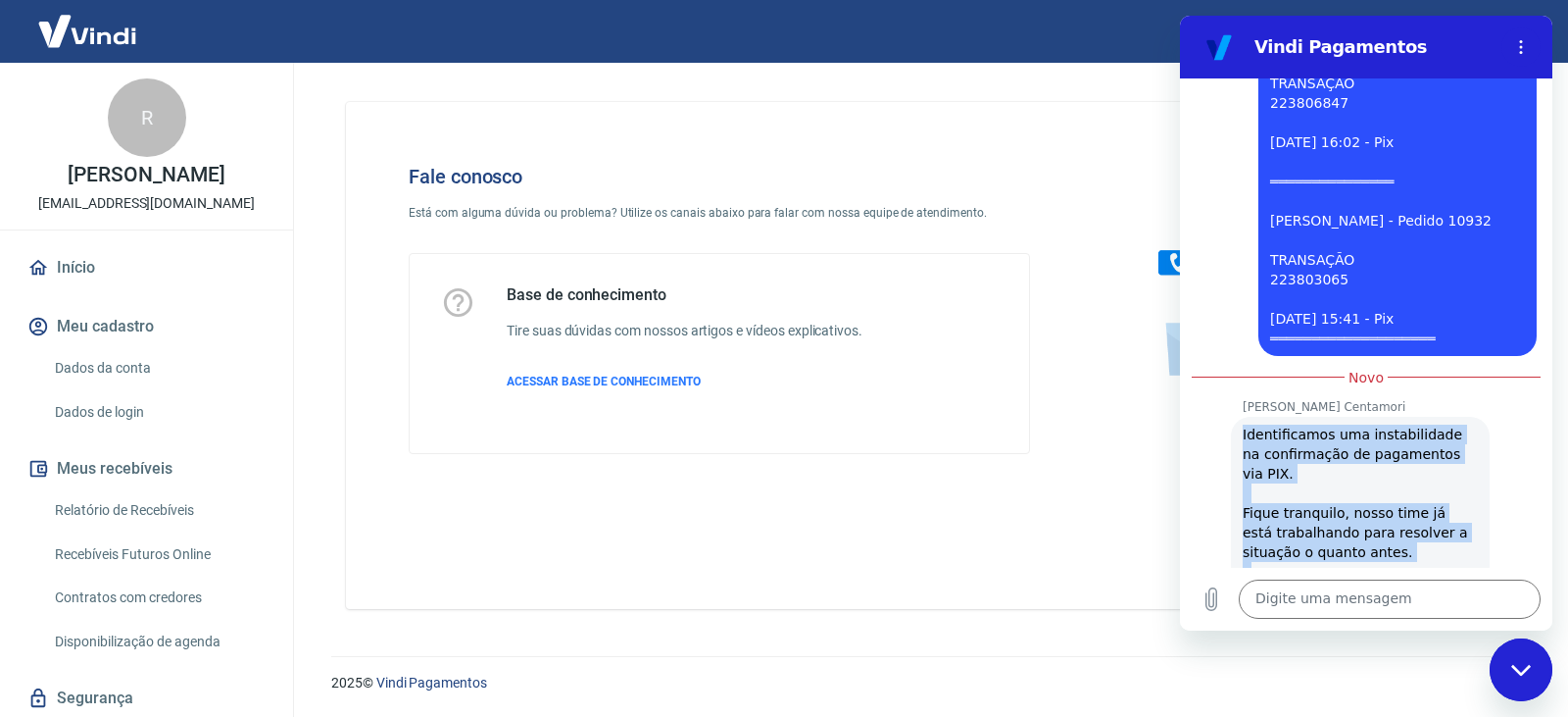
drag, startPoint x: 1243, startPoint y: 212, endPoint x: 1395, endPoint y: 484, distance: 311.6
click at [1395, 484] on div "Identificamos uma instabilidade na confirmação de pagamentos via PIX. Fique tra…" at bounding box center [1360, 581] width 235 height 314
copy div "Identificamos uma instabilidade na confirmação de pagamentos via PIX. Fique tra…"
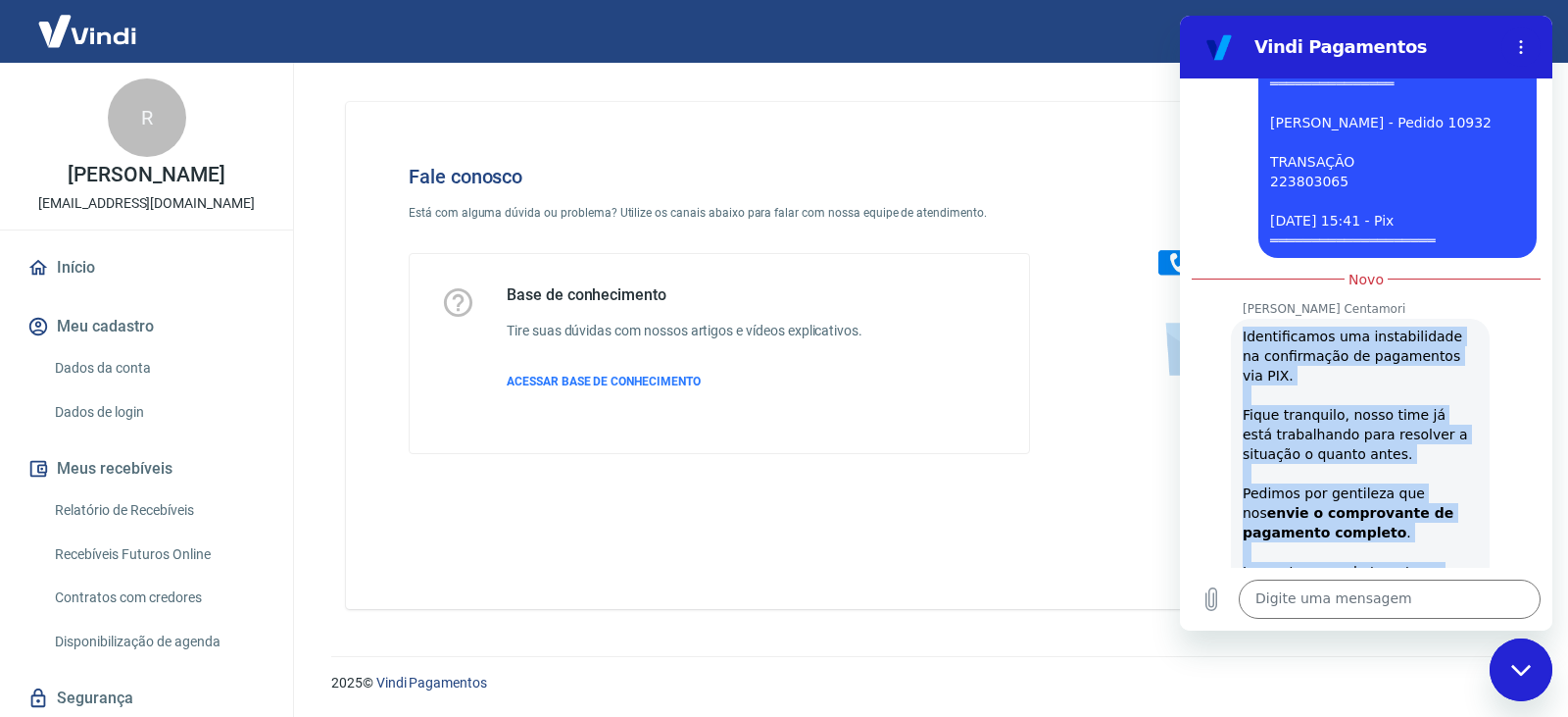
scroll to position [3451, 0]
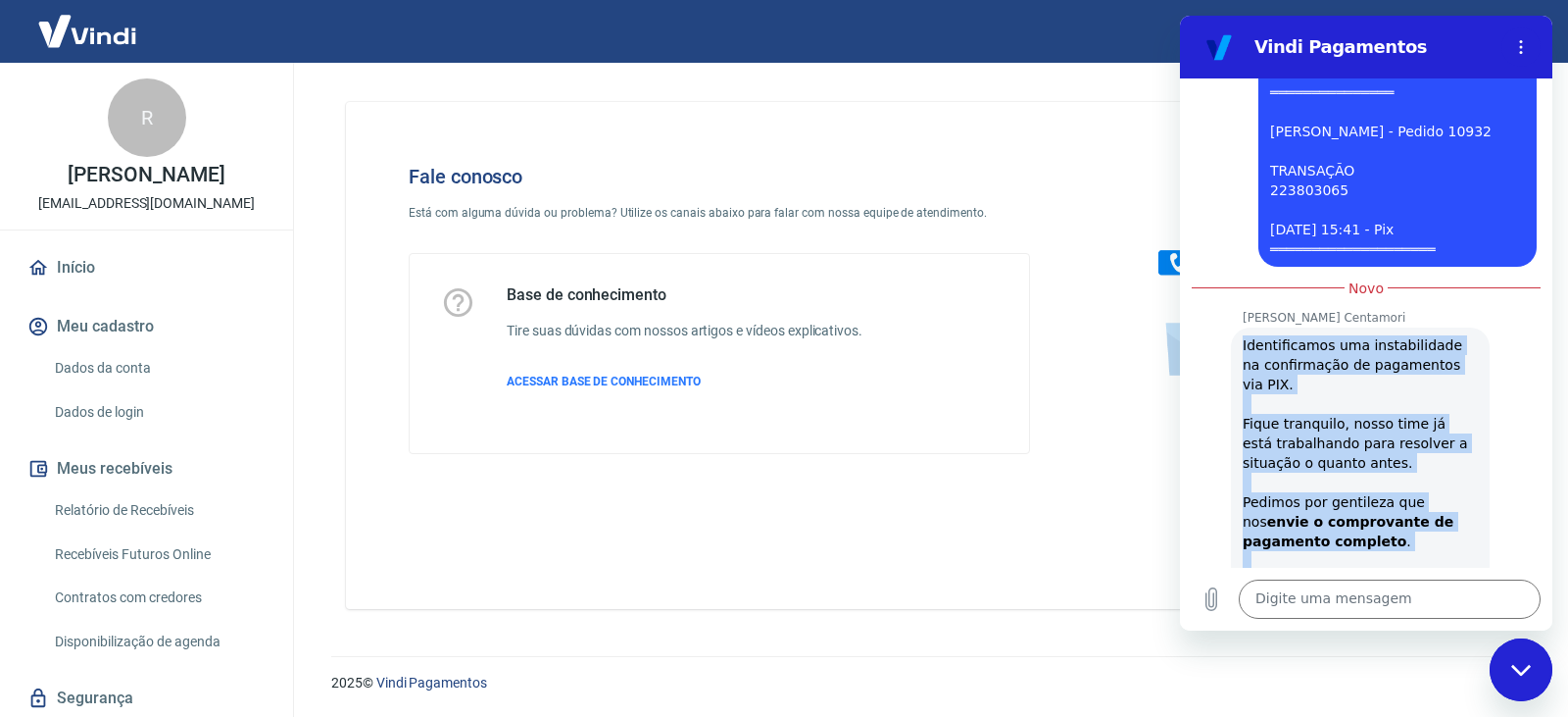
click at [1496, 376] on div "[PERSON_NAME] Centamori diz: Identificamos uma instabilidade na confirmação de …" at bounding box center [1373, 491] width 357 height 331
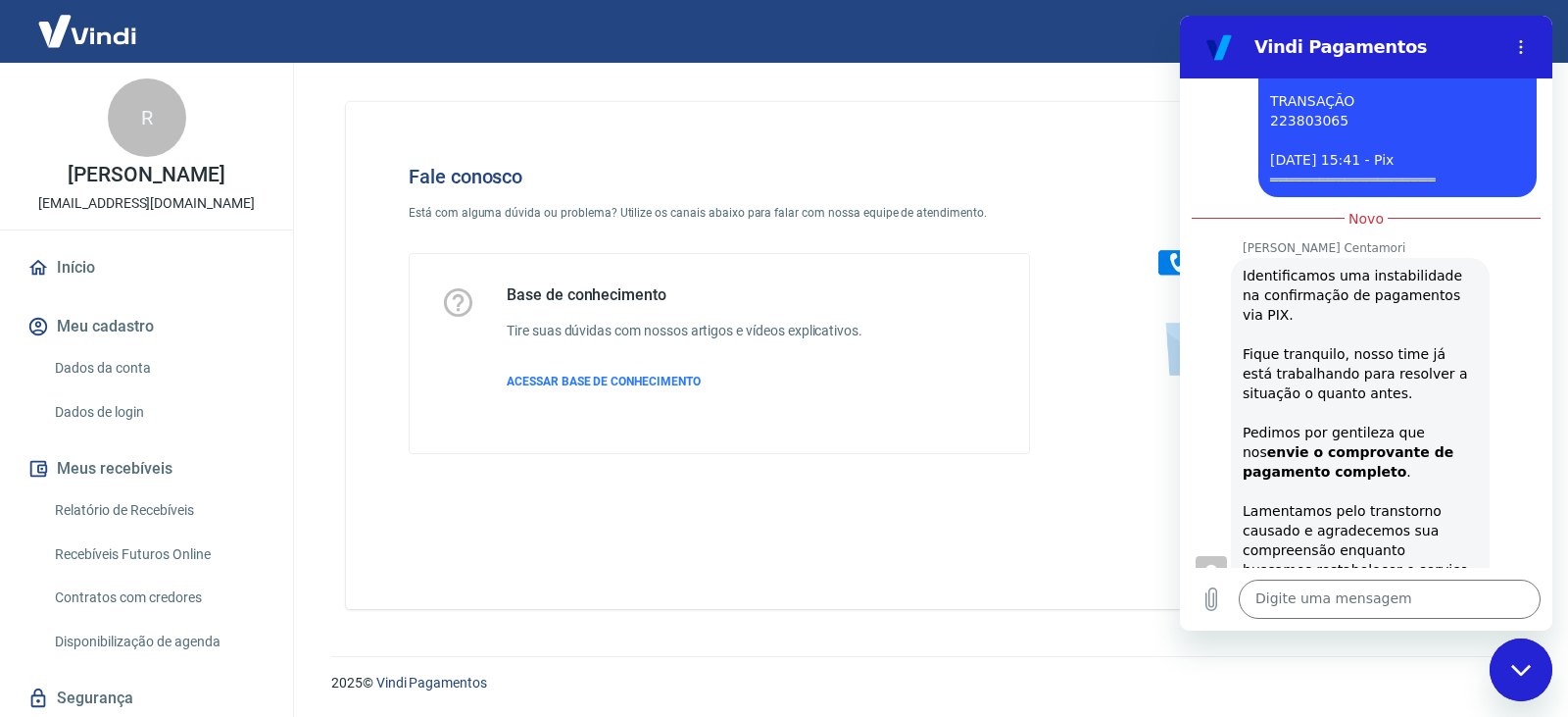
scroll to position [3524, 0]
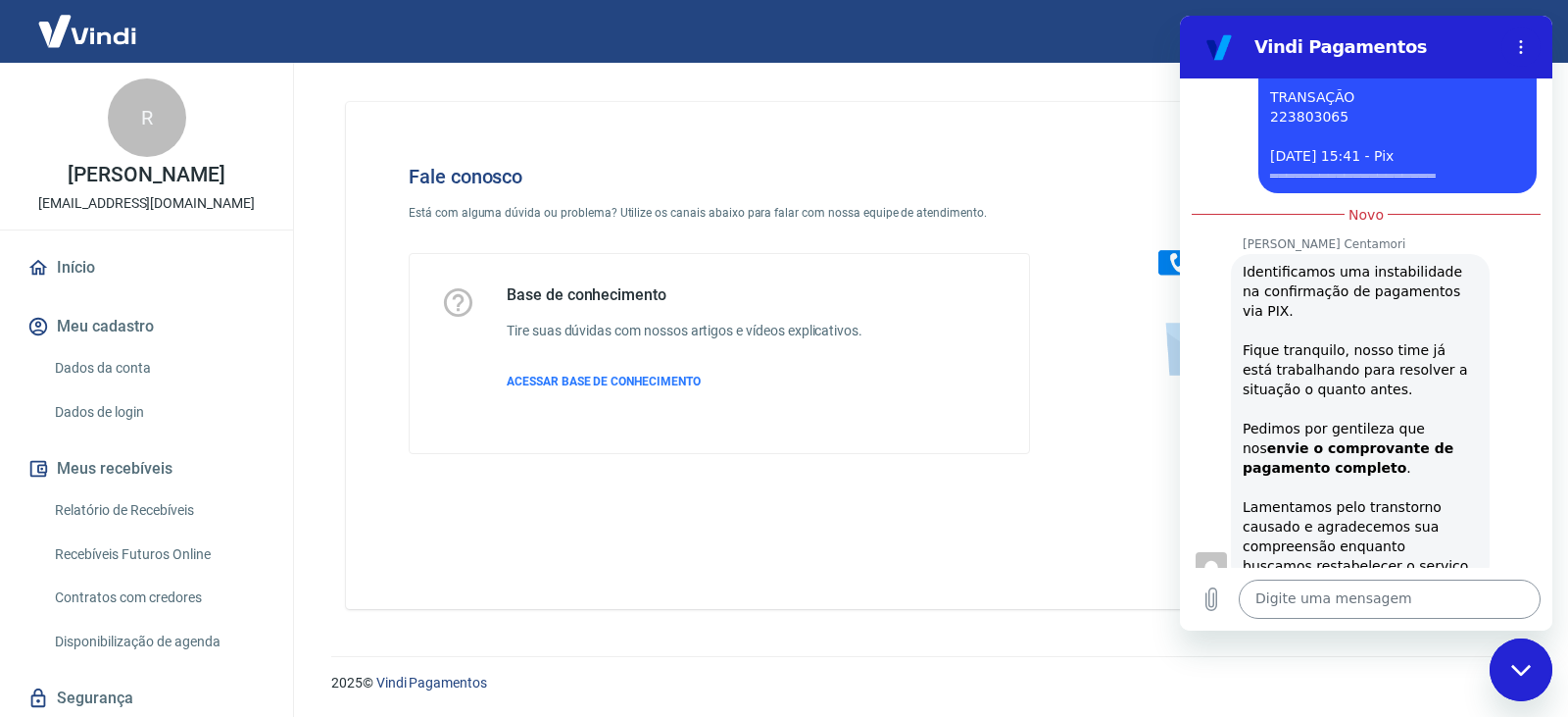
click at [1327, 597] on textarea at bounding box center [1389, 599] width 302 height 39
click at [1207, 603] on icon "Carregar arquivo" at bounding box center [1211, 599] width 24 height 24
click at [1328, 607] on textarea at bounding box center [1389, 599] width 302 height 39
click at [1323, 611] on textarea at bounding box center [1389, 599] width 302 height 39
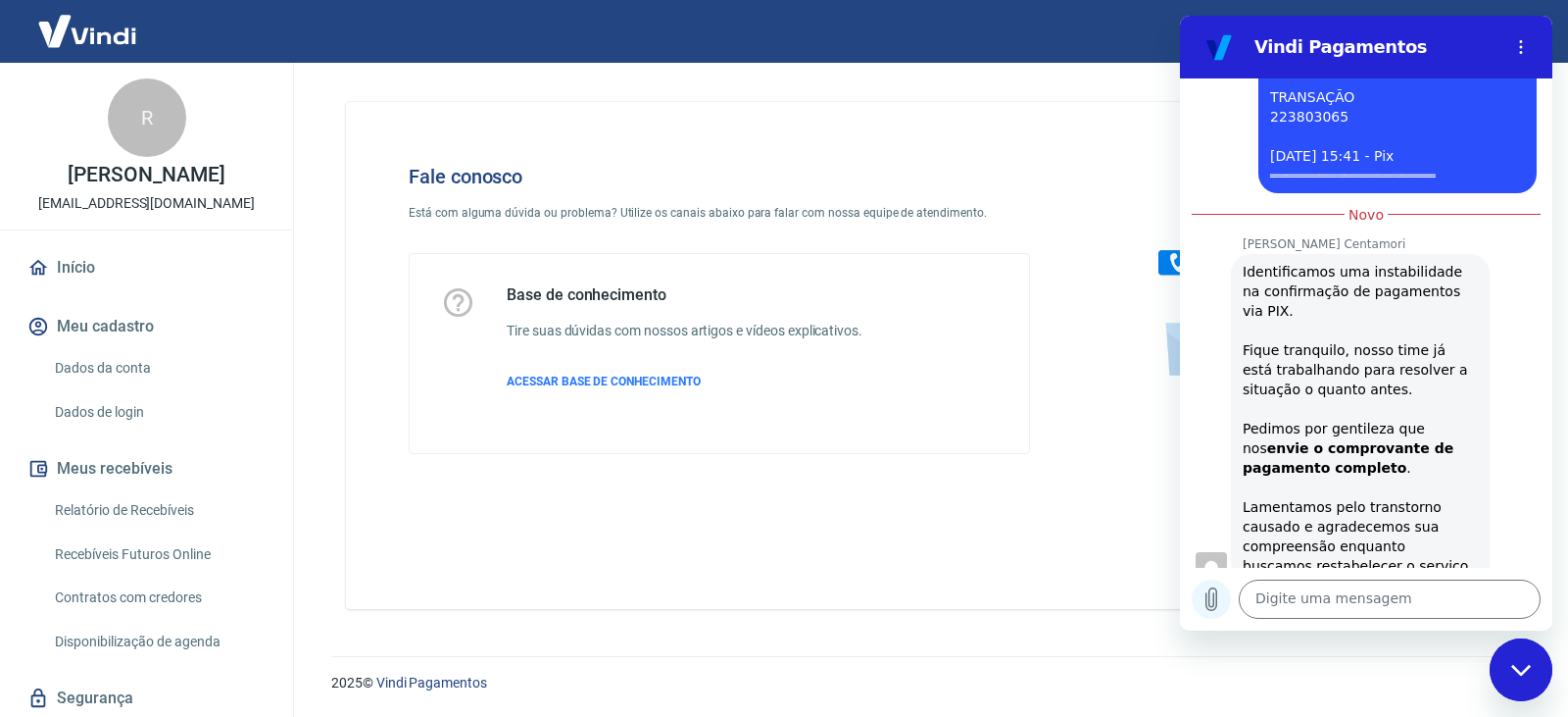
click at [1215, 604] on icon "Carregar arquivo" at bounding box center [1211, 599] width 24 height 24
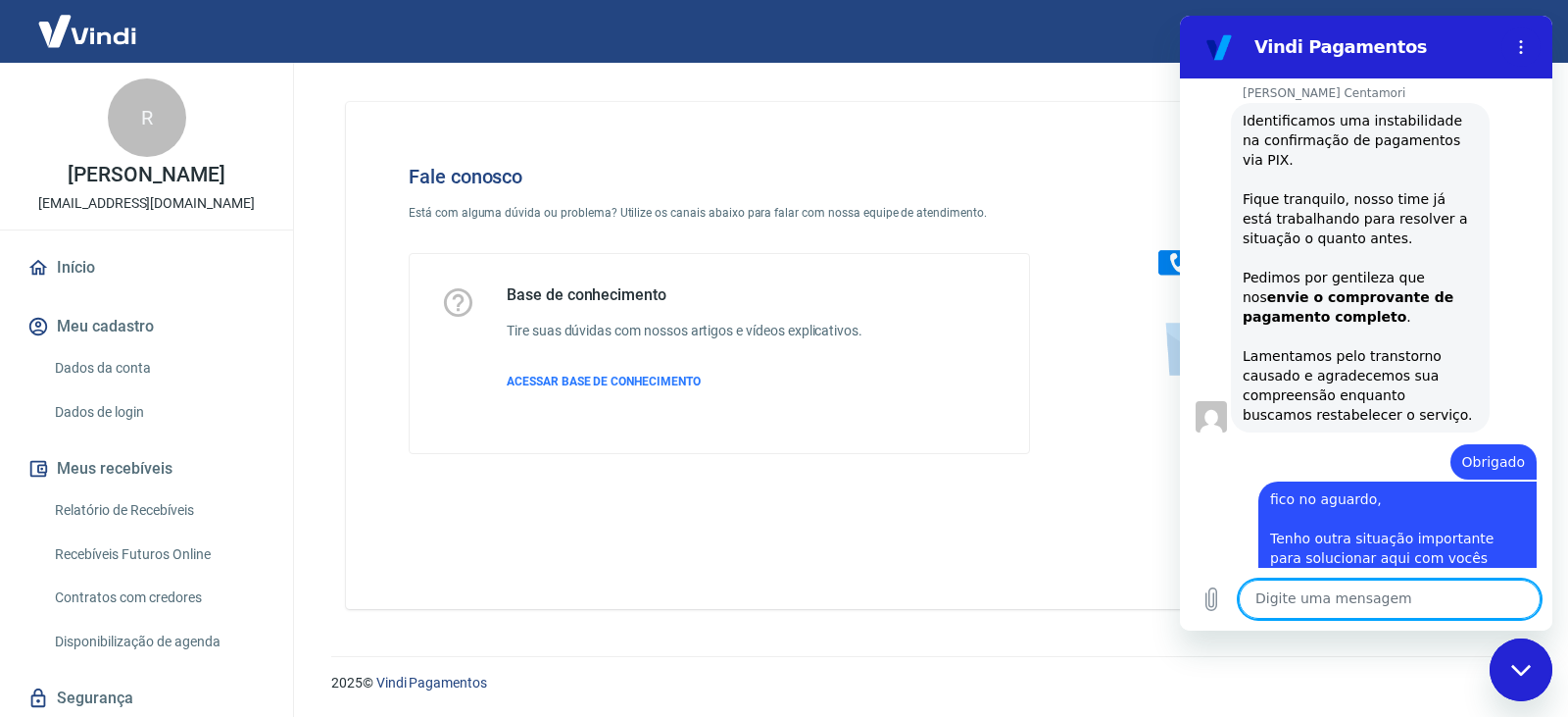
scroll to position [3679, 0]
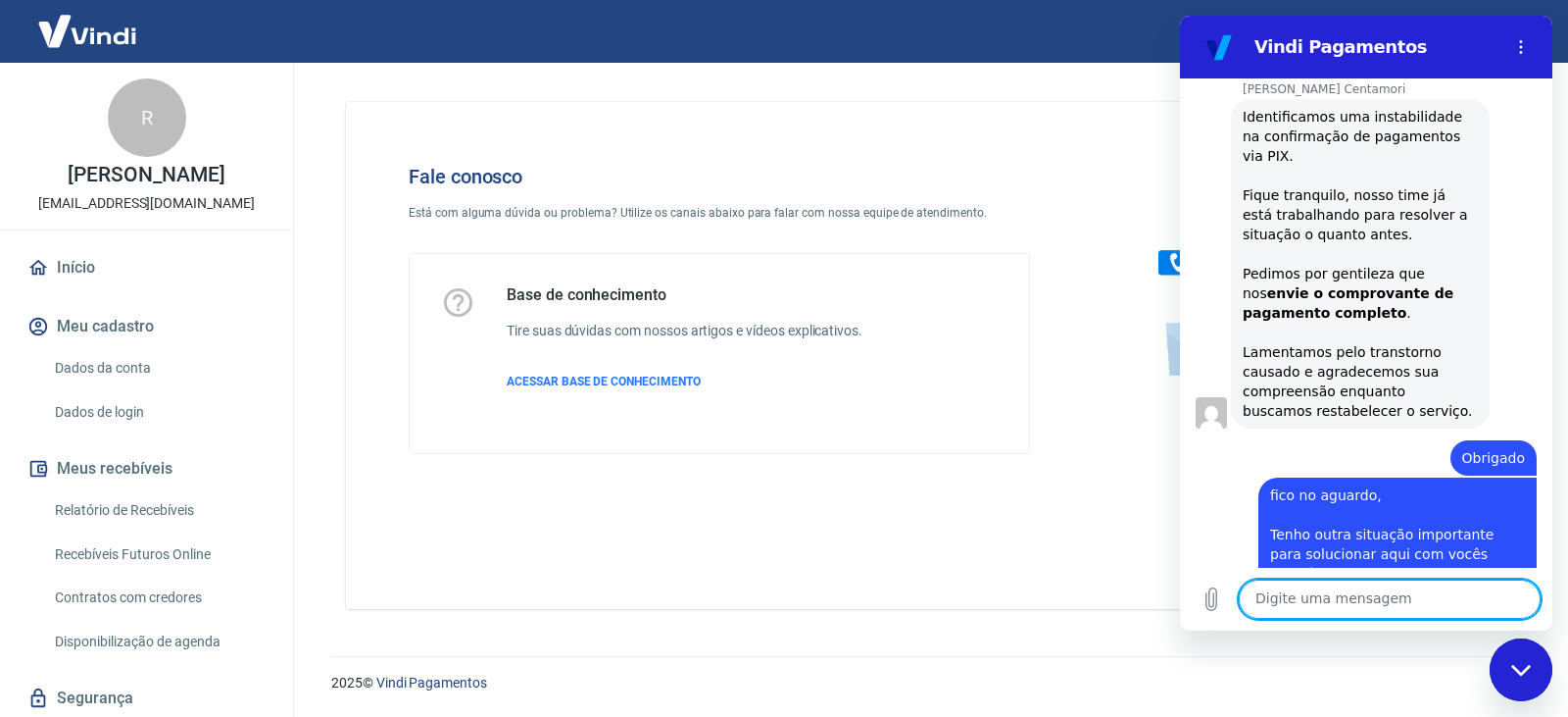
click at [1296, 611] on textarea at bounding box center [1389, 599] width 302 height 39
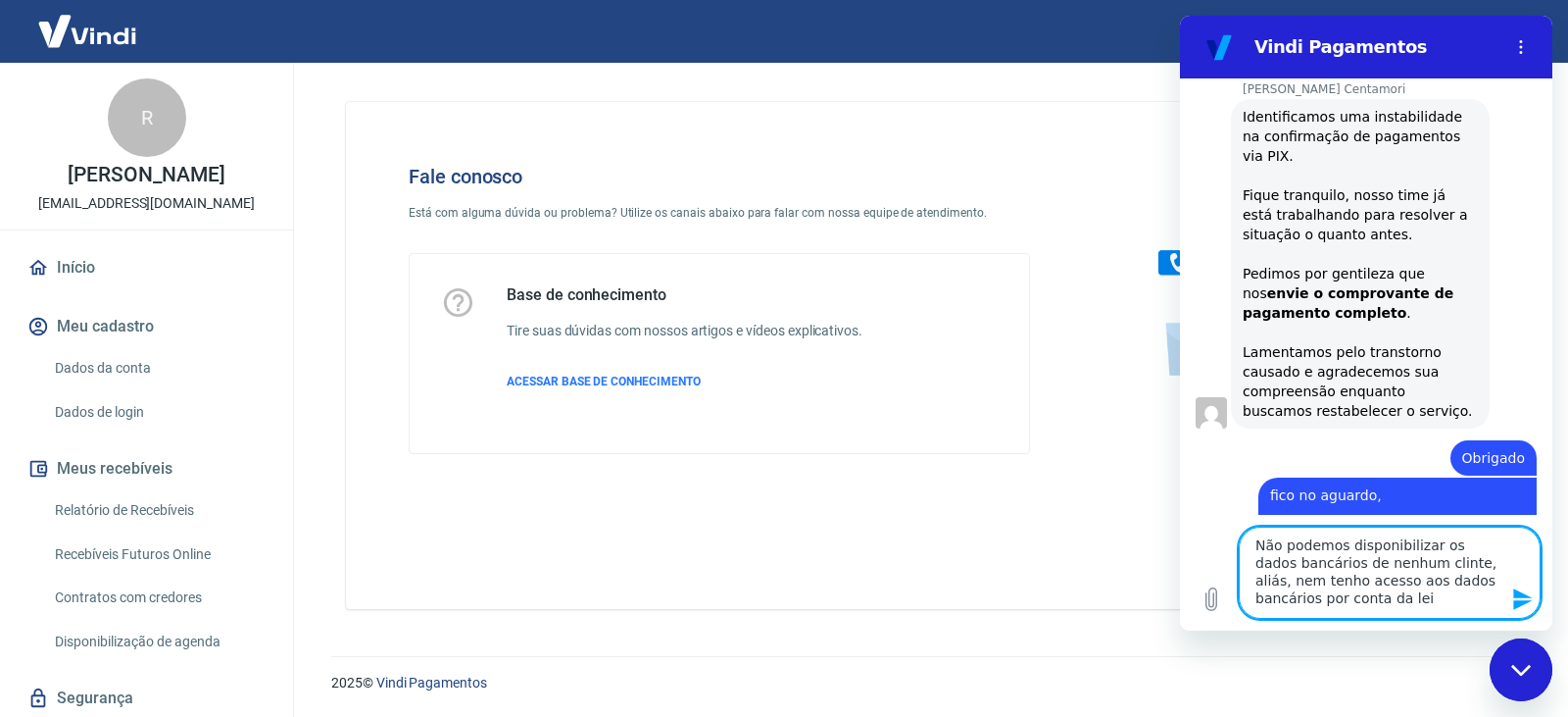
scroll to position [3733, 0]
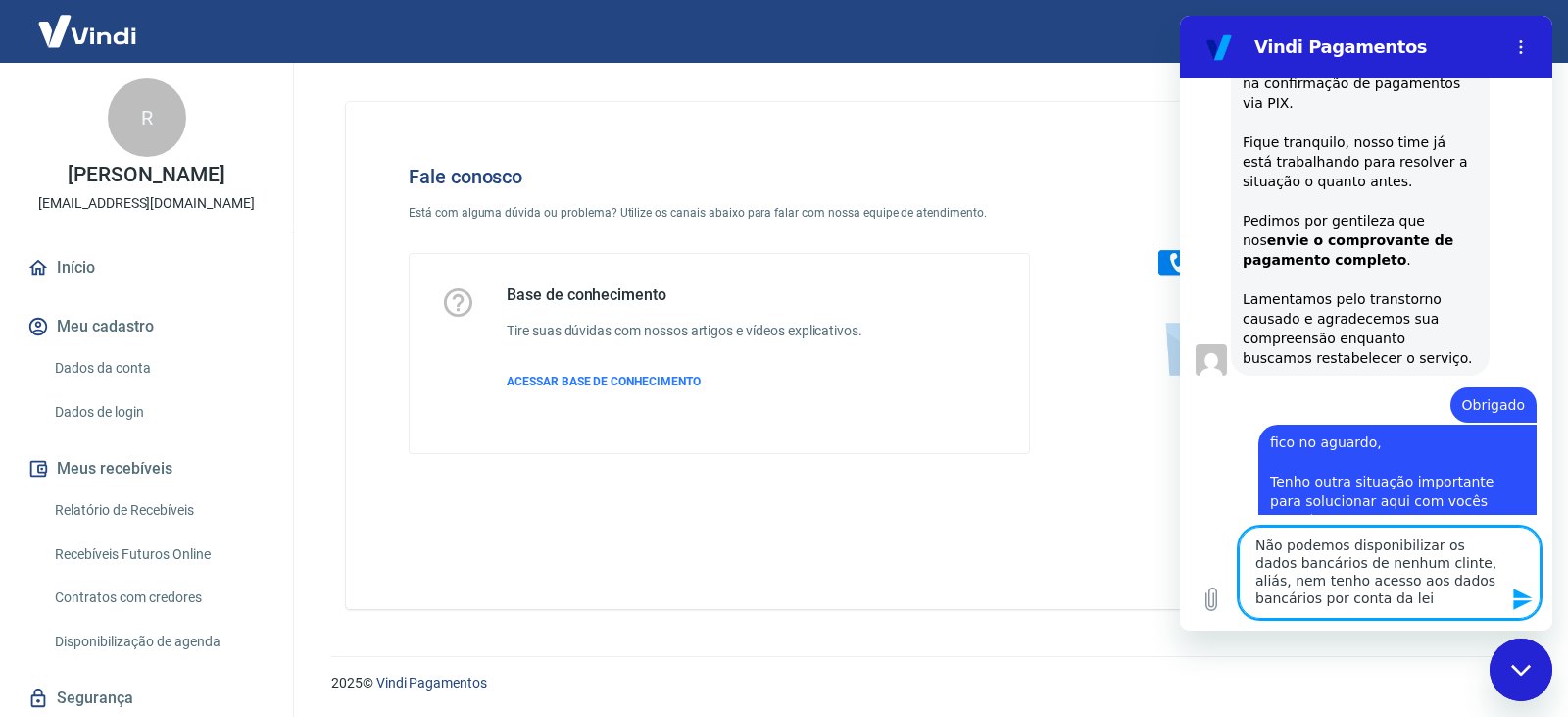
drag, startPoint x: 1358, startPoint y: 601, endPoint x: 1297, endPoint y: 603, distance: 61.0
click at [1297, 603] on textarea "Não podemos disponibilizar os dados bancários de nenhum clinte, aliás, nem tenh…" at bounding box center [1389, 572] width 302 height 92
paste textarea "A LGPD (Lei Geral de Proteção de [PERSON_NAME]"
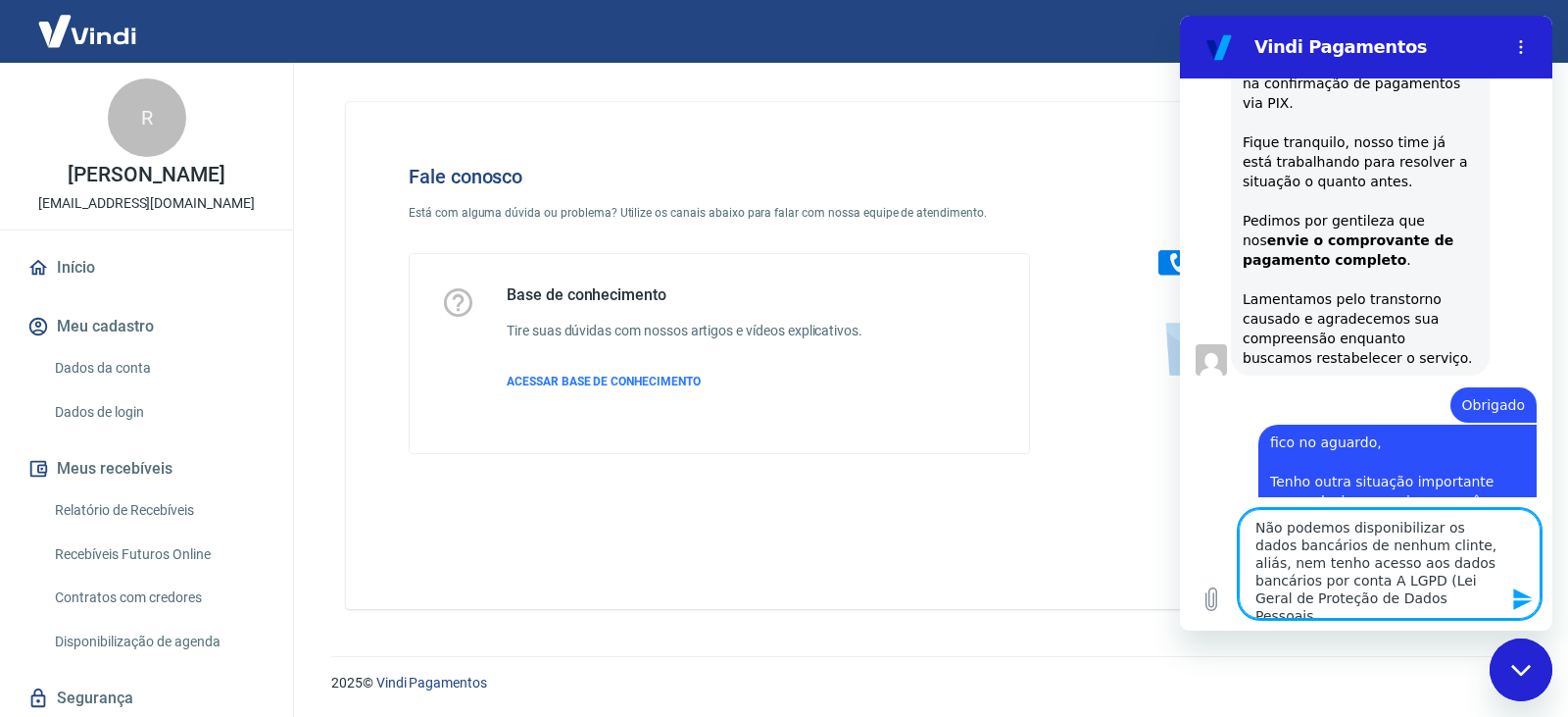
click at [1299, 585] on textarea "Não podemos disponibilizar os dados bancários de nenhum clinte, aliás, nem tenh…" at bounding box center [1389, 564] width 302 height 110
click at [1376, 606] on textarea "Não podemos disponibilizar os dados bancários de nenhum clinte, aliás, nem tenh…" at bounding box center [1389, 564] width 302 height 110
type textarea "Não podemos disponibilizar os dados bancários de nenhum clinte, aliás, nem tenh…"
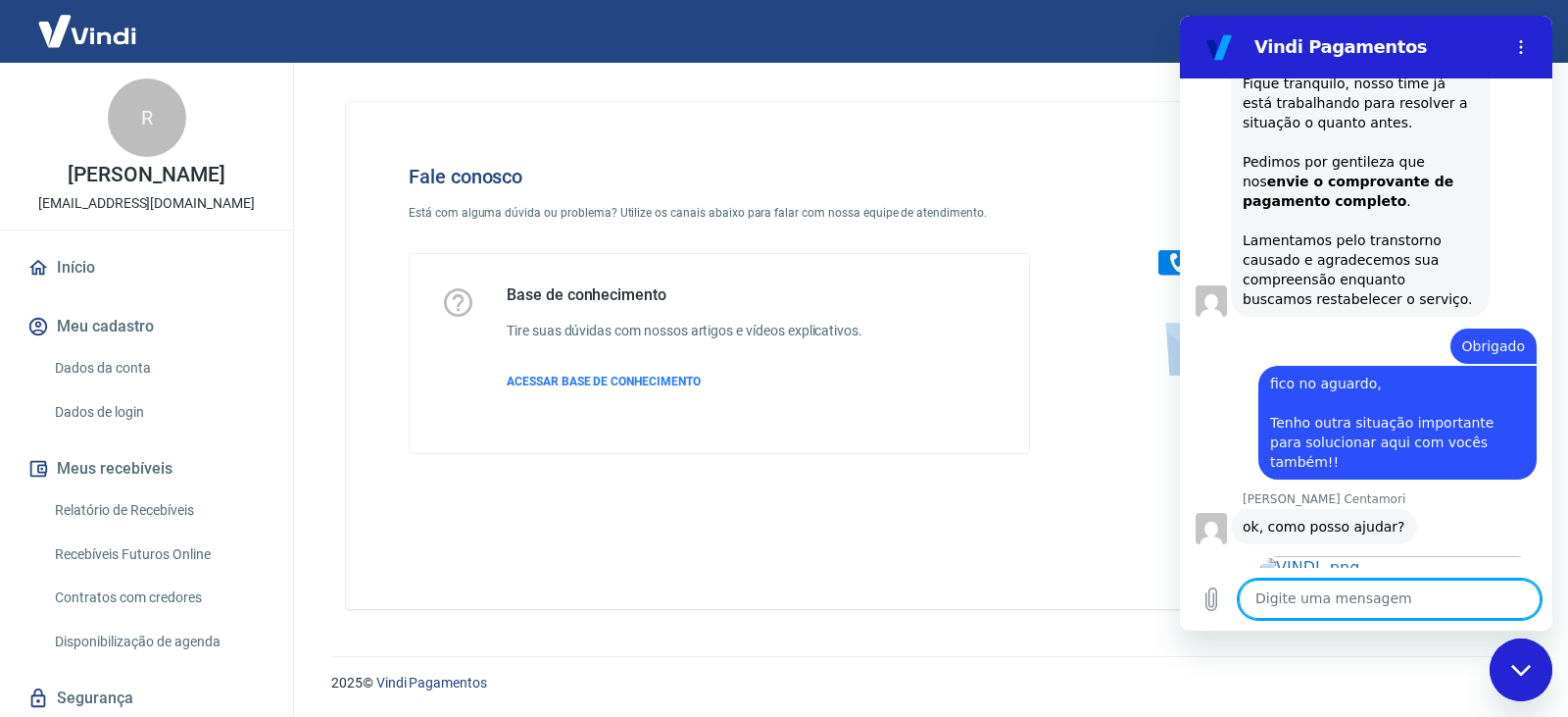
scroll to position [3794, 0]
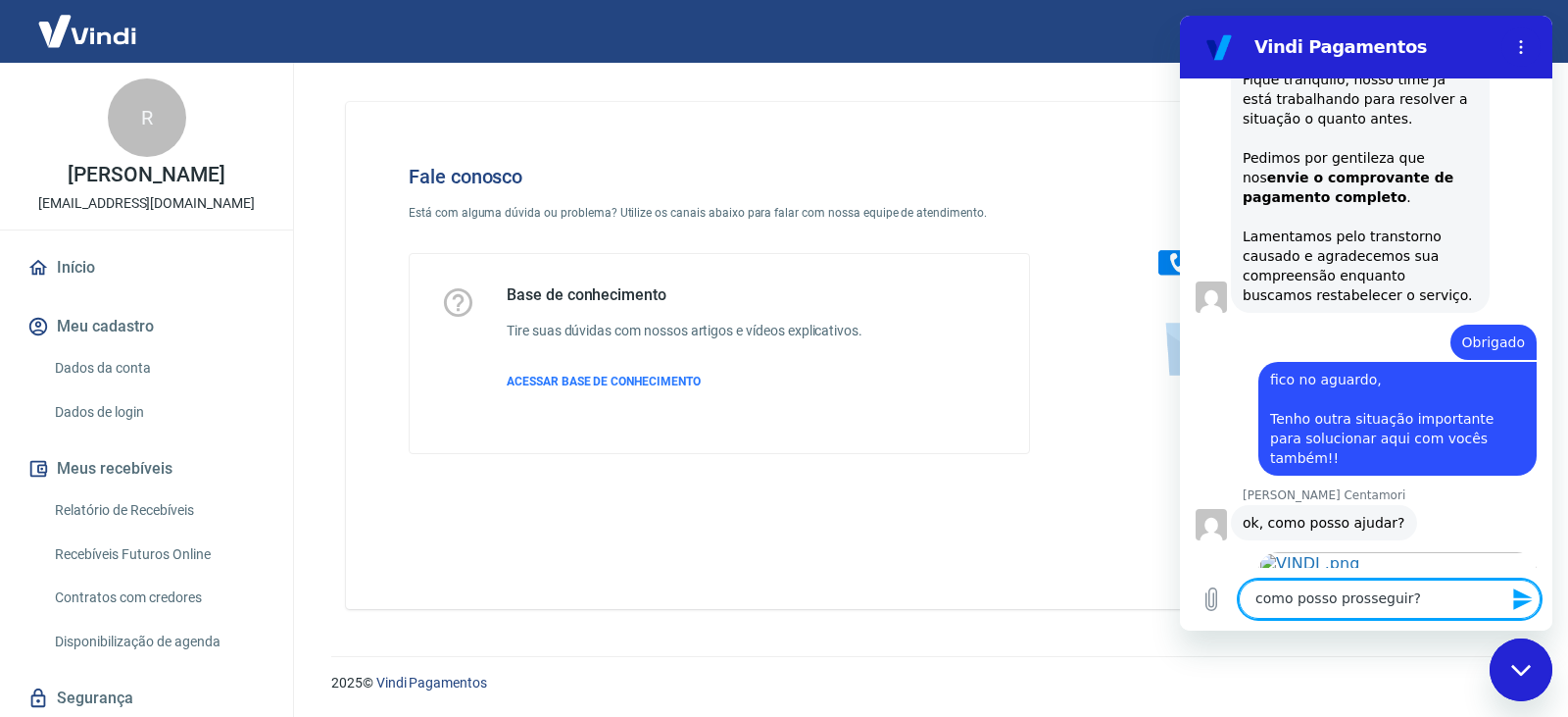
click at [1262, 600] on textarea "como posso prosseguir?" at bounding box center [1389, 599] width 302 height 39
click at [1428, 605] on textarea "Como posso prosseguir?" at bounding box center [1389, 599] width 302 height 39
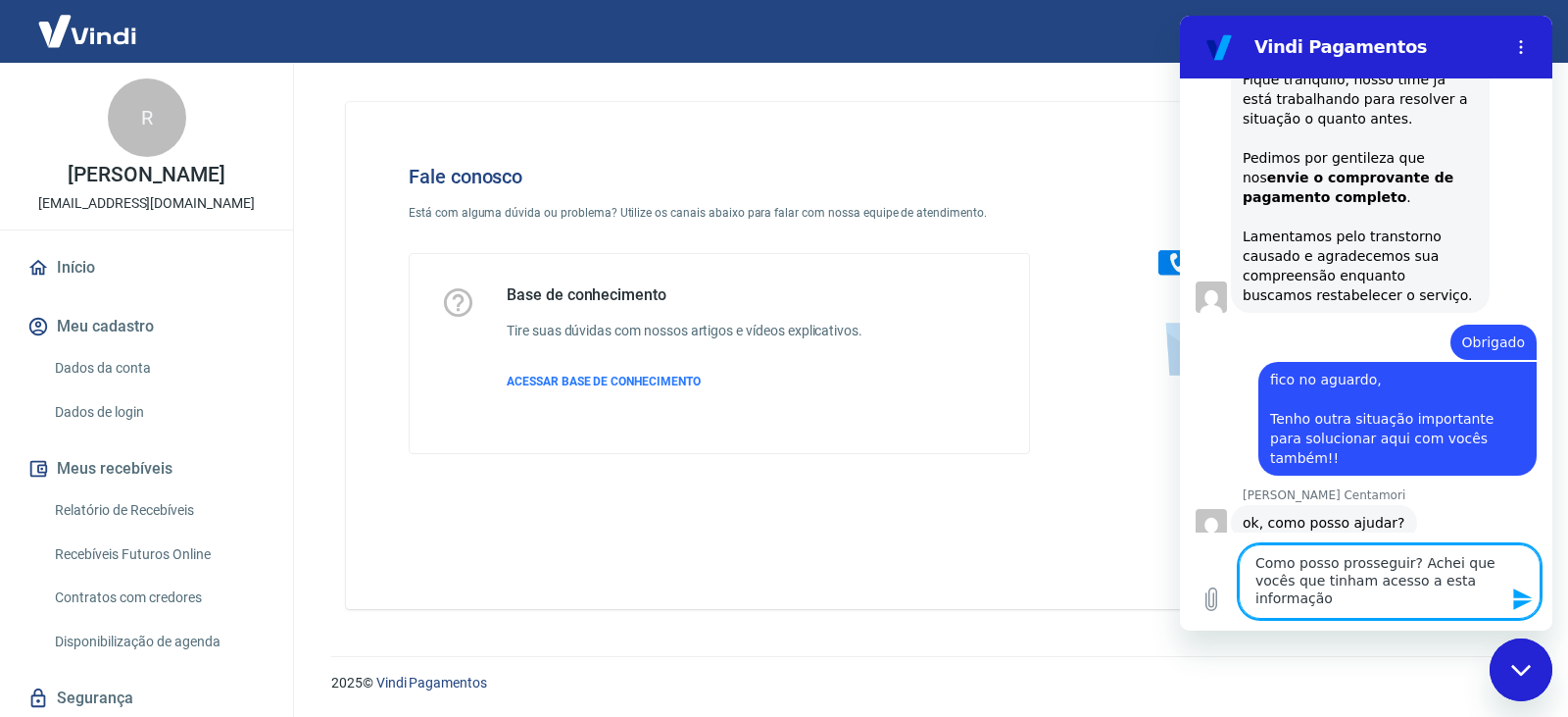
type textarea "Como posso prosseguir? Achei que vocês que tinham acesso a esta informação."
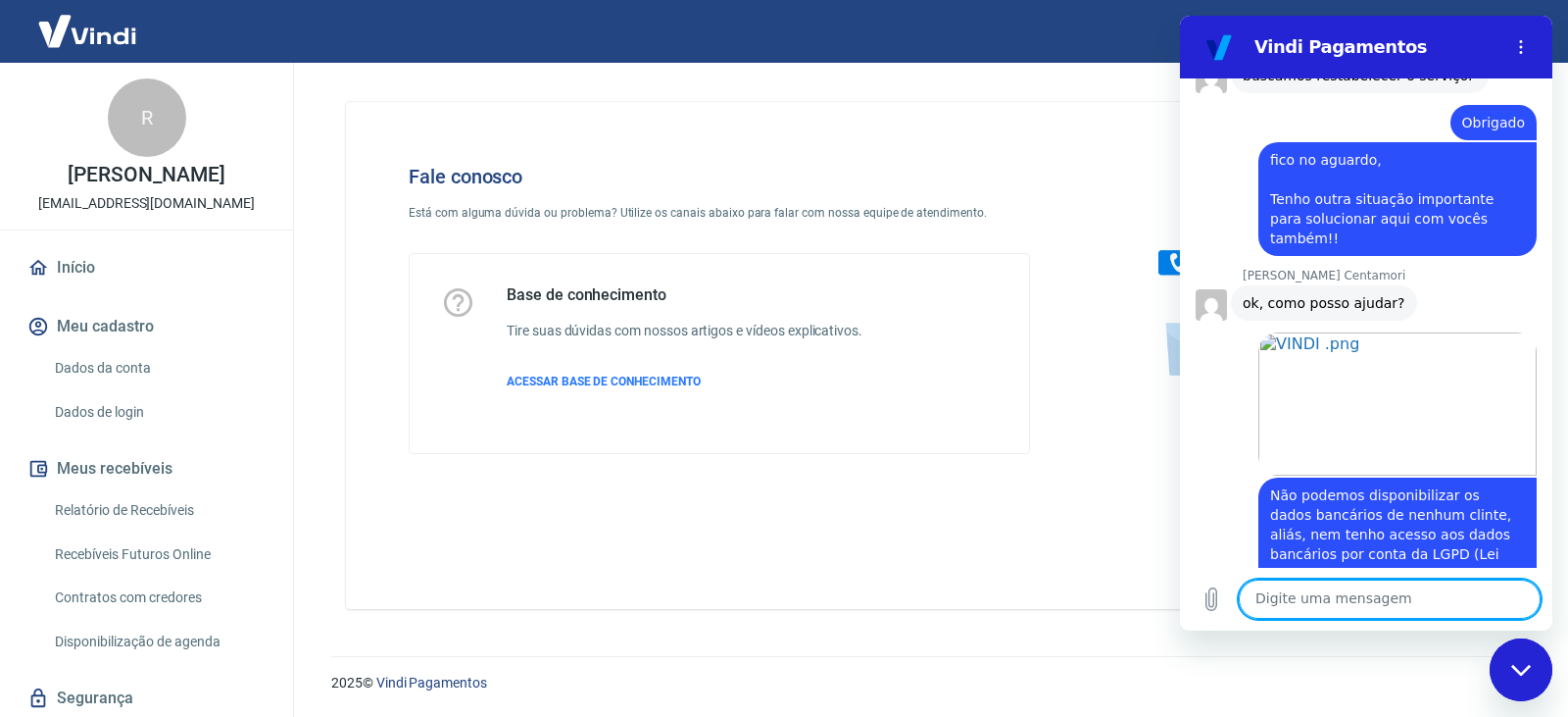
scroll to position [4052, 0]
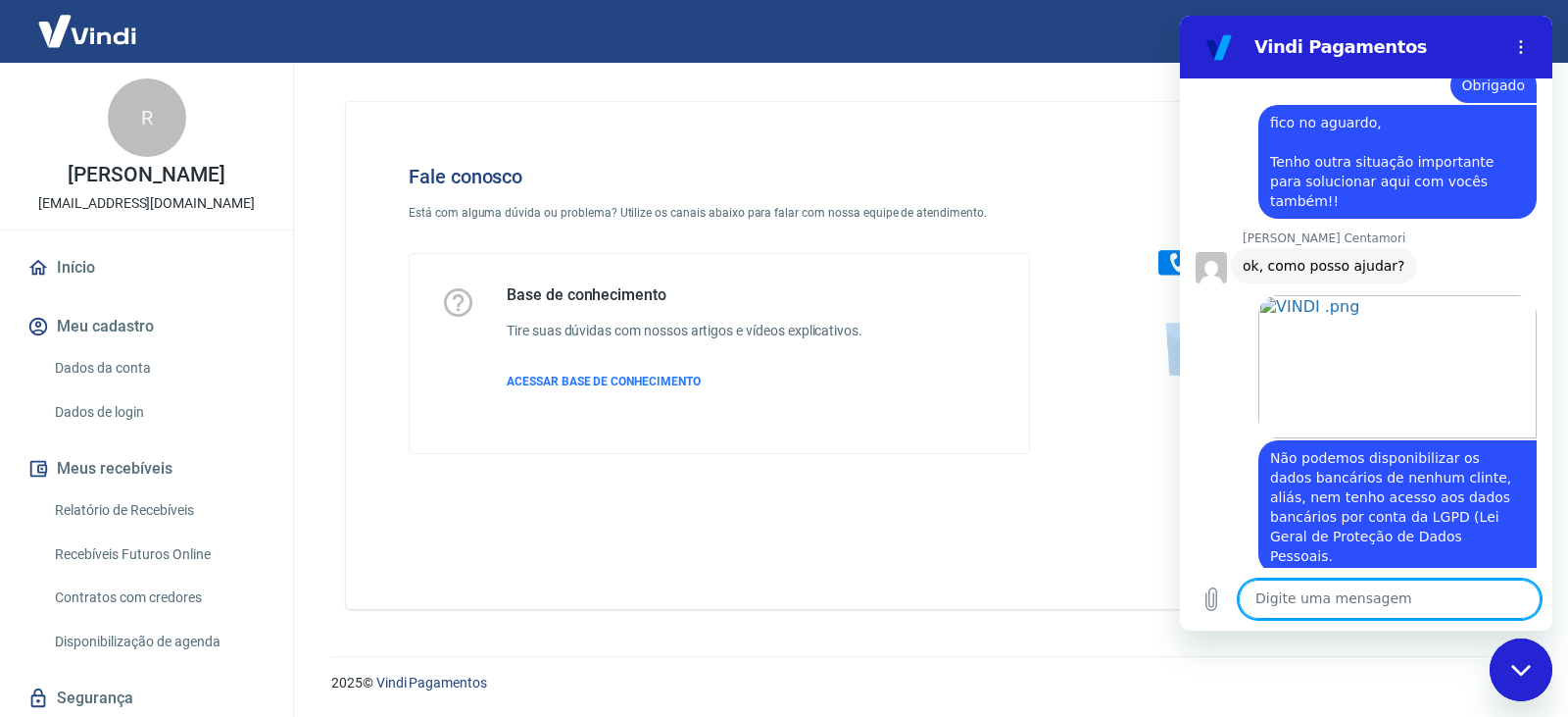
click at [1375, 593] on textarea at bounding box center [1389, 599] width 302 height 39
type textarea "f"
type textarea "ok obrigado"
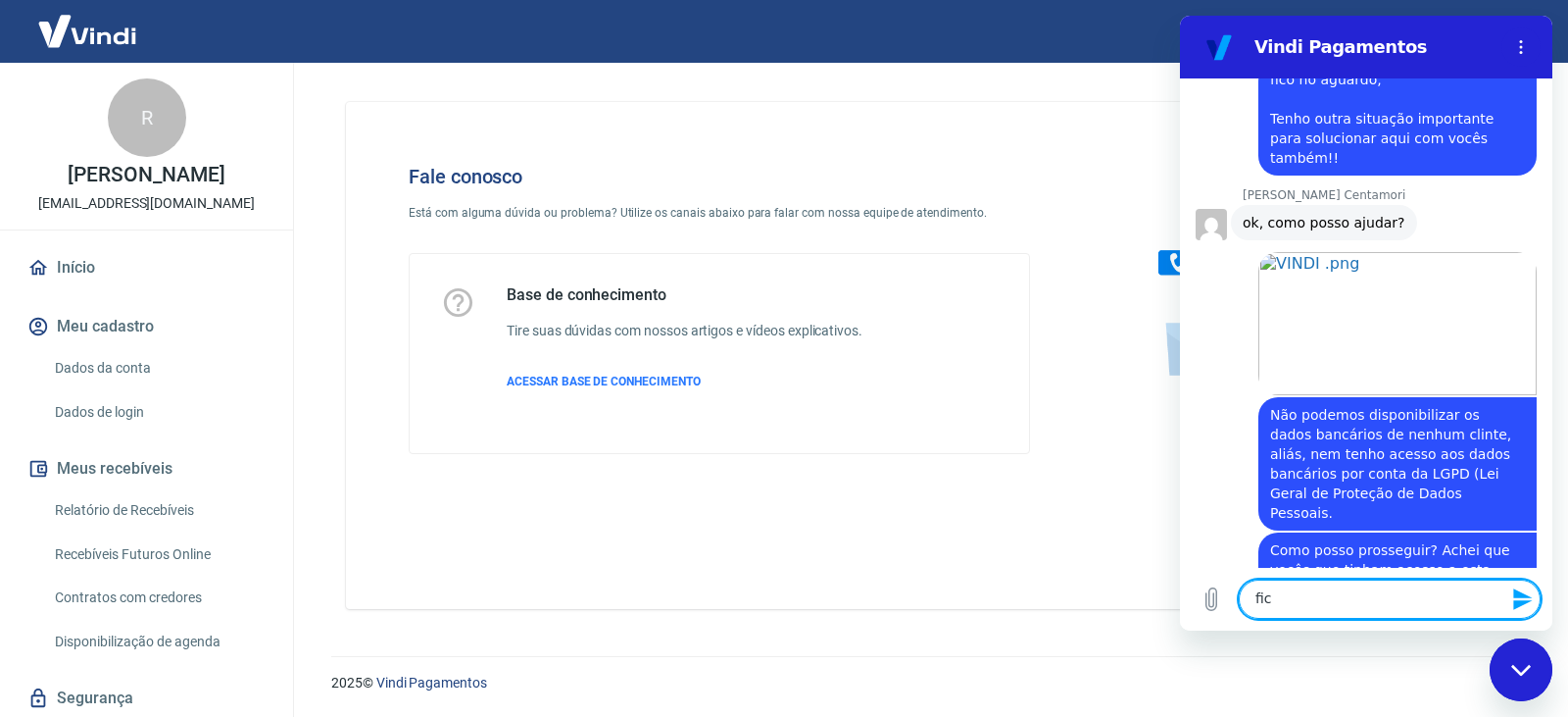
scroll to position [4099, 0]
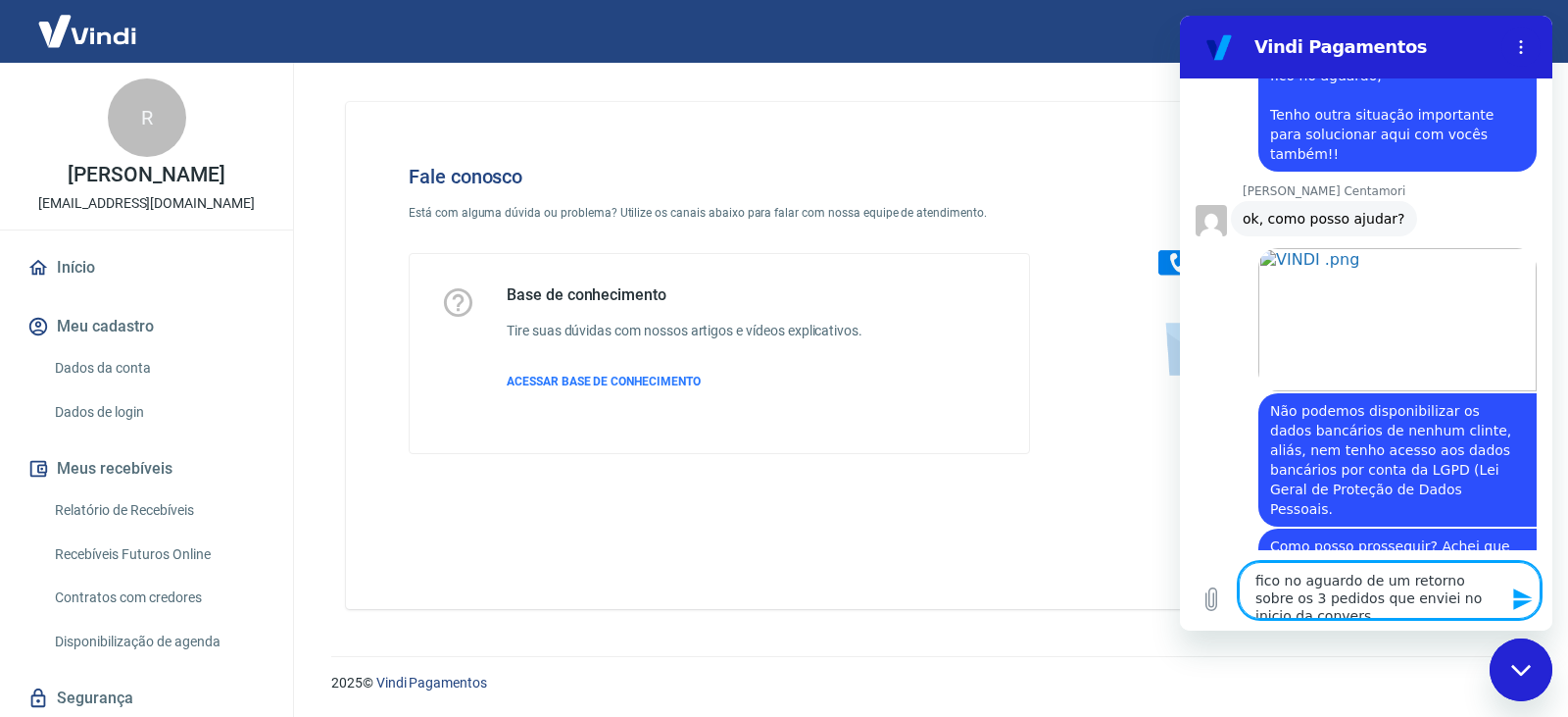
type textarea "fico no aguardo de um retorno sobre os 3 pedidos que enviei no inicio da conver…"
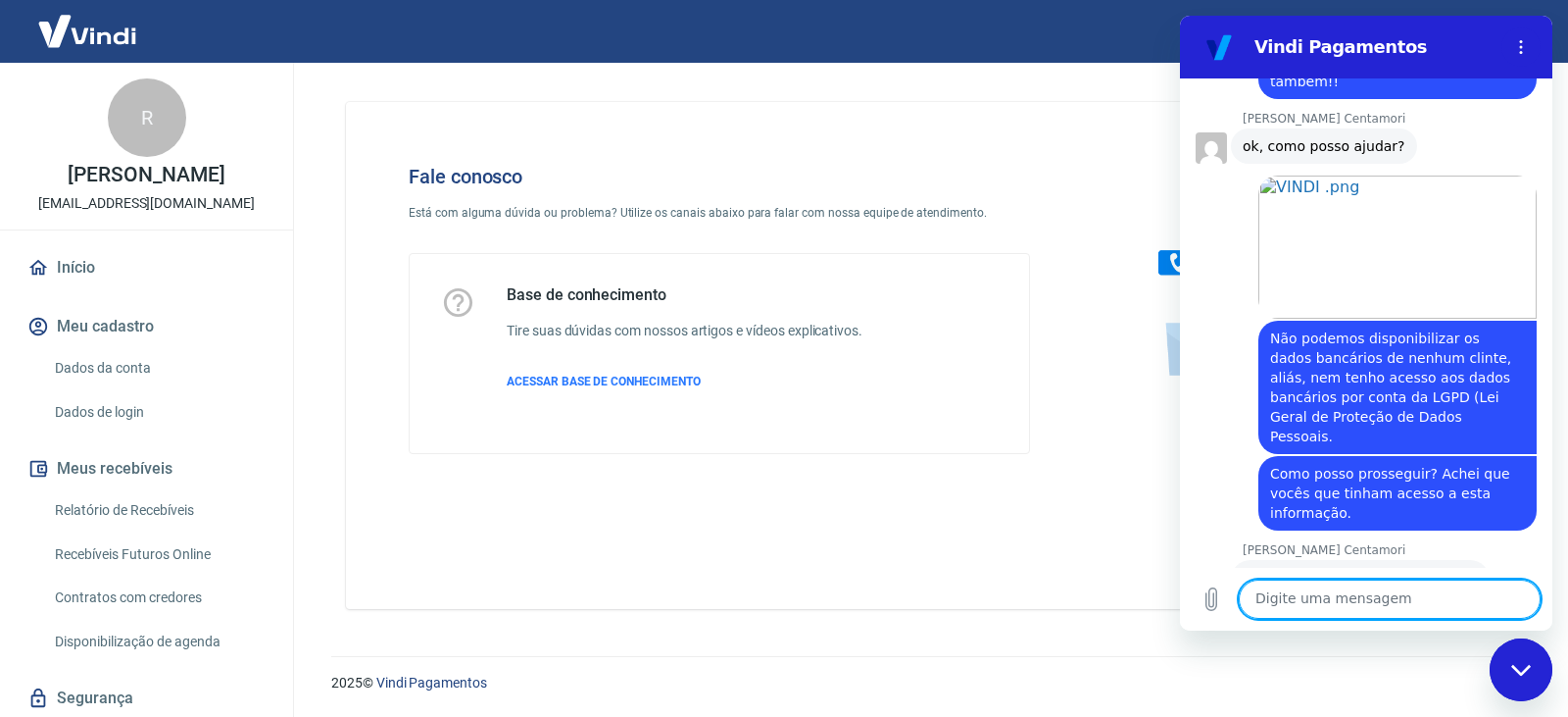
scroll to position [4175, 0]
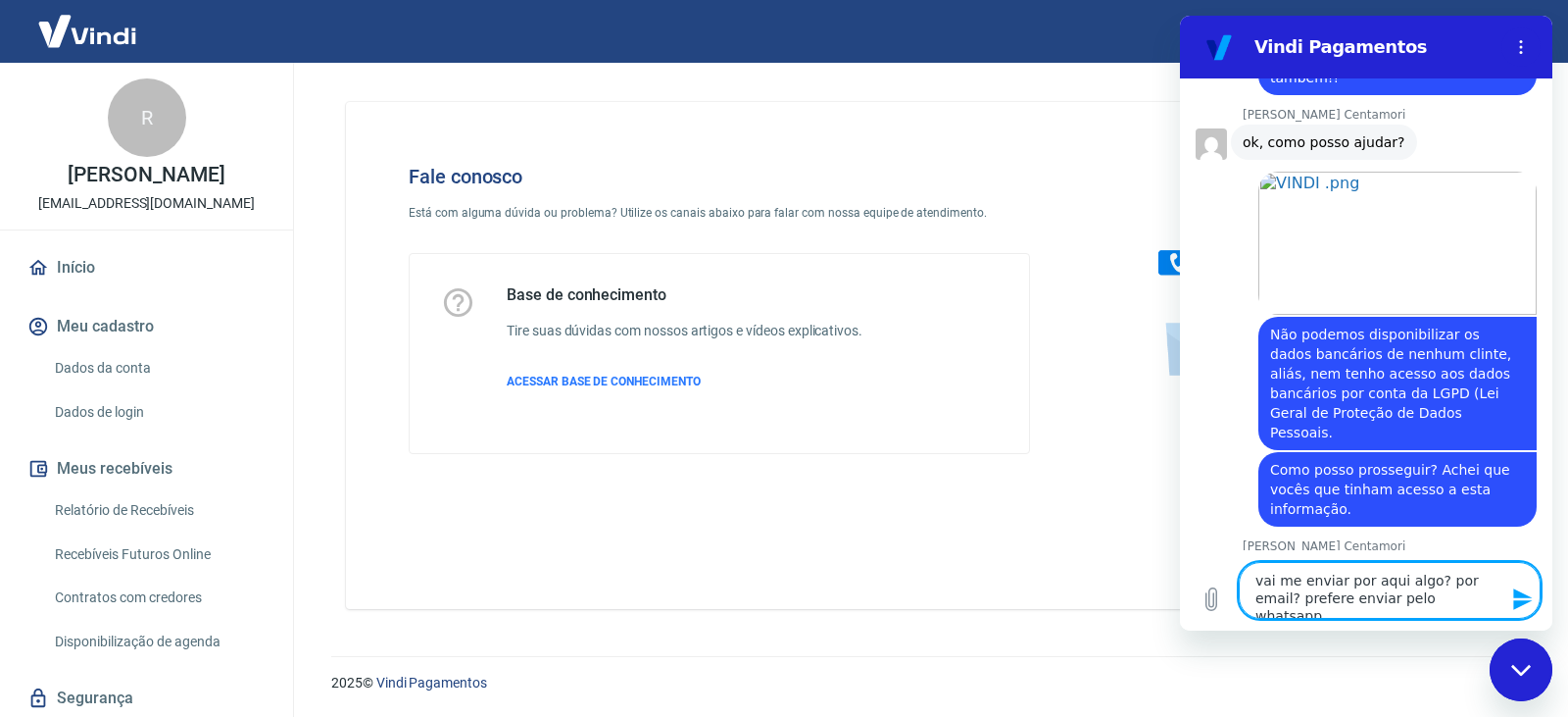
type textarea "vai me enviar por aqui algo? por email? prefere enviar pelo whatsapp?"
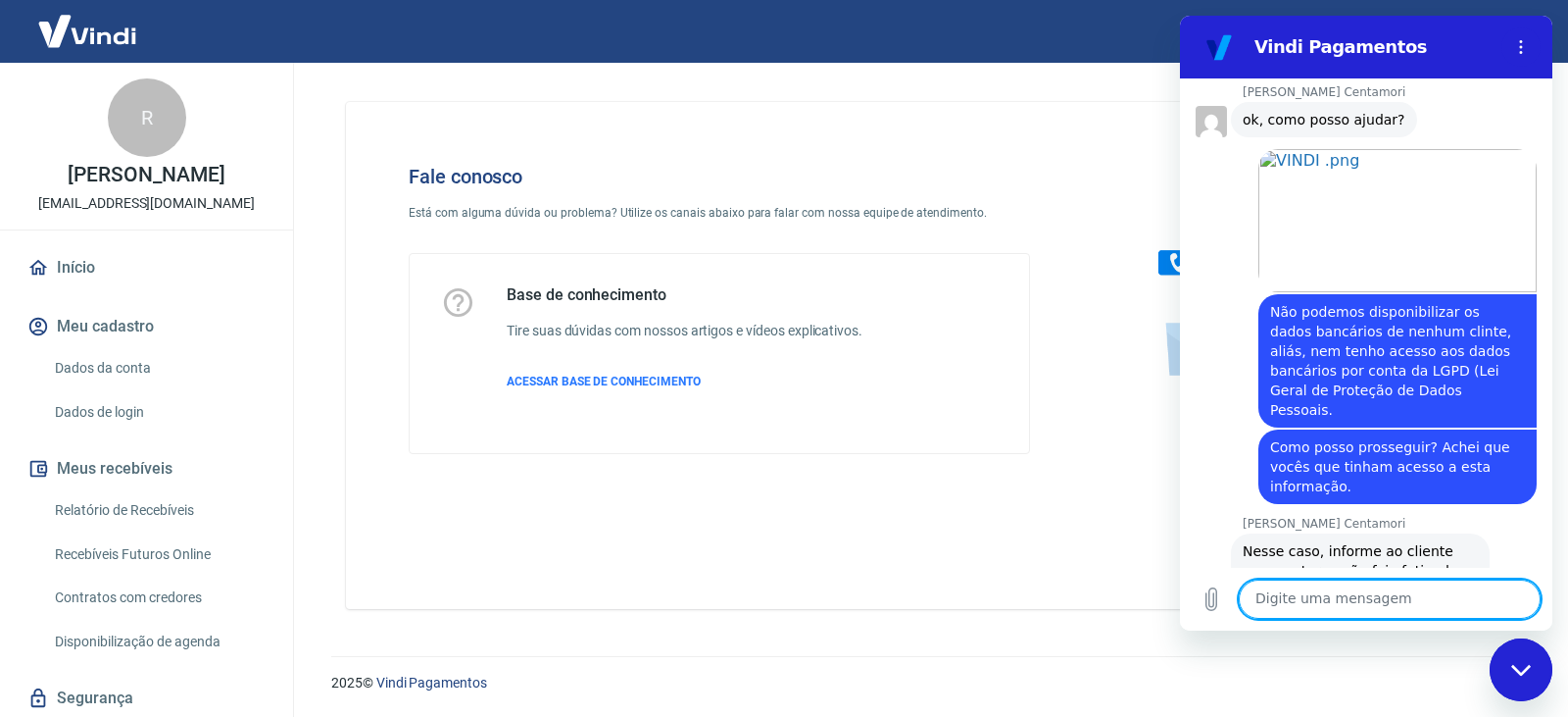
scroll to position [4232, 0]
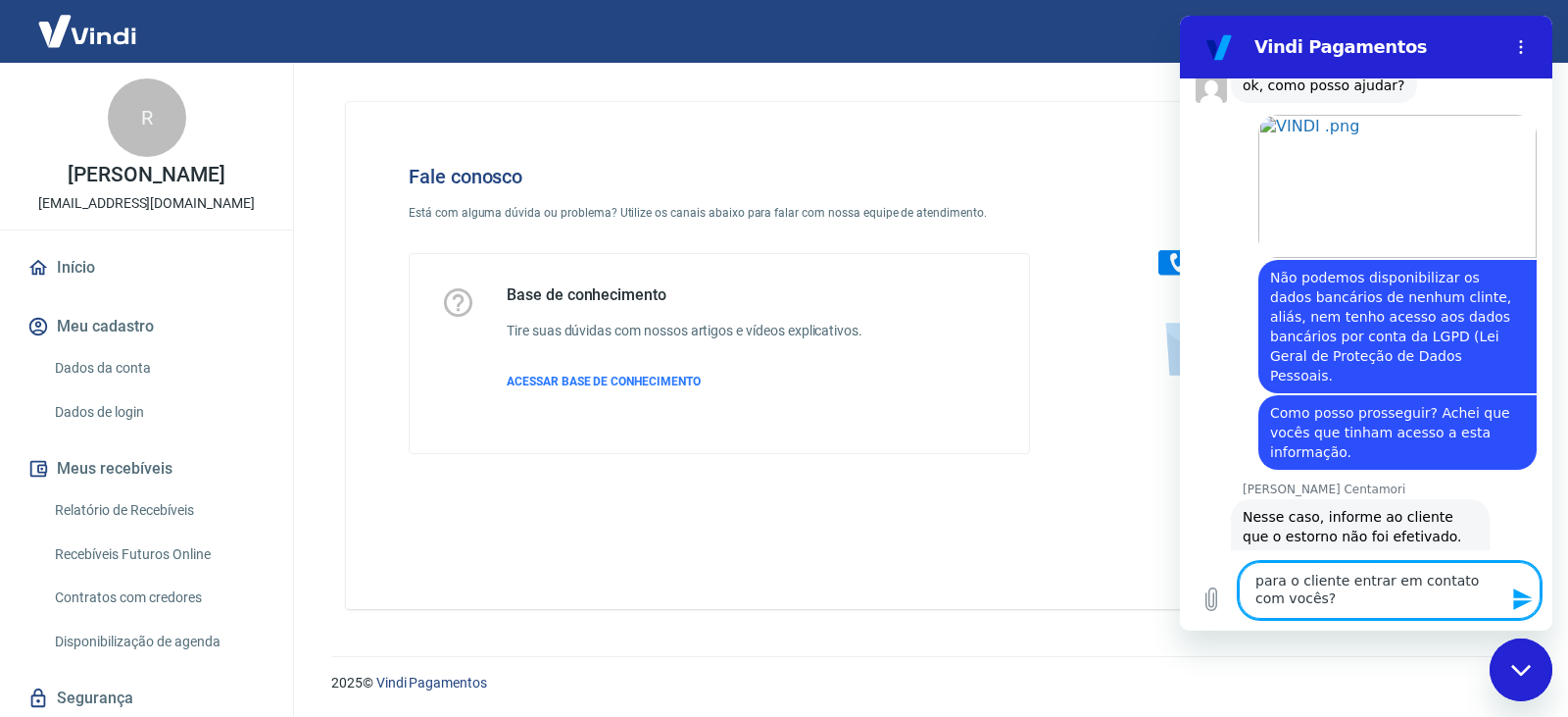
click at [1260, 577] on textarea "para o cliente entrar em contato com vocês?" at bounding box center [1389, 590] width 302 height 57
click at [1312, 609] on textarea "Para o cliente entrar em contato com vocês?" at bounding box center [1389, 590] width 302 height 57
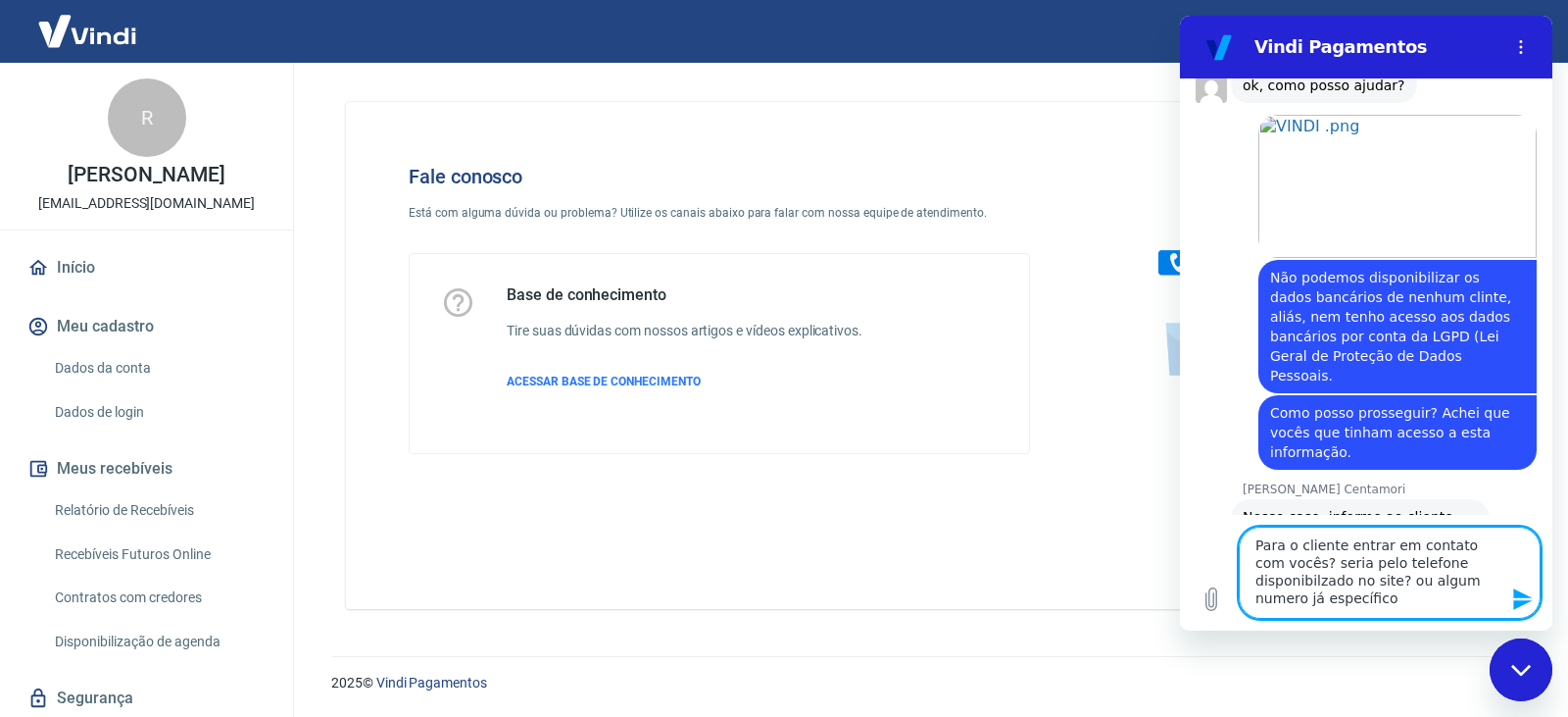
type textarea "Para o cliente entrar em contato com vocês? seria pelo telefone disponibilzado …"
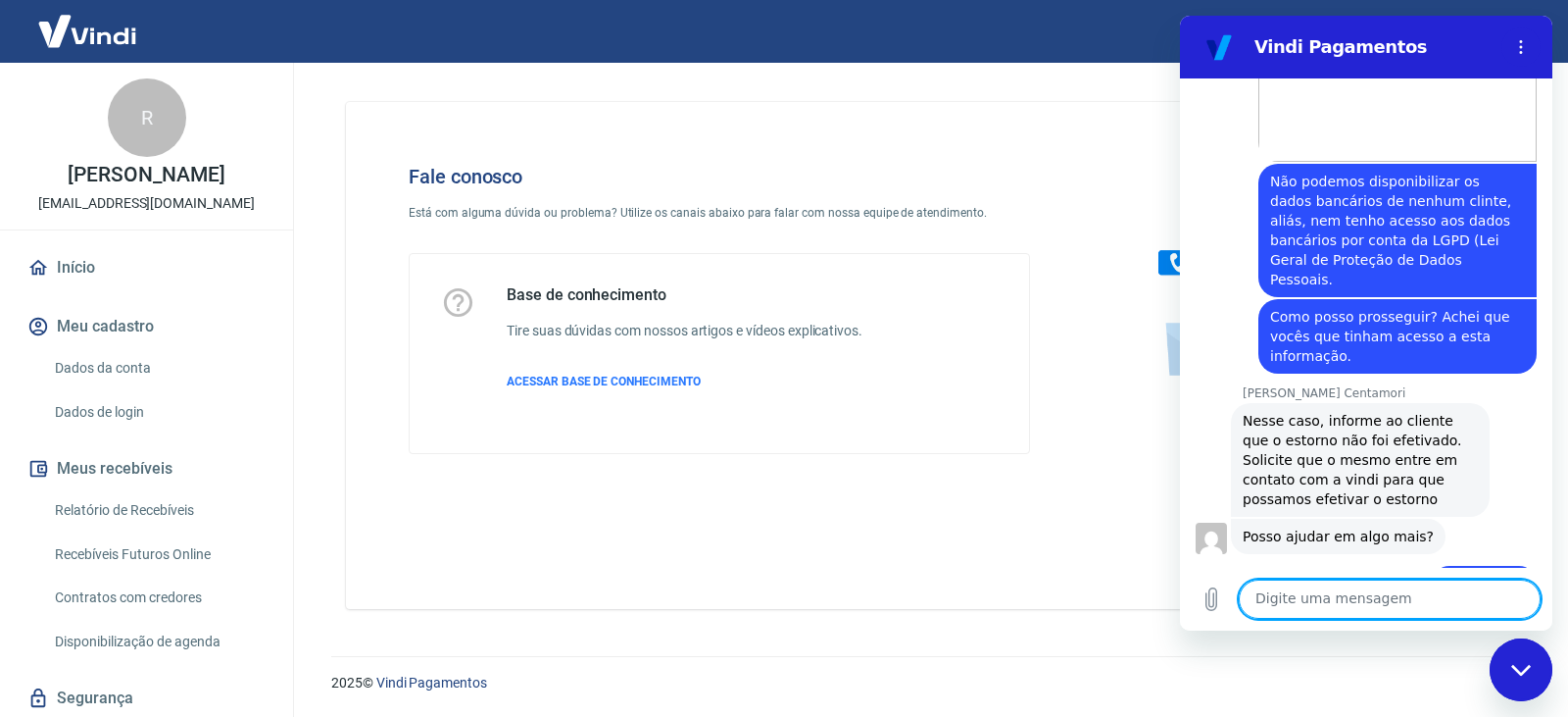
scroll to position [4530, 0]
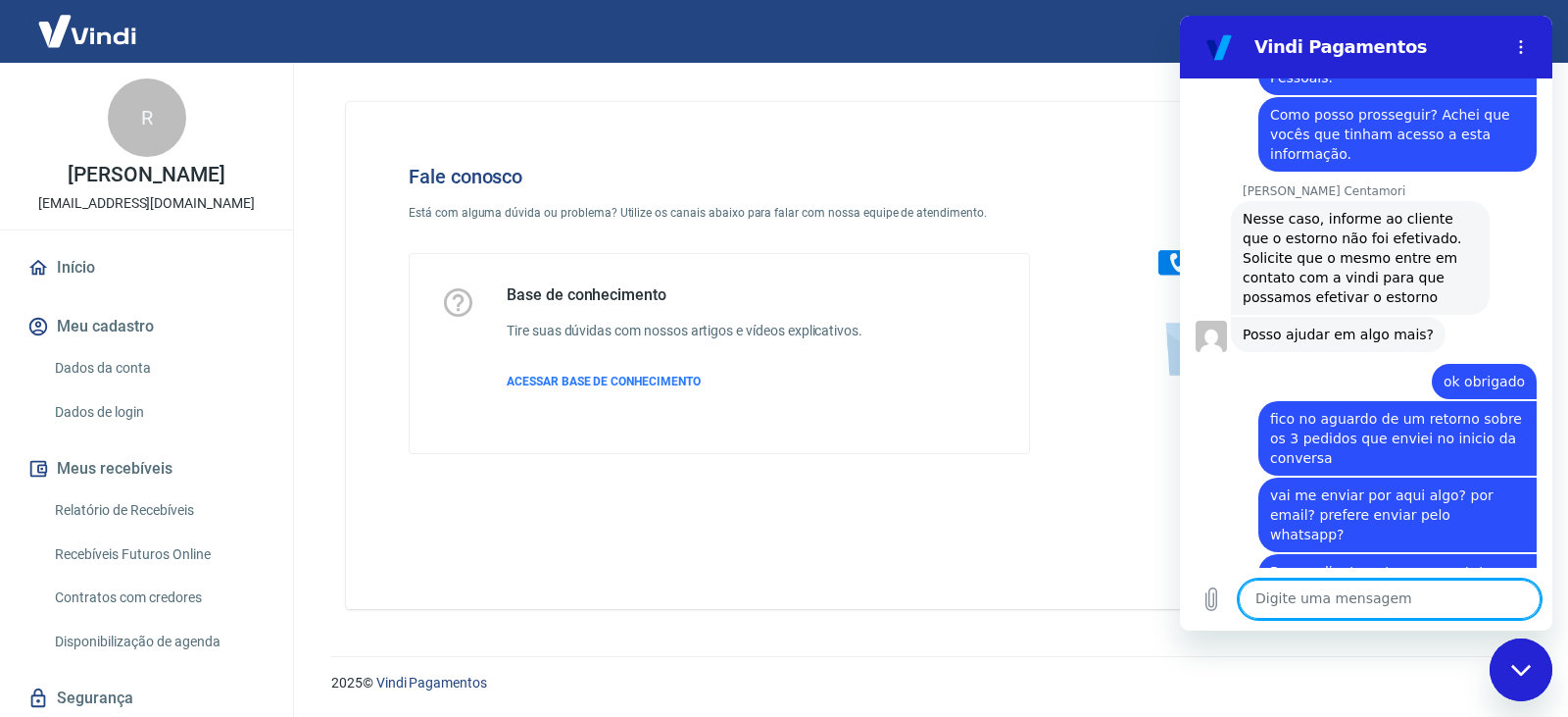
click at [1330, 612] on textarea at bounding box center [1389, 599] width 302 height 39
type textarea "obrigado"
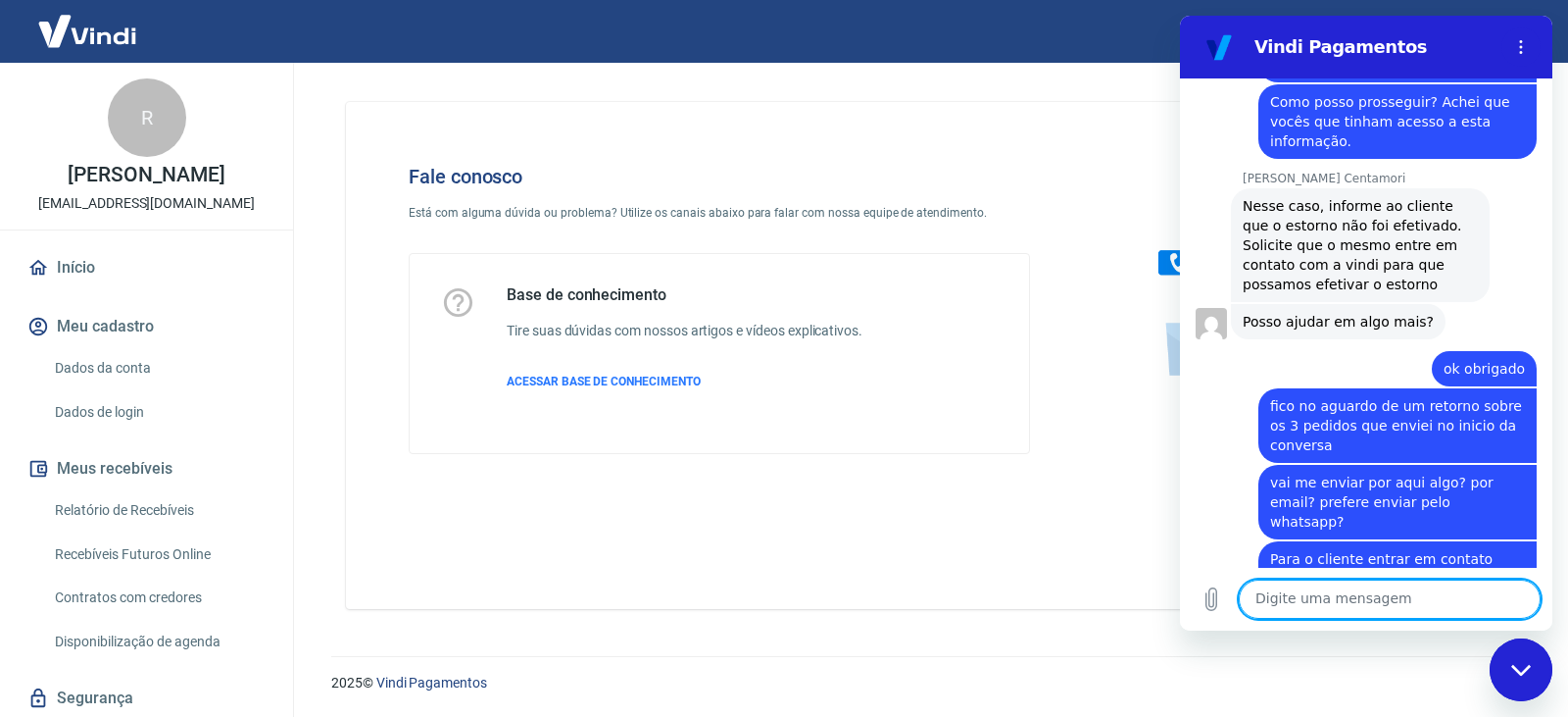
scroll to position [4577, 0]
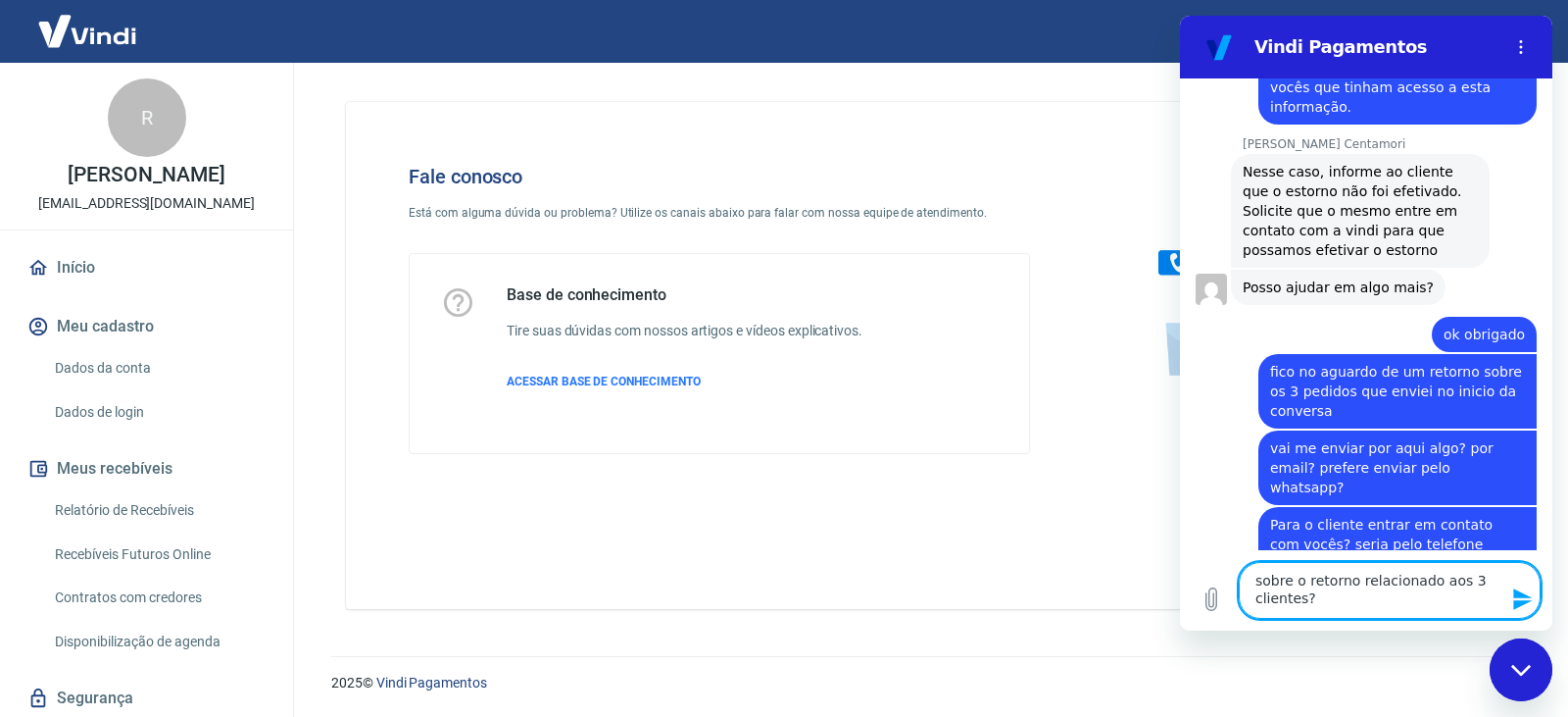
click at [1428, 577] on textarea "sobre o retorno relacionado aos 3 clientes?" at bounding box center [1389, 590] width 302 height 57
click at [1444, 583] on textarea "sobre o retorno relacionado aos 3 clientes?" at bounding box center [1389, 590] width 302 height 57
click at [1377, 604] on textarea "sobre o retorno relacionado ao caso dos 3 clientes?" at bounding box center [1389, 590] width 302 height 57
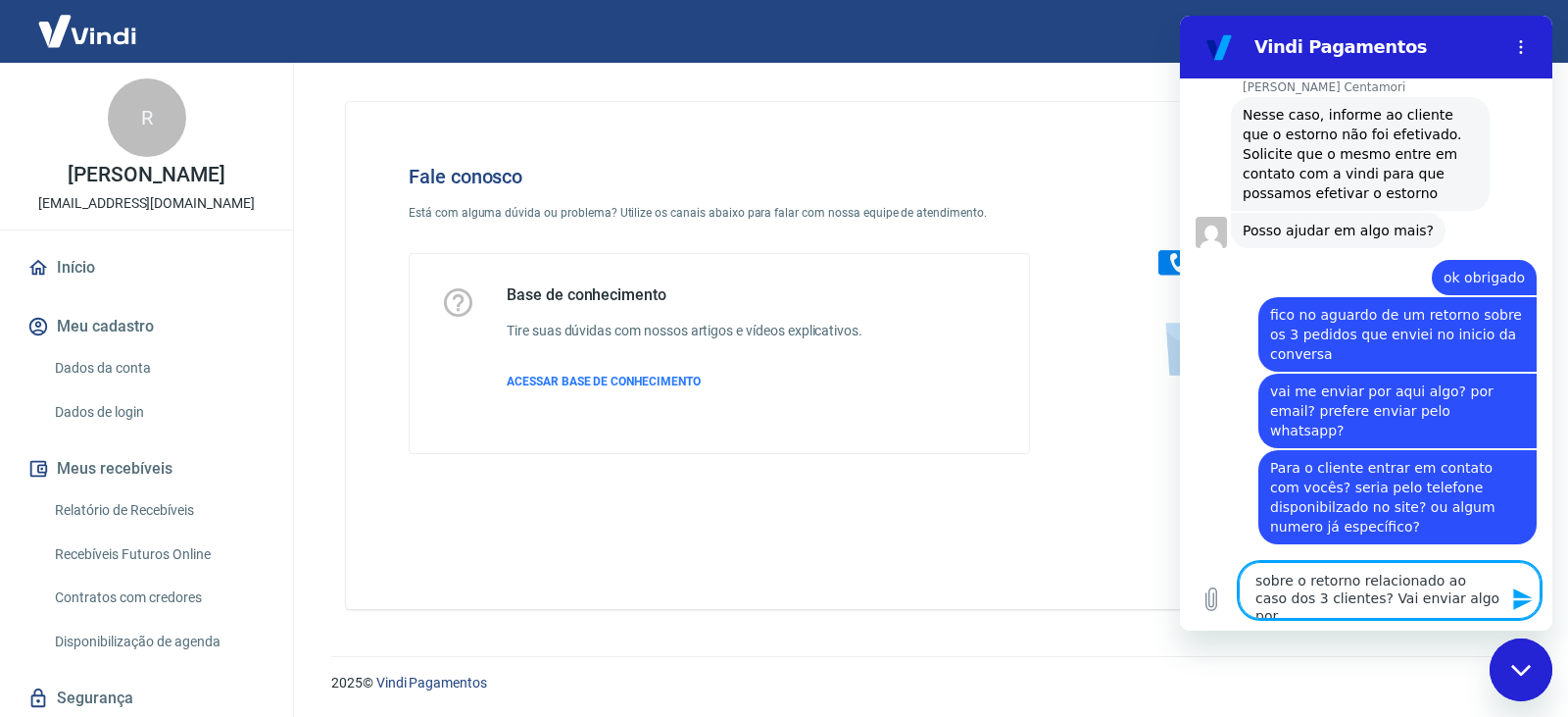
scroll to position [4632, 0]
type textarea "sobre o retorno relacionado ao caso dos 3 clientes? Vai enviar algo por aqui?"
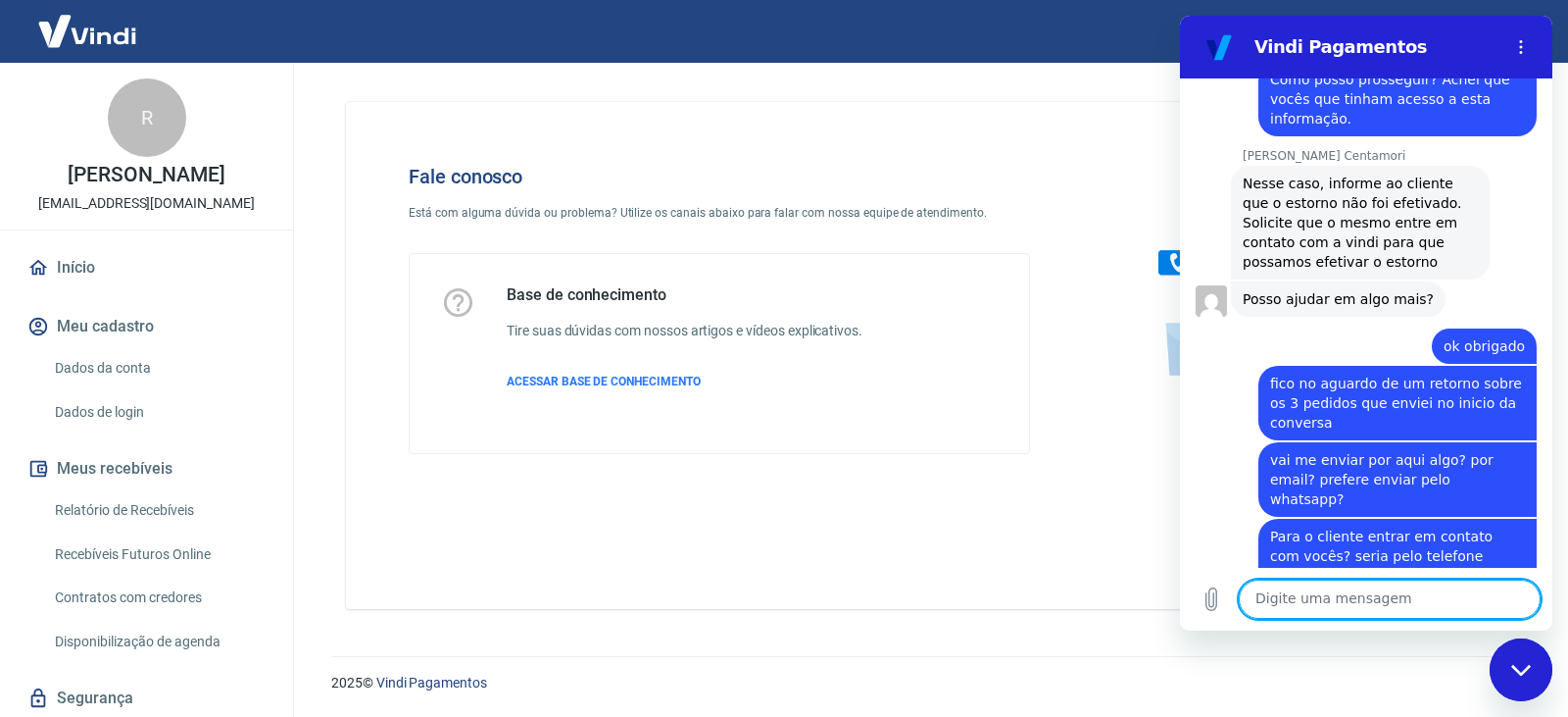
scroll to position [4522, 0]
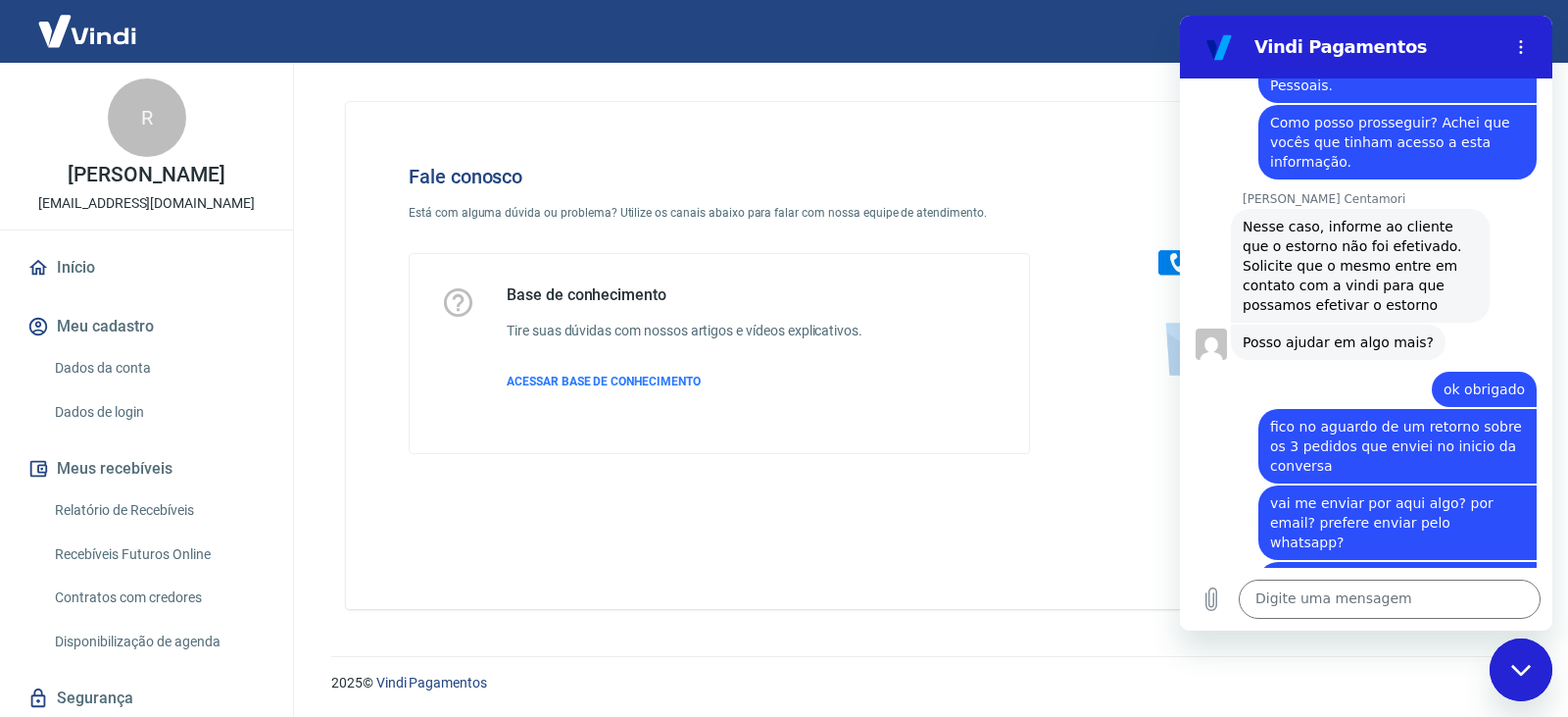
drag, startPoint x: 1415, startPoint y: 520, endPoint x: 1234, endPoint y: 387, distance: 224.6
copy div "O cliente precisa abrir chamado por esse link: [URL][DOMAIN_NAME]"
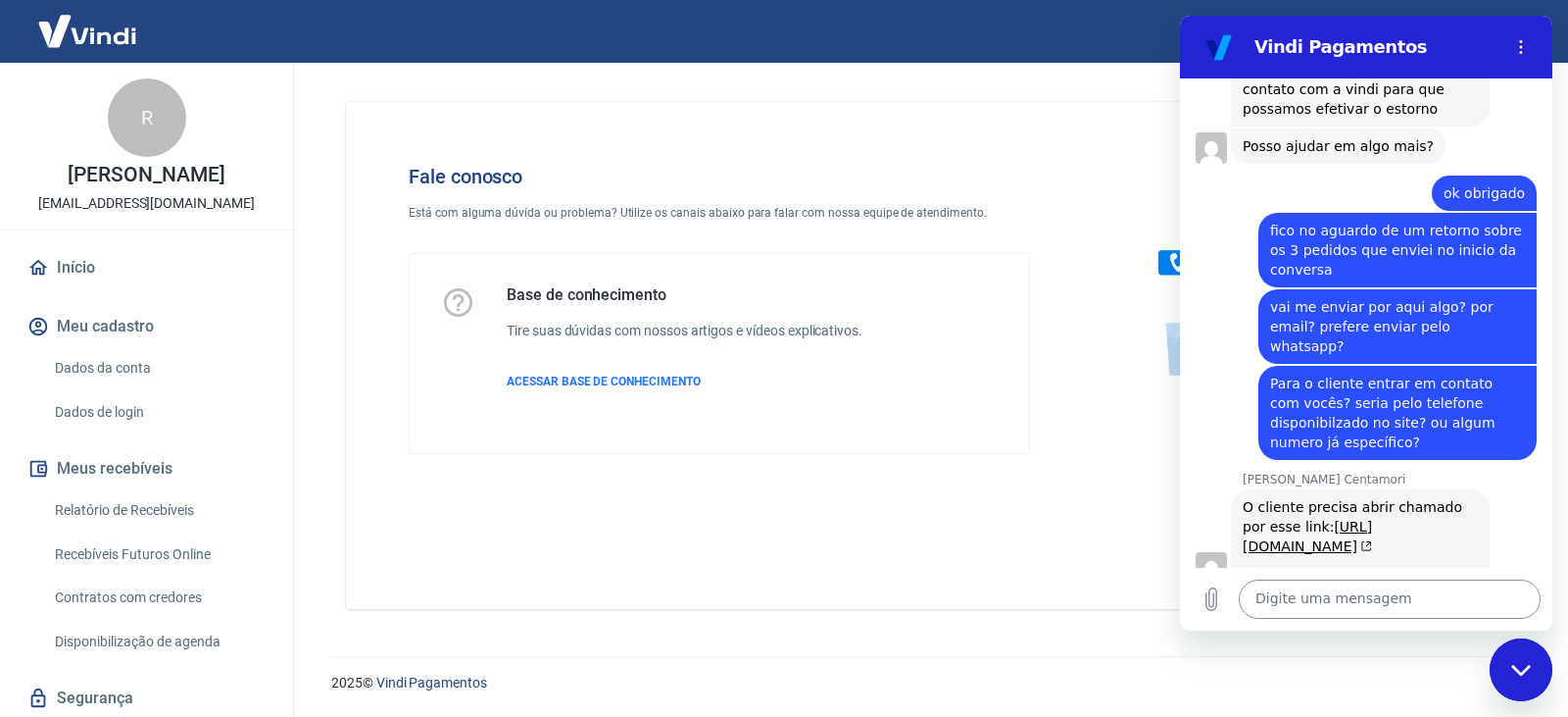
click at [1324, 597] on textarea at bounding box center [1389, 599] width 302 height 39
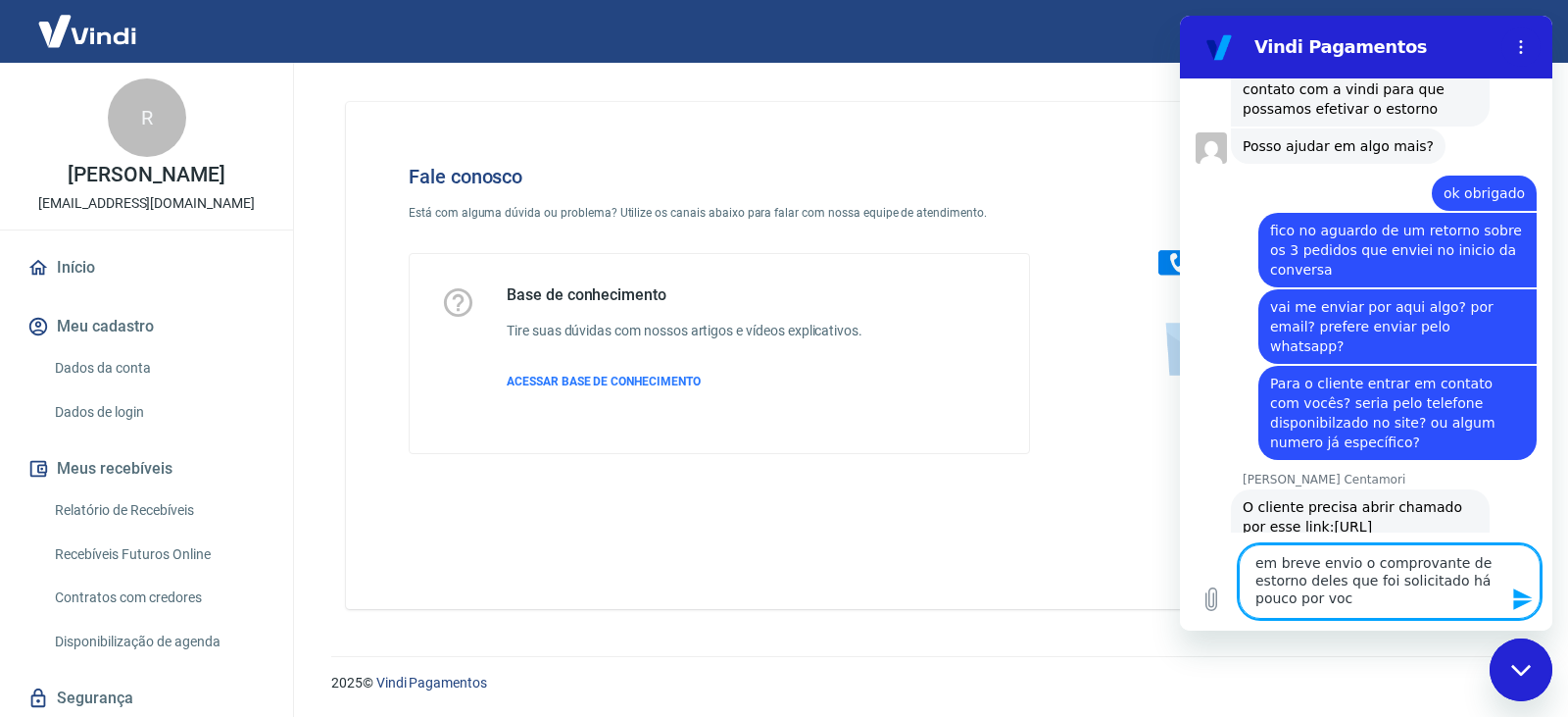
type textarea "em breve envio o comprovante de estorno deles que foi solicitado há pouco por v…"
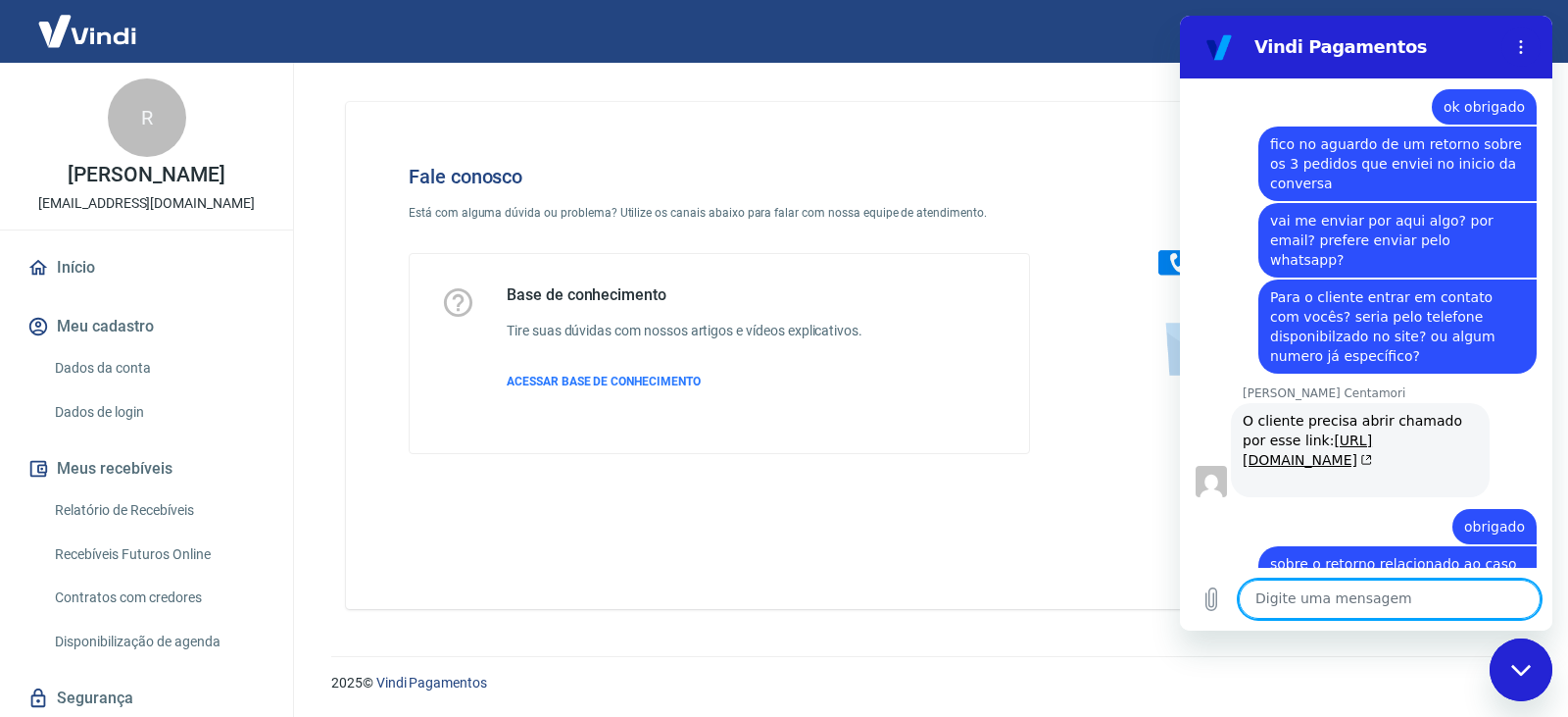
scroll to position [4889, 0]
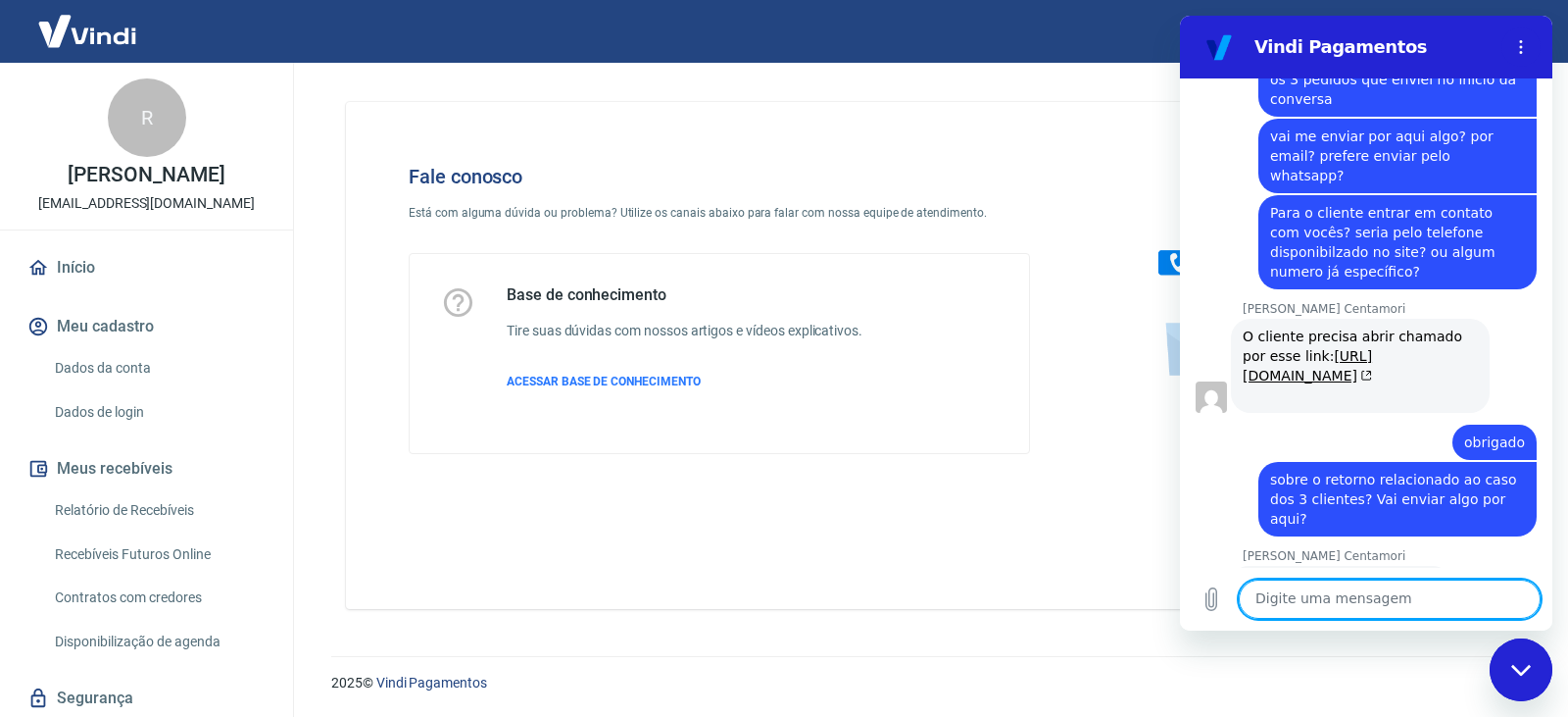
click at [1380, 606] on textarea at bounding box center [1389, 599] width 302 height 39
type textarea "s"
type textarea "Estou no aguardo deles"
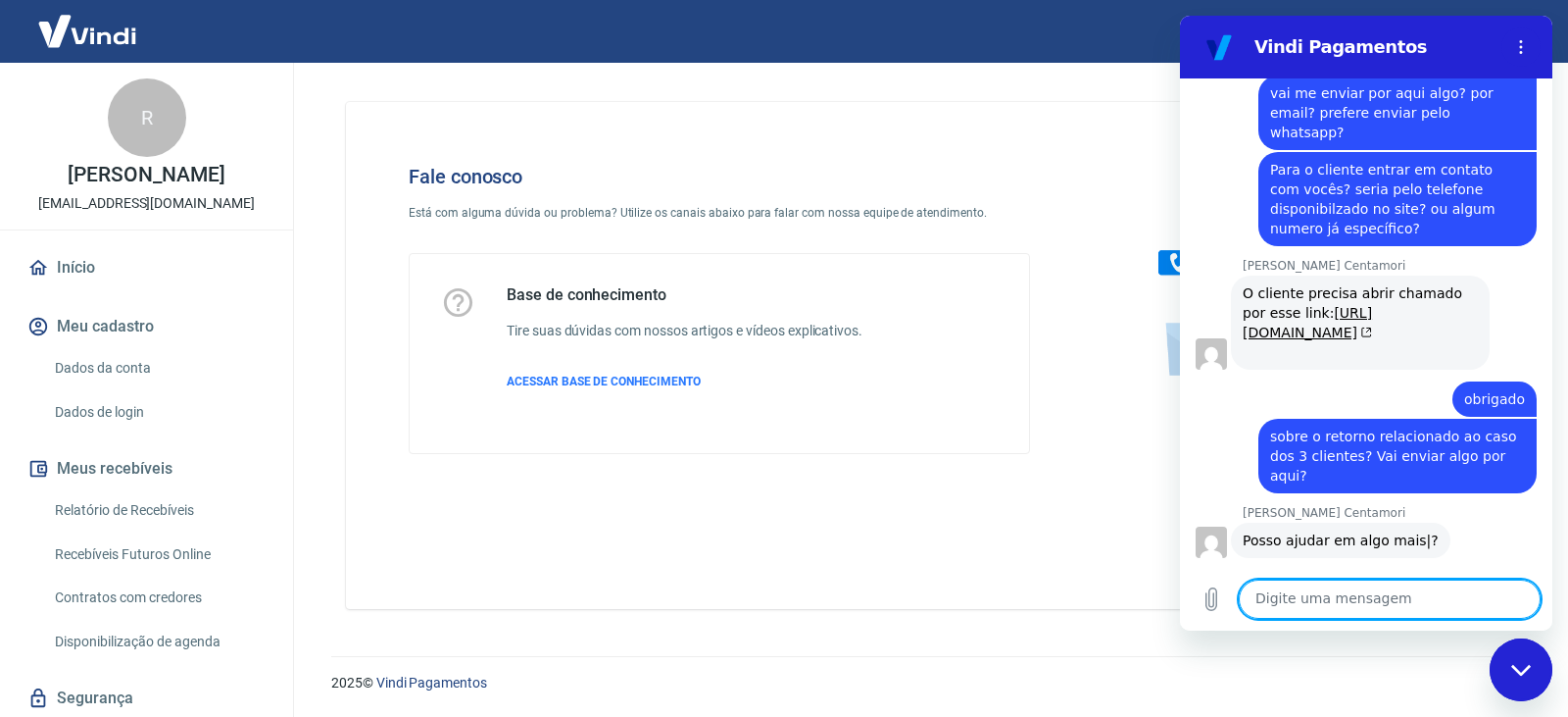
scroll to position [4936, 0]
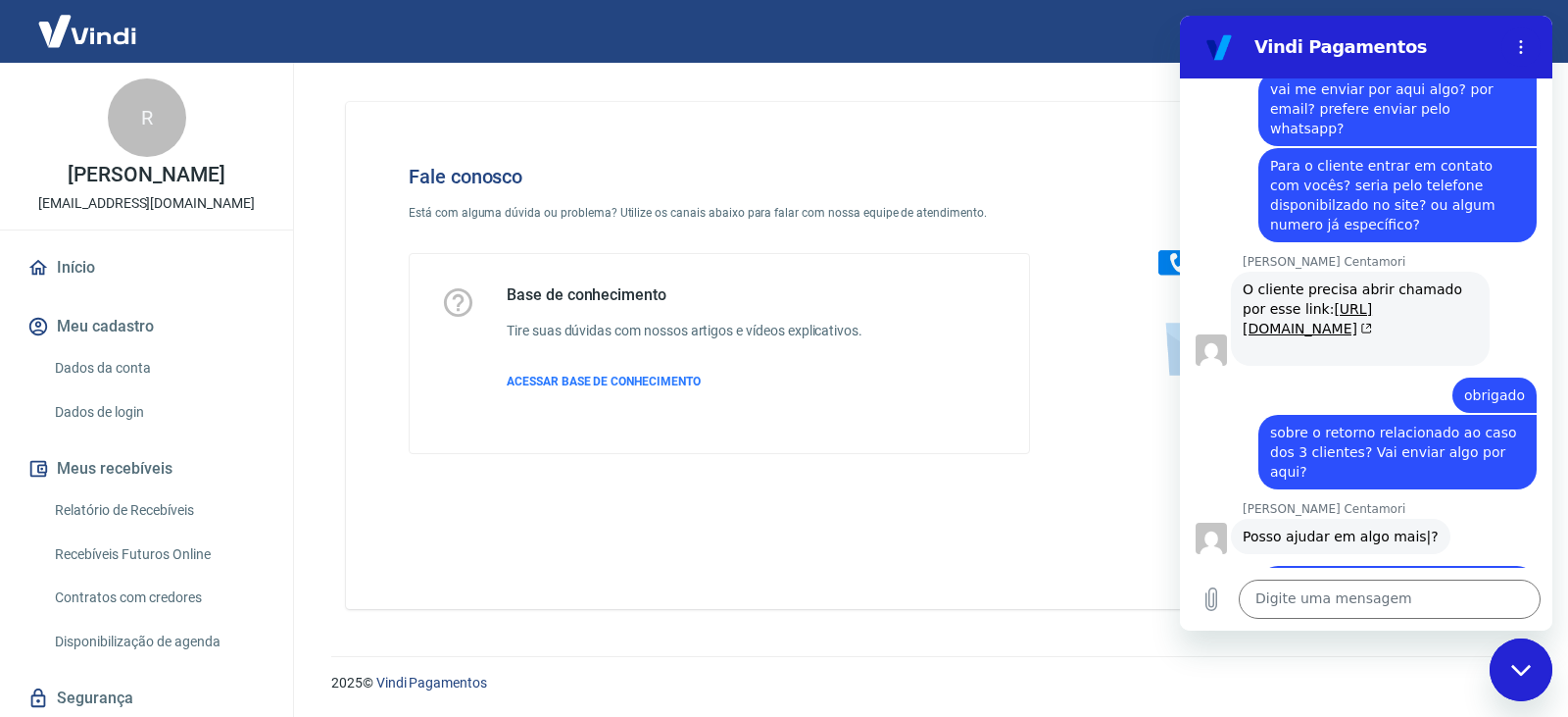
click at [1072, 500] on div "Fale conosco Está com alguma dúvida ou problema? Utilize os canais abaixo para …" at bounding box center [926, 355] width 1160 height 507
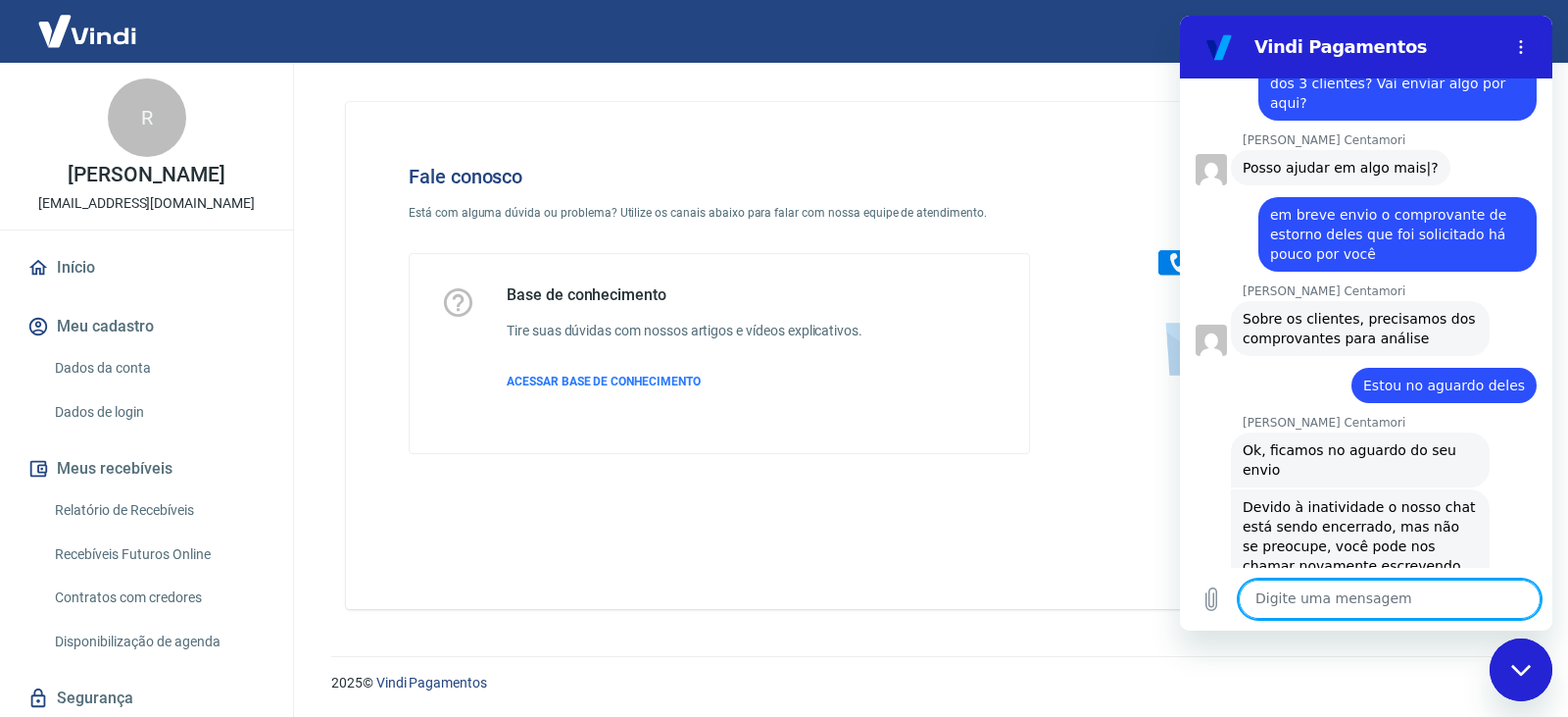
scroll to position [320, 0]
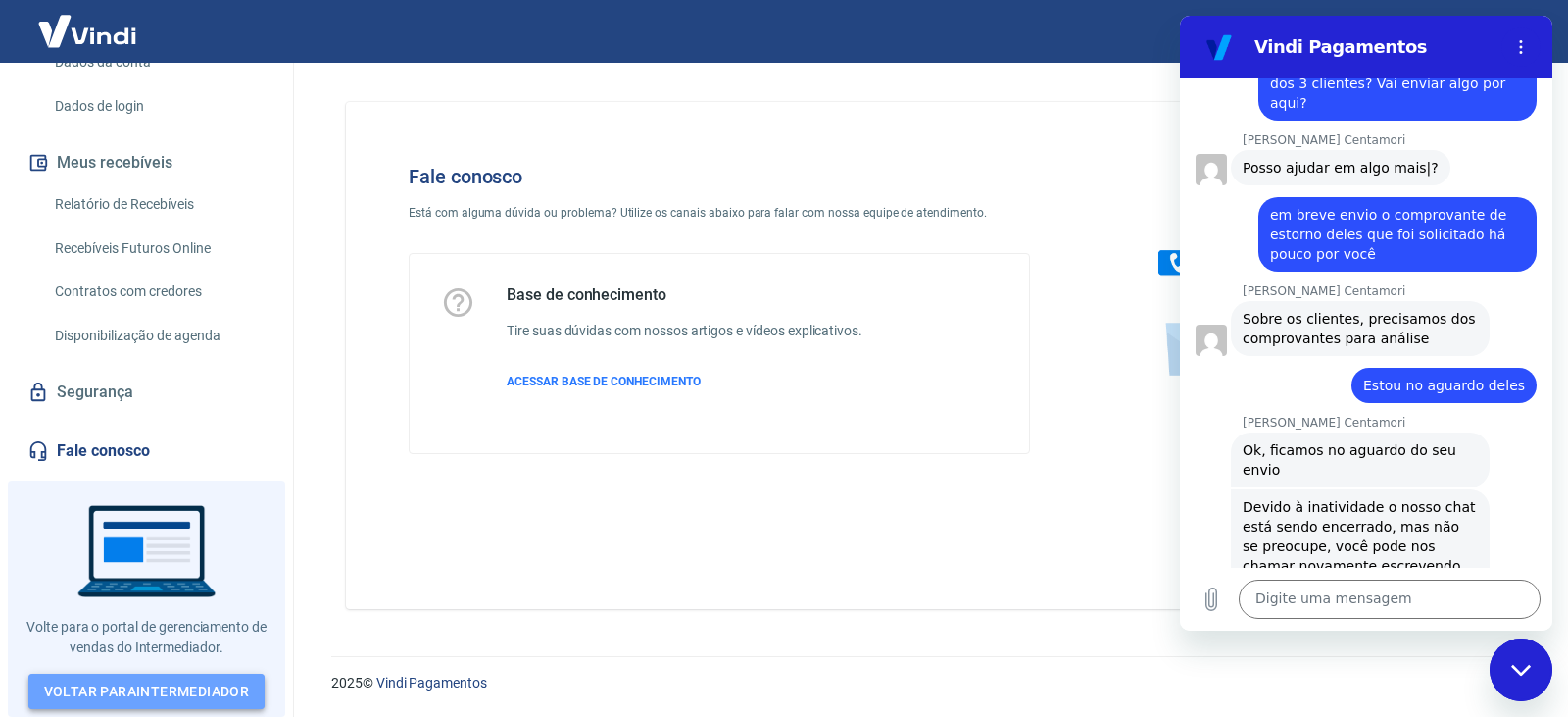
click at [109, 693] on link "Voltar para Intermediador" at bounding box center [146, 691] width 237 height 36
